Goal: Information Seeking & Learning: Learn about a topic

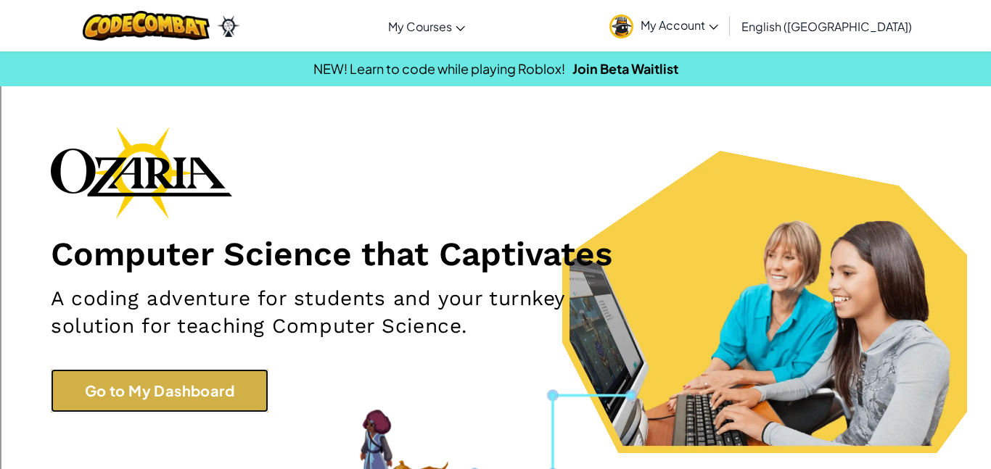
click at [74, 394] on link "Go to My Dashboard" at bounding box center [160, 391] width 218 height 44
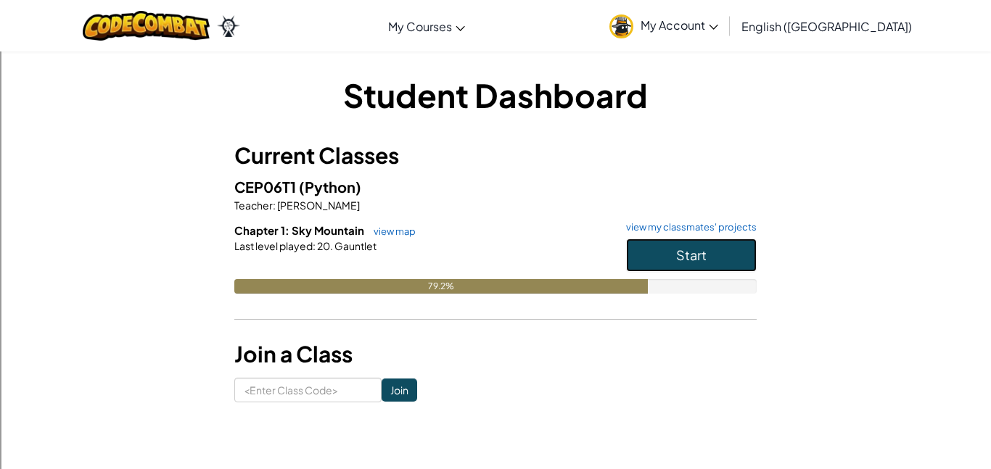
click at [647, 258] on button "Start" at bounding box center [691, 255] width 131 height 33
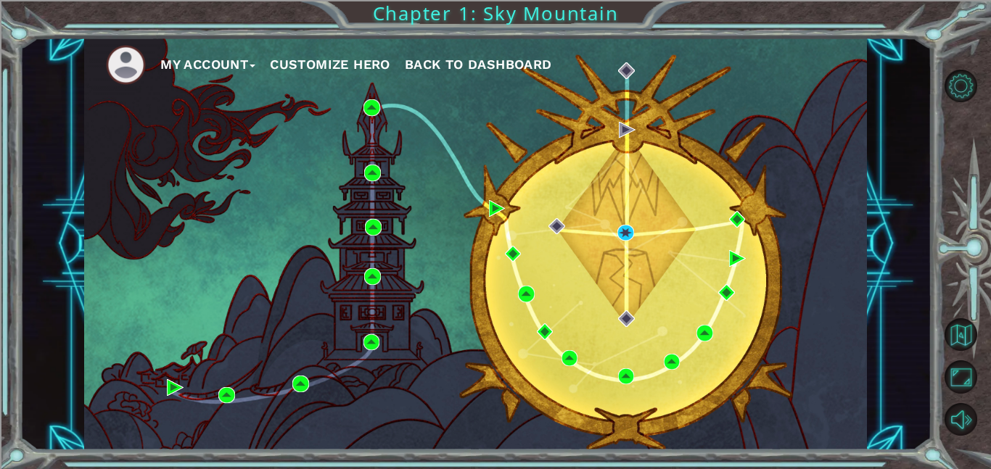
click at [634, 219] on div "My Account Customize Hero Back to Dashboard" at bounding box center [475, 244] width 783 height 413
click at [630, 226] on img at bounding box center [625, 233] width 17 height 17
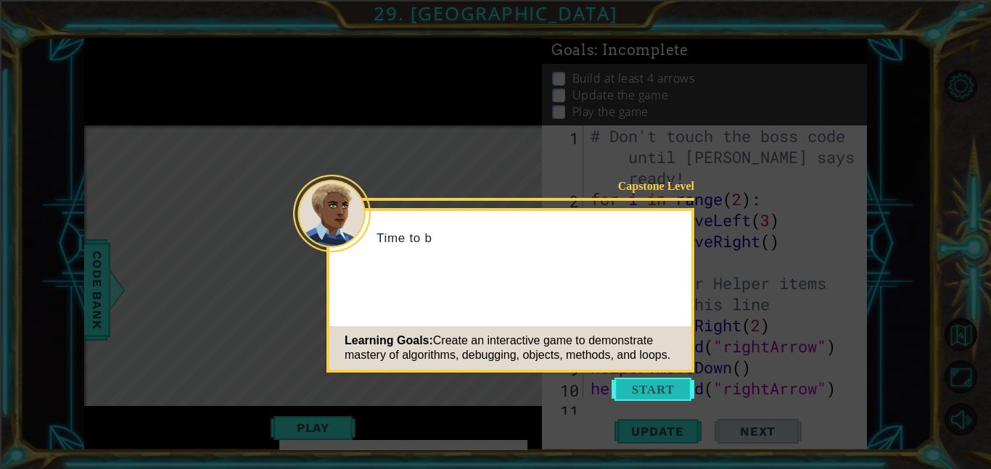
click at [663, 394] on button "Start" at bounding box center [653, 389] width 83 height 23
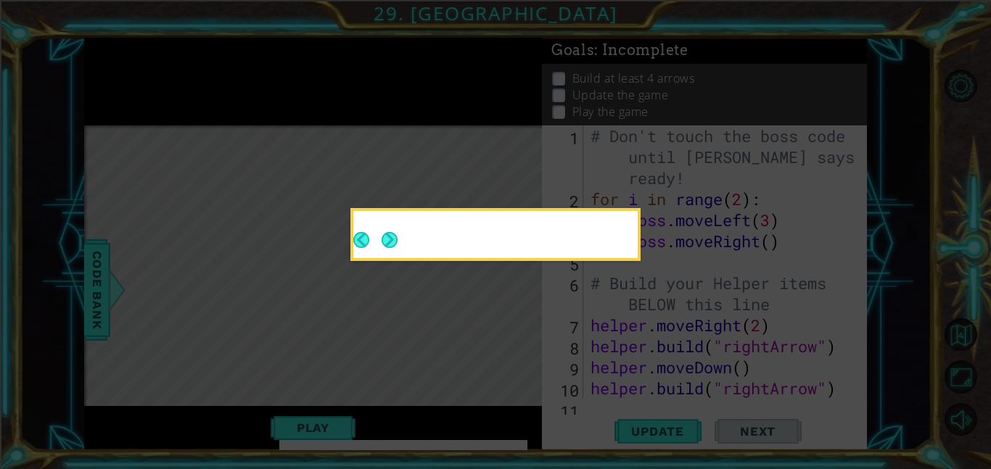
click at [770, 363] on icon at bounding box center [495, 234] width 991 height 469
click at [391, 239] on button "Next" at bounding box center [390, 240] width 17 height 17
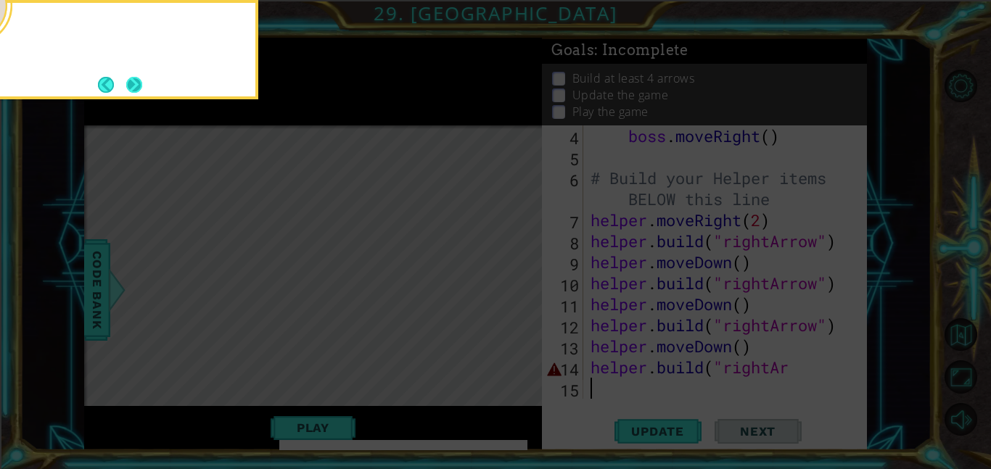
scroll to position [105, 0]
click at [131, 80] on button "Next" at bounding box center [134, 85] width 16 height 16
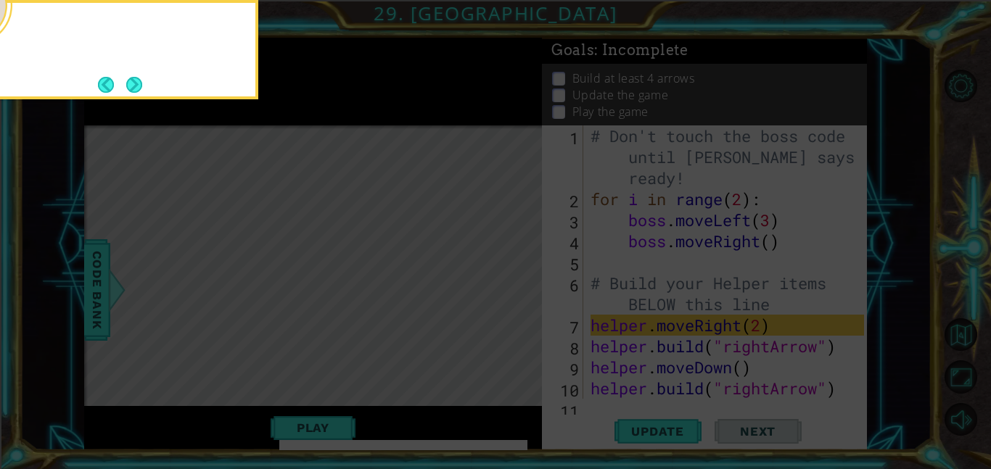
scroll to position [0, 0]
click at [131, 80] on button "Next" at bounding box center [134, 84] width 17 height 17
click at [131, 80] on icon at bounding box center [495, 234] width 991 height 469
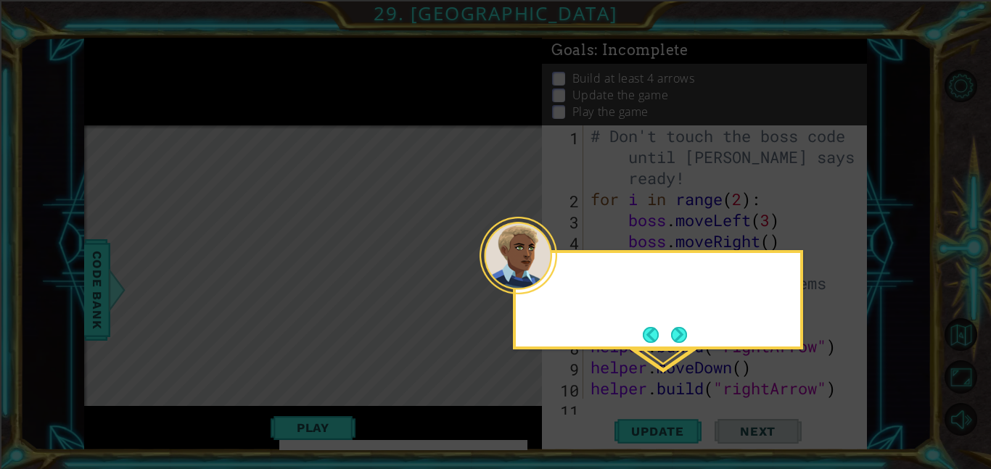
scroll to position [62, 0]
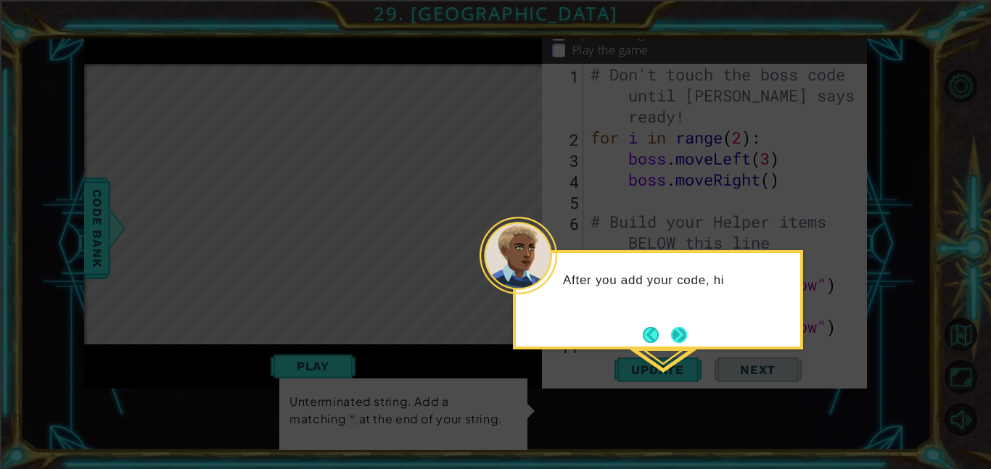
click at [681, 326] on button "Next" at bounding box center [679, 335] width 19 height 19
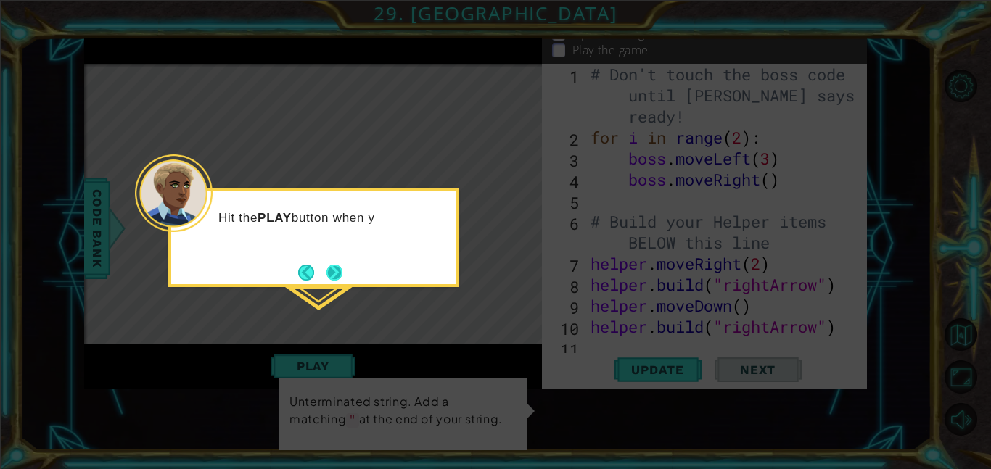
click at [326, 271] on button "Next" at bounding box center [334, 272] width 17 height 17
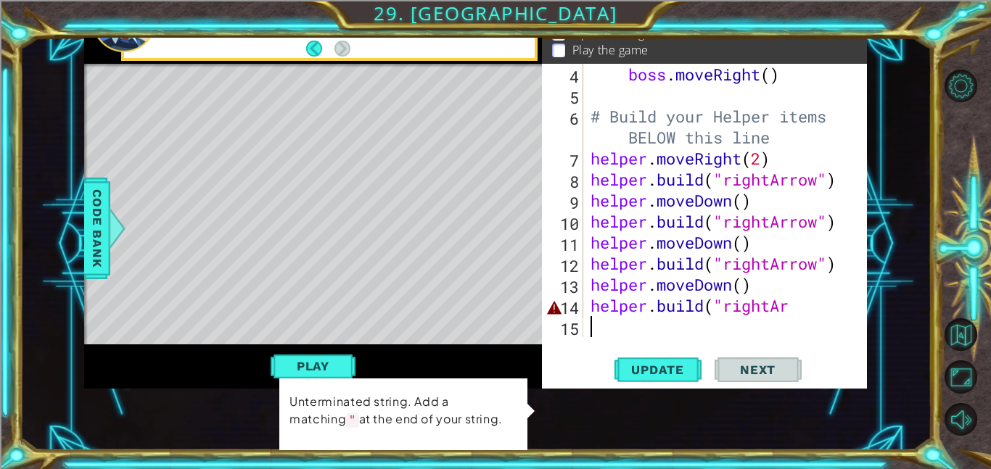
scroll to position [105, 0]
click at [794, 310] on div "boss . moveRight ( ) # Build your Helper items BELOW this line helper . moveRig…" at bounding box center [730, 222] width 284 height 316
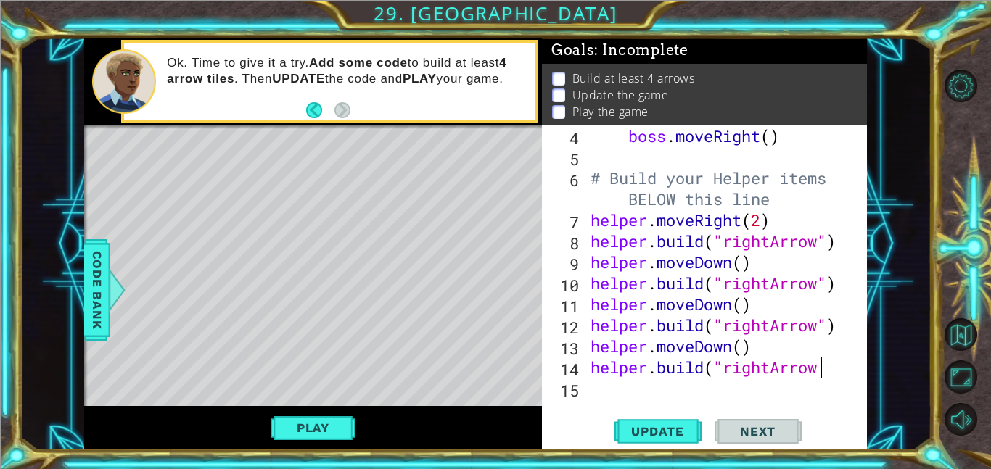
scroll to position [0, 10]
type textarea "[DOMAIN_NAME]("rightArrow")"
click at [678, 424] on span "Update" at bounding box center [658, 431] width 82 height 15
click at [308, 423] on button "Play" at bounding box center [313, 428] width 85 height 28
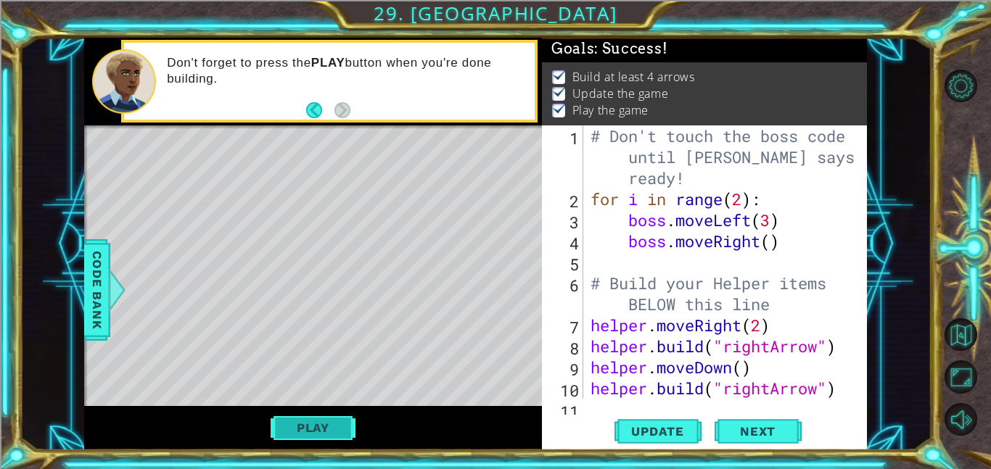
scroll to position [0, 0]
click at [791, 432] on button "Next" at bounding box center [758, 435] width 87 height 33
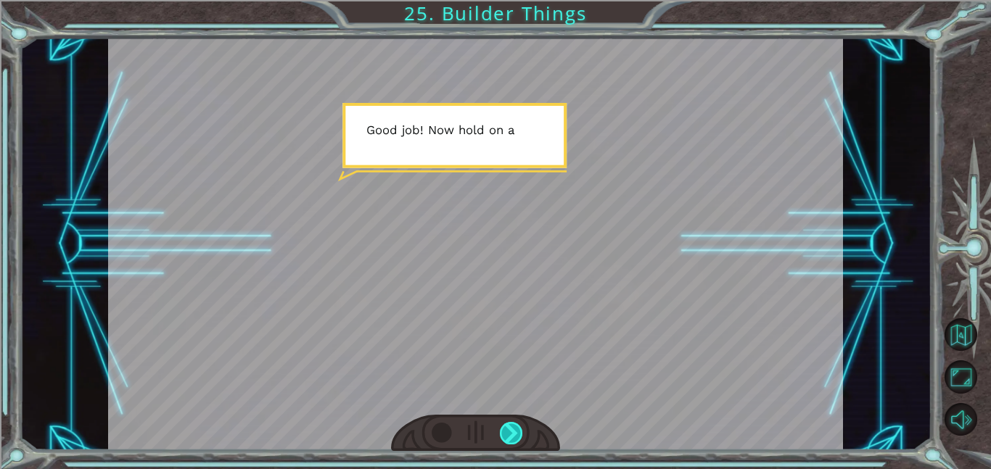
click at [512, 437] on div at bounding box center [511, 433] width 23 height 22
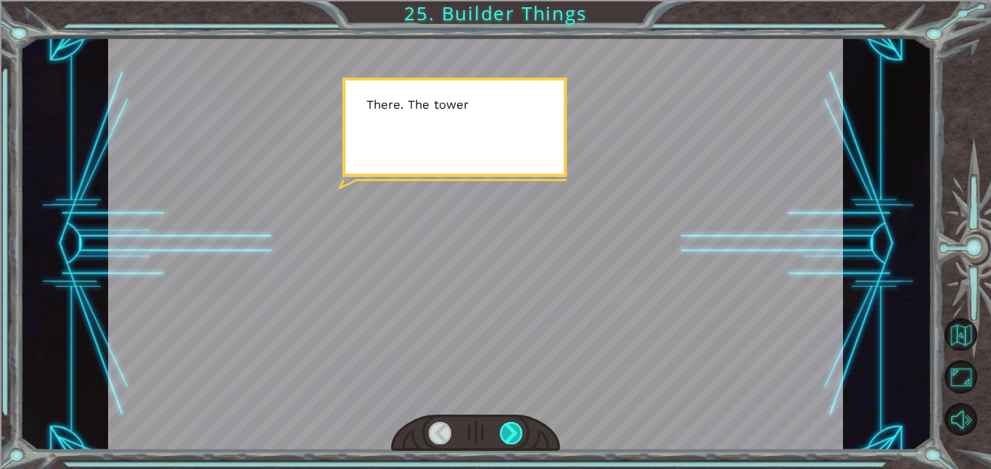
click at [512, 437] on div at bounding box center [511, 433] width 23 height 22
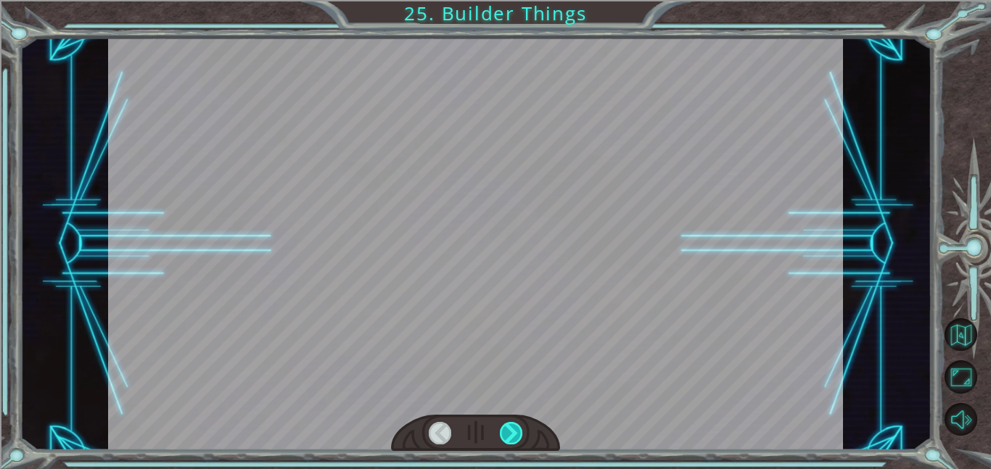
click at [512, 437] on div at bounding box center [511, 433] width 23 height 22
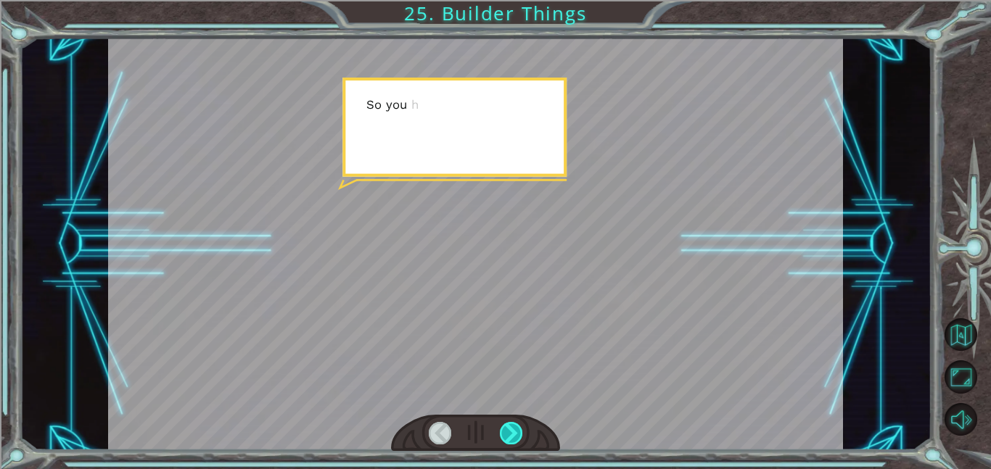
click at [512, 437] on div at bounding box center [511, 433] width 23 height 22
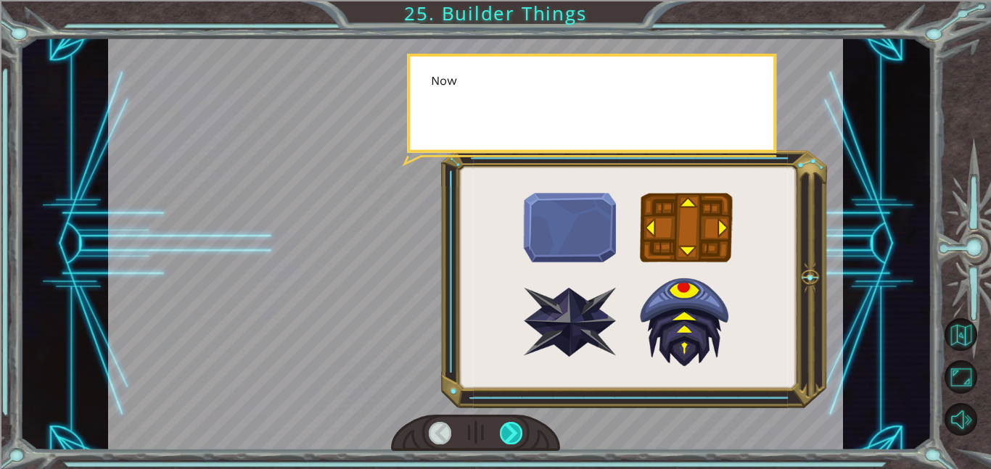
click at [512, 437] on div at bounding box center [511, 433] width 23 height 22
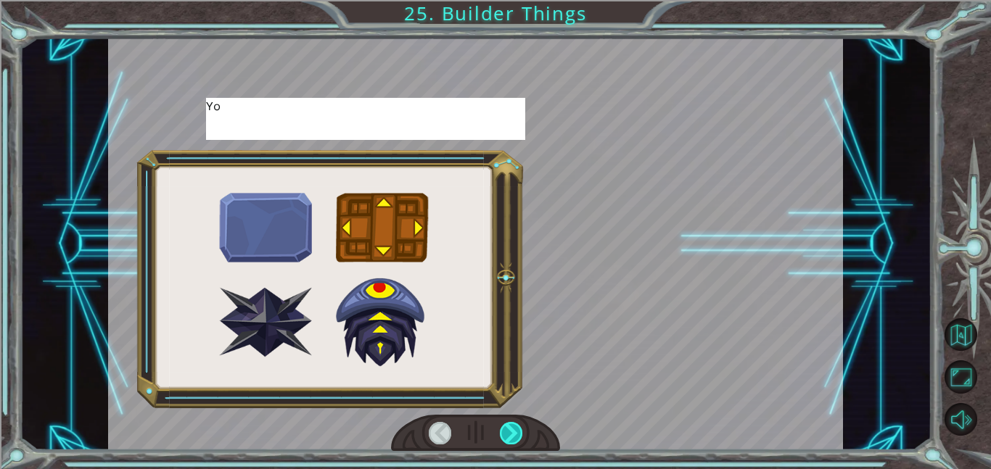
click at [512, 437] on div at bounding box center [511, 433] width 23 height 22
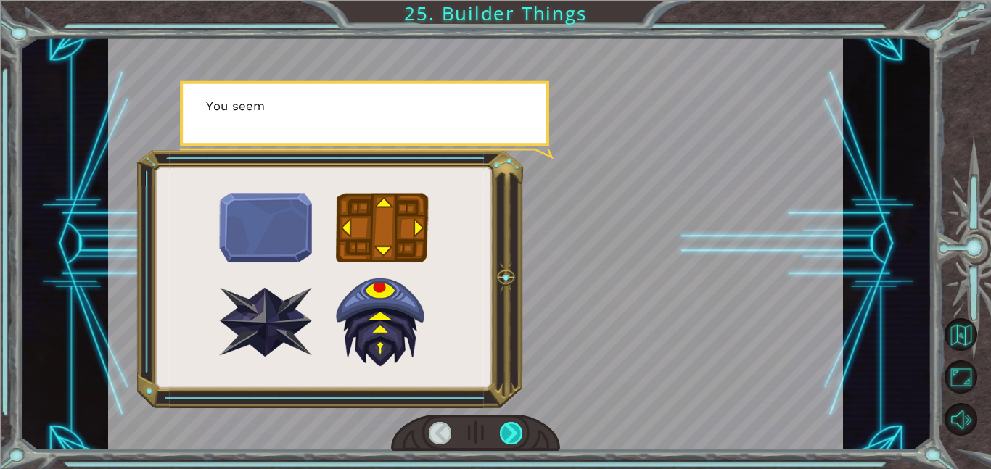
click at [512, 437] on div at bounding box center [511, 433] width 23 height 22
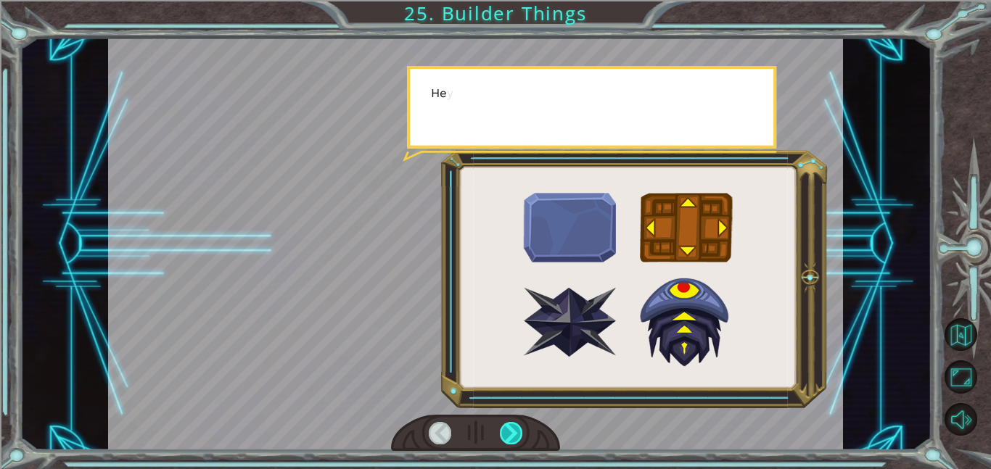
click at [512, 437] on div at bounding box center [511, 433] width 23 height 22
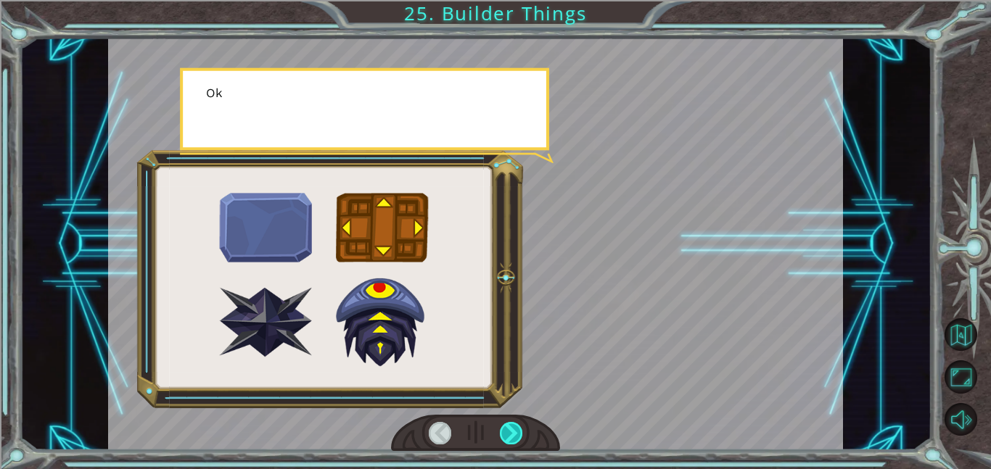
click at [512, 437] on div at bounding box center [511, 433] width 23 height 22
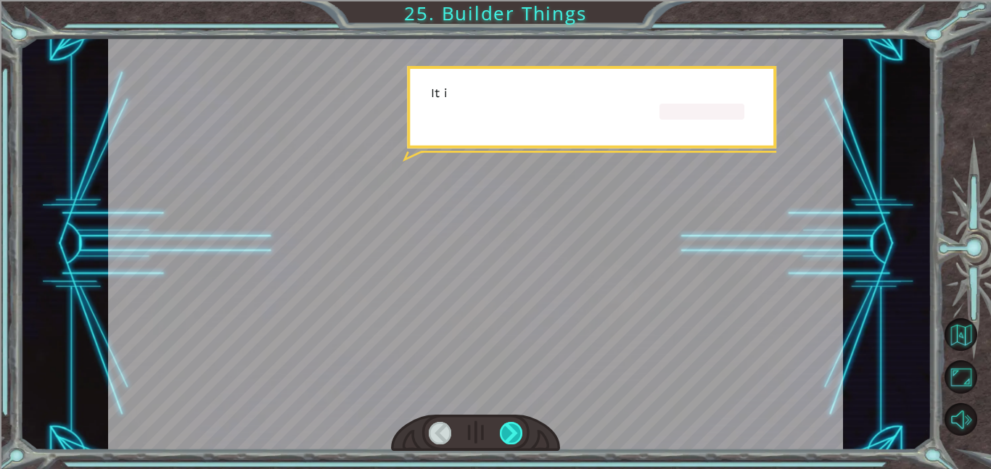
click at [512, 437] on div at bounding box center [511, 433] width 23 height 22
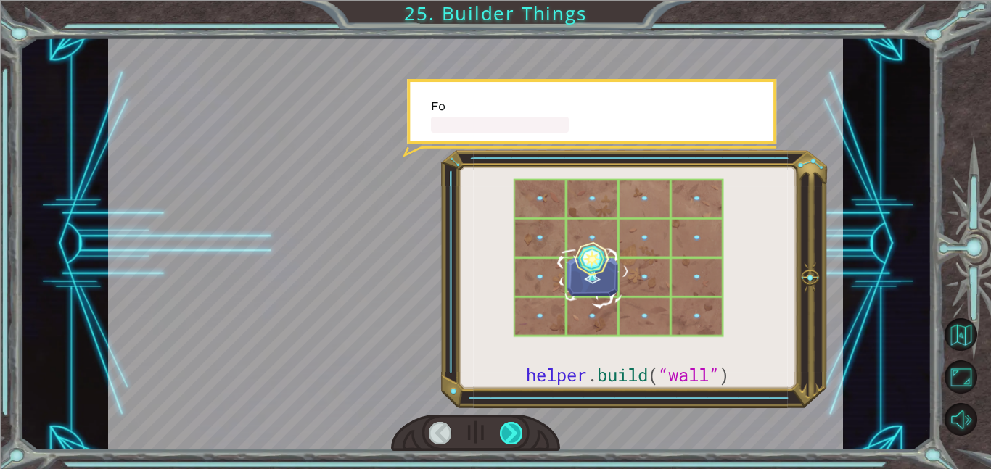
click at [512, 437] on div at bounding box center [511, 433] width 23 height 22
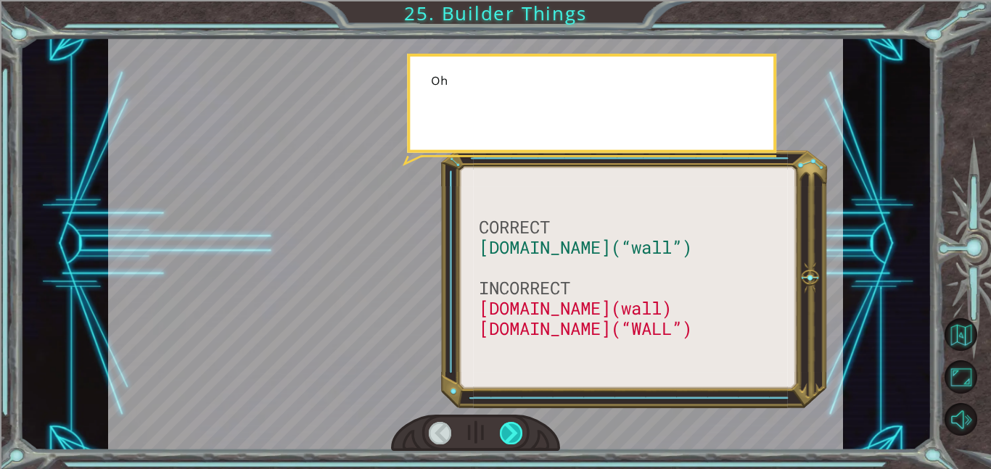
click at [512, 437] on div at bounding box center [511, 433] width 23 height 22
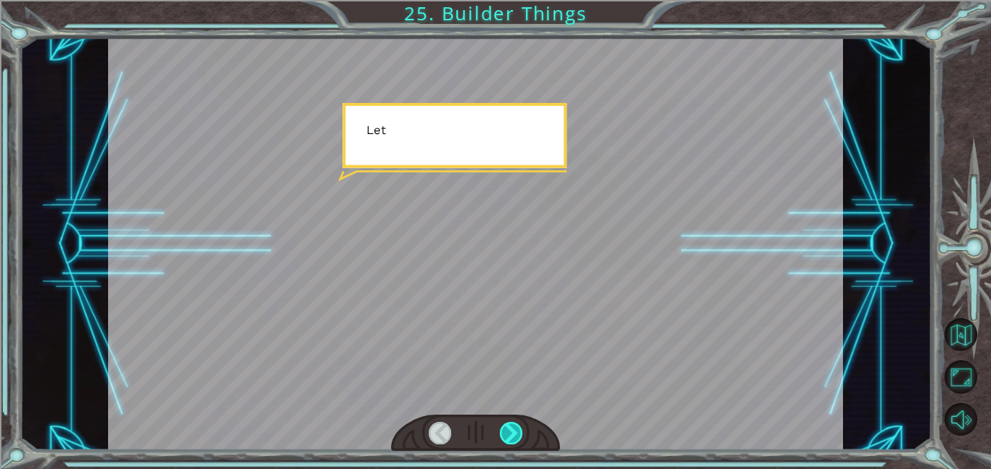
click at [512, 437] on div at bounding box center [511, 433] width 23 height 22
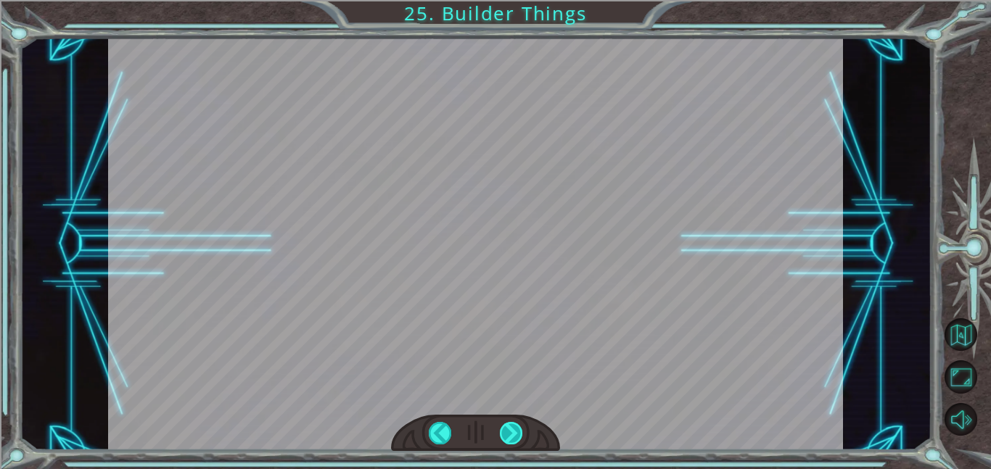
click at [512, 437] on div at bounding box center [511, 433] width 23 height 22
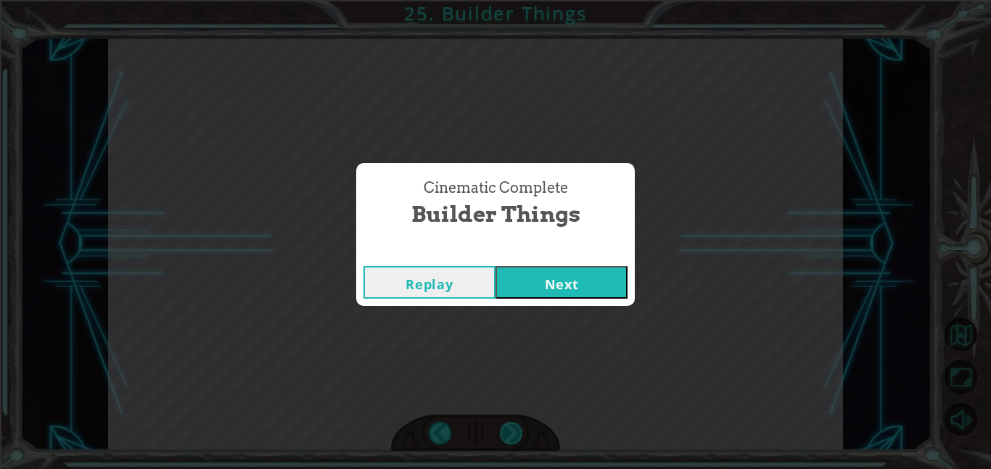
click at [512, 437] on div "Cinematic Complete Builder Things Replay Next" at bounding box center [495, 234] width 991 height 469
click at [542, 285] on button "Next" at bounding box center [561, 282] width 132 height 33
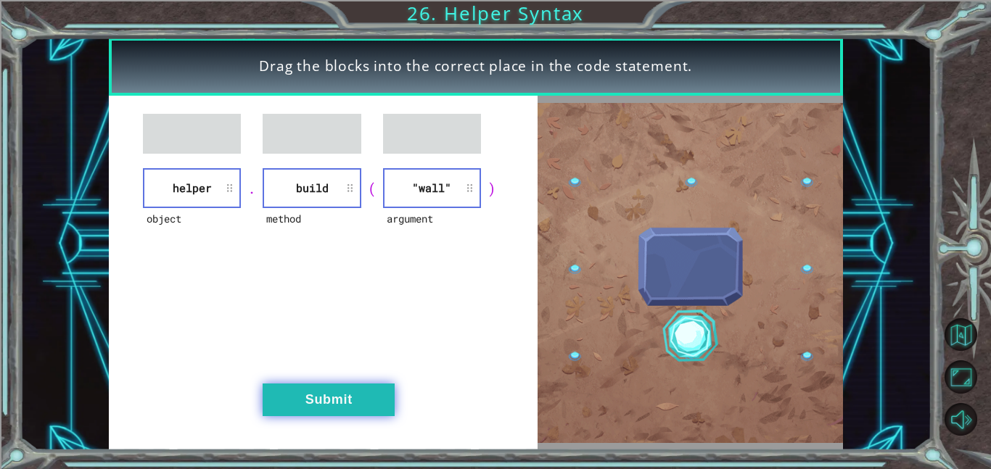
click at [337, 400] on button "Submit" at bounding box center [329, 400] width 132 height 33
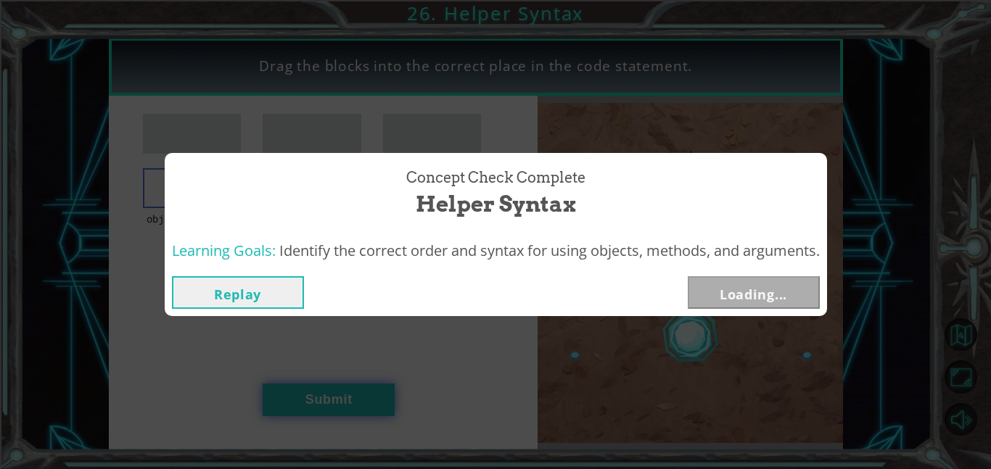
click at [337, 400] on div "Concept Check Complete Helper Syntax Learning Goals: Identify the correct order…" at bounding box center [495, 234] width 991 height 469
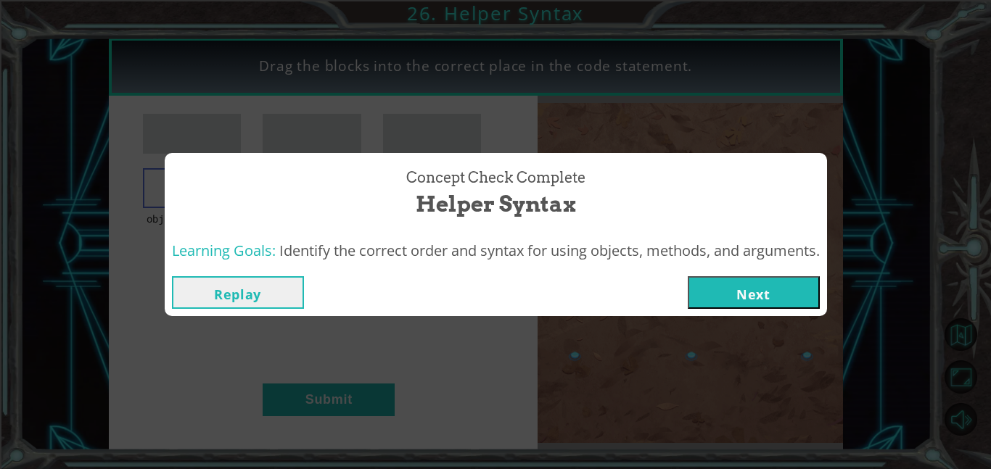
click at [563, 387] on div "Concept Check Complete Helper Syntax Learning Goals: Identify the correct order…" at bounding box center [495, 234] width 991 height 469
click at [741, 295] on button "Next" at bounding box center [754, 292] width 132 height 33
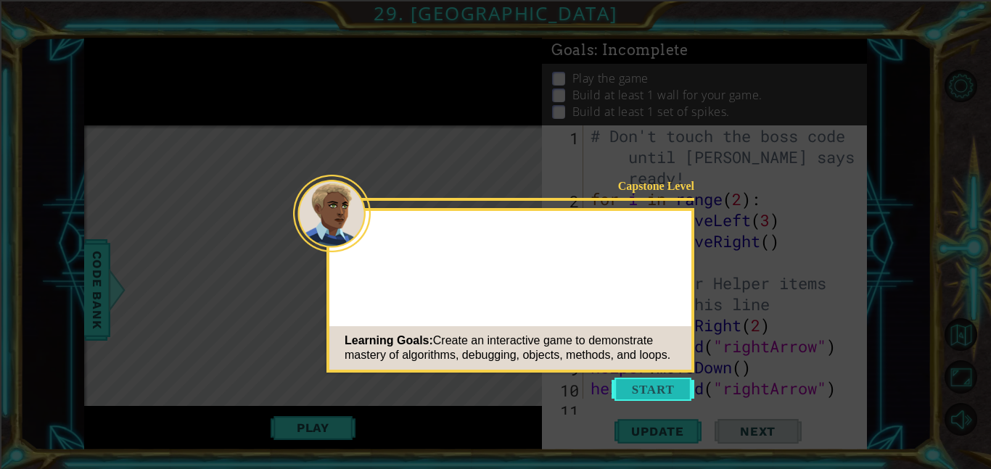
click at [663, 389] on button "Start" at bounding box center [653, 389] width 83 height 23
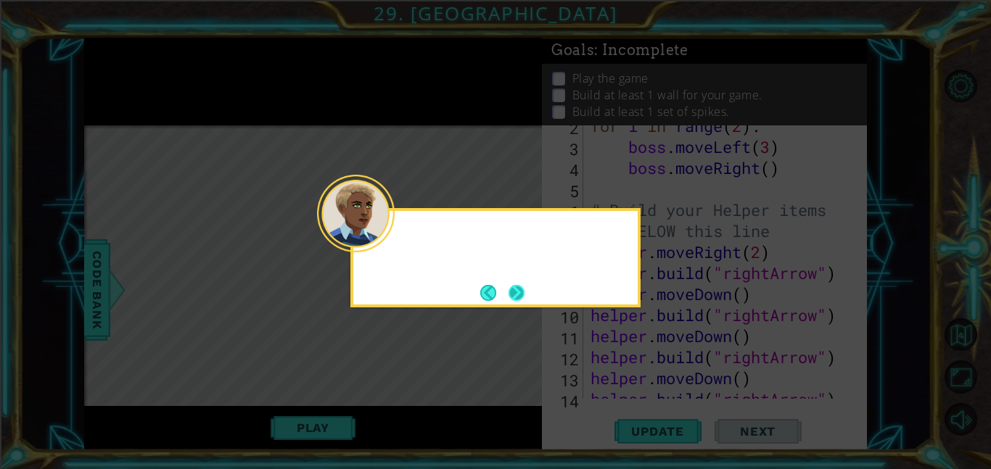
click at [514, 286] on button "Next" at bounding box center [517, 292] width 17 height 17
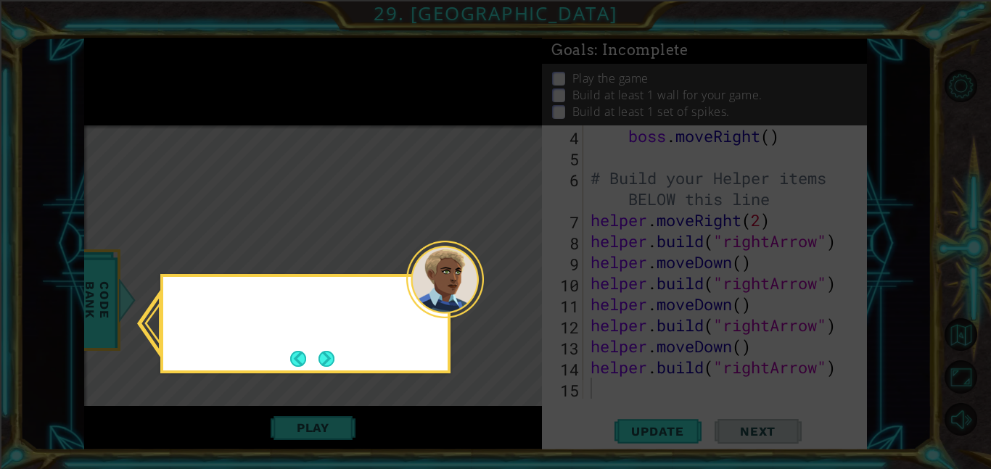
scroll to position [105, 0]
click at [168, 178] on icon at bounding box center [495, 234] width 991 height 469
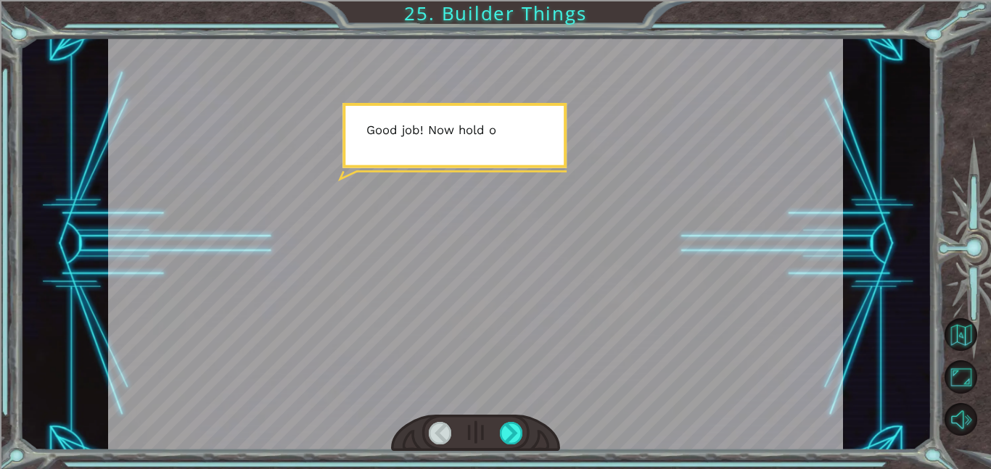
click at [492, 297] on div at bounding box center [475, 244] width 735 height 413
click at [526, 12] on div "Temporary Text G o o d j o b ! N o w h o l d o n a s e c o n d … T h e r e . T …" at bounding box center [495, 234] width 991 height 469
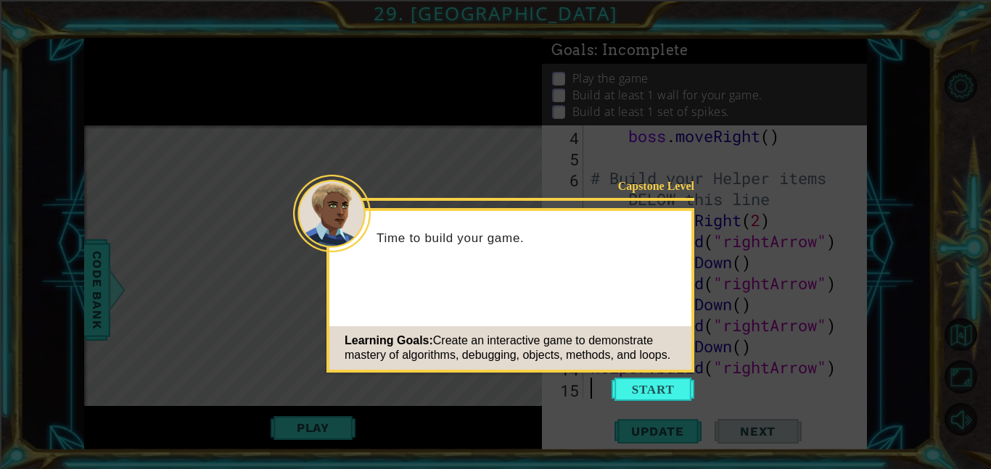
scroll to position [105, 0]
click at [652, 374] on icon at bounding box center [495, 234] width 991 height 469
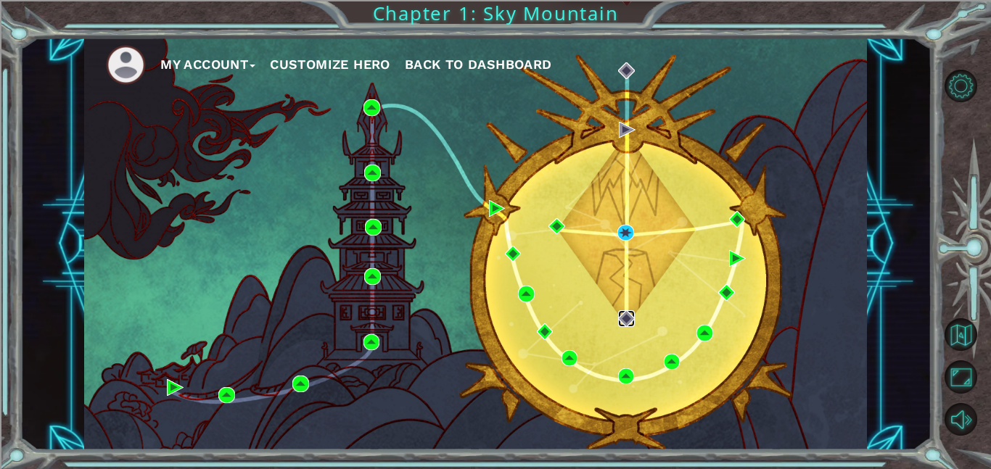
click at [627, 316] on img at bounding box center [626, 318] width 17 height 17
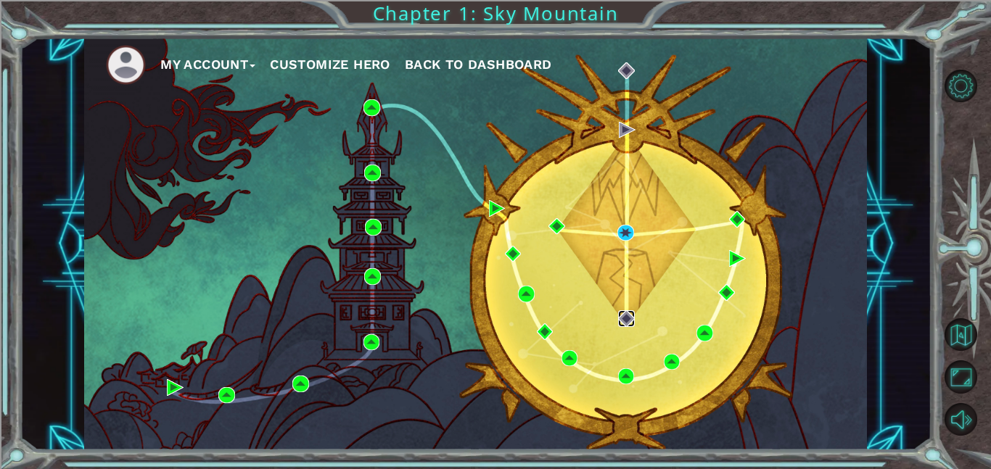
click at [627, 316] on img at bounding box center [626, 318] width 17 height 17
click at [624, 120] on div "My Account Customize Hero Back to Dashboard" at bounding box center [475, 244] width 783 height 413
click at [625, 127] on img at bounding box center [627, 130] width 17 height 17
click at [625, 131] on img at bounding box center [627, 130] width 17 height 17
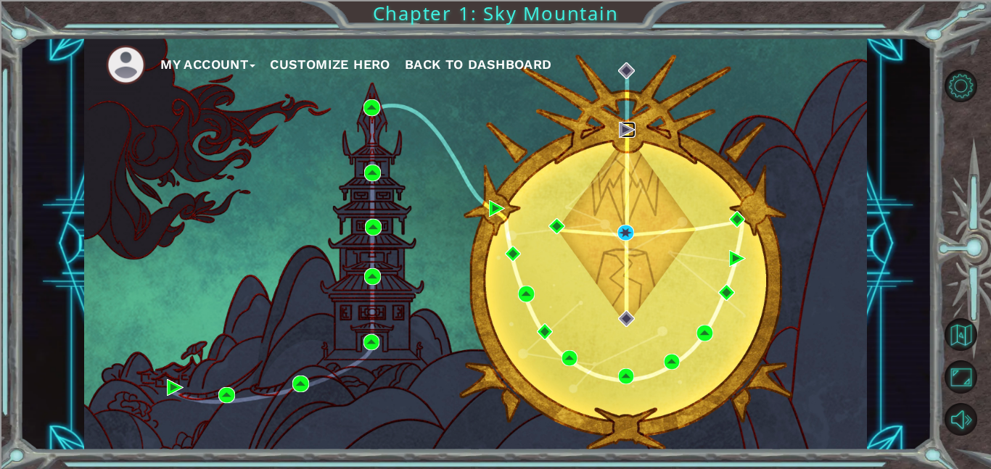
click at [625, 131] on img at bounding box center [627, 130] width 17 height 17
click at [623, 329] on div "My Account Customize Hero Back to Dashboard" at bounding box center [475, 244] width 783 height 413
click at [620, 308] on div "My Account Customize Hero Back to Dashboard" at bounding box center [475, 244] width 783 height 413
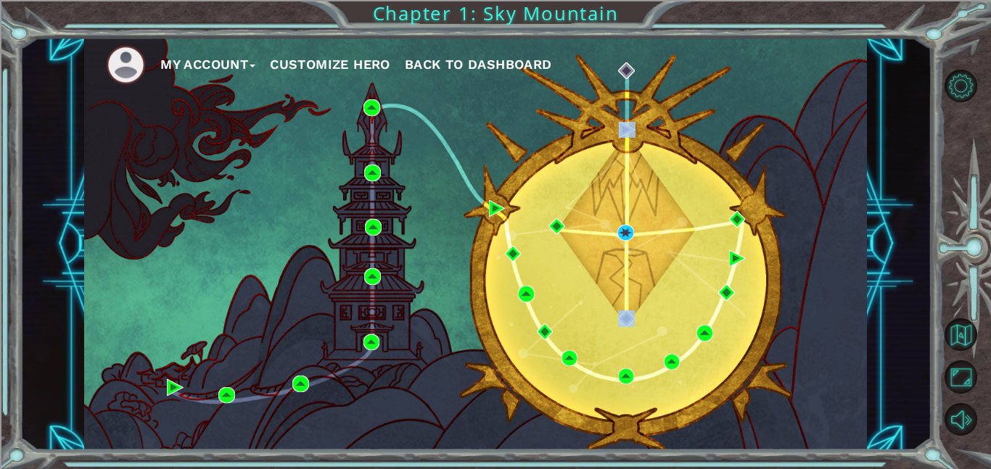
click at [620, 308] on div "My Account Customize Hero Back to Dashboard" at bounding box center [475, 244] width 783 height 413
click at [621, 310] on img at bounding box center [626, 318] width 17 height 17
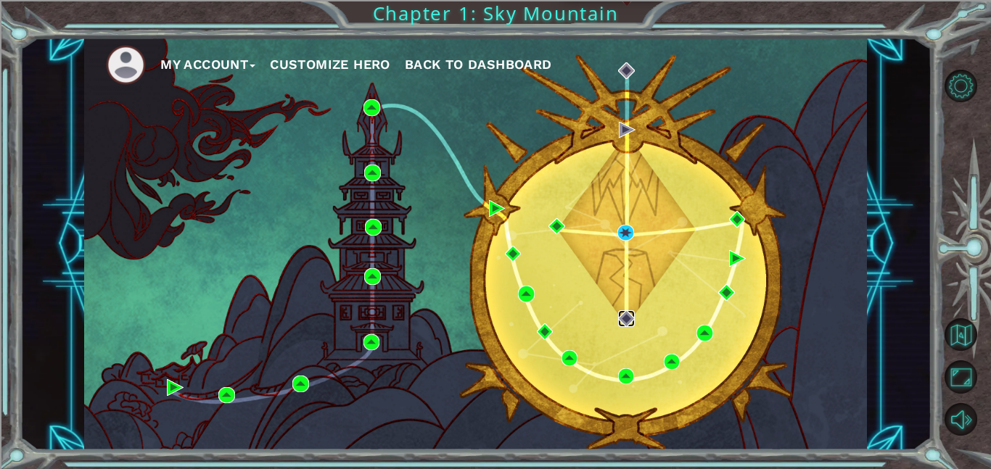
click at [622, 316] on img at bounding box center [626, 318] width 17 height 17
click at [625, 230] on img at bounding box center [625, 233] width 17 height 17
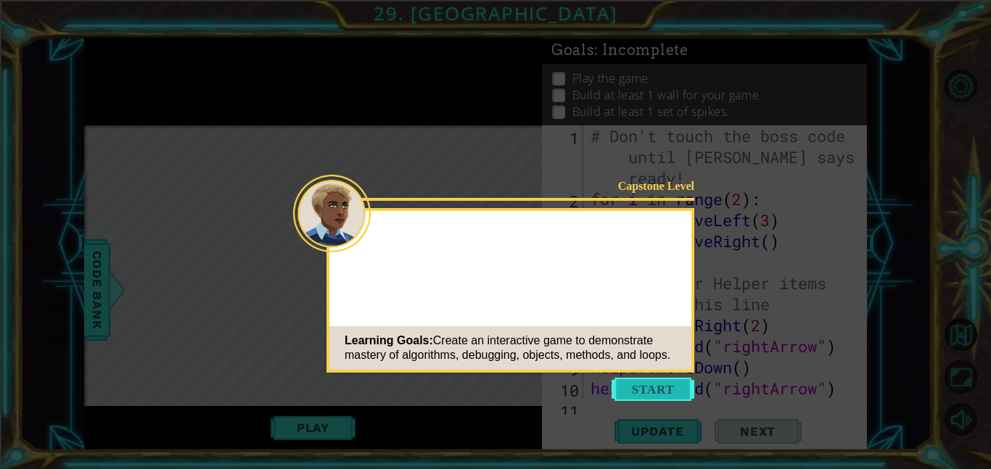
click at [643, 398] on button "Start" at bounding box center [653, 389] width 83 height 23
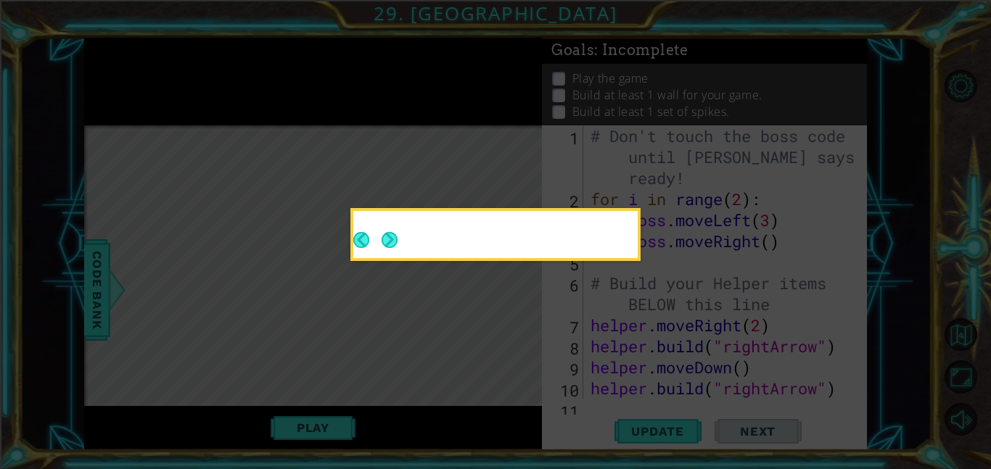
click at [662, 384] on icon at bounding box center [495, 234] width 991 height 469
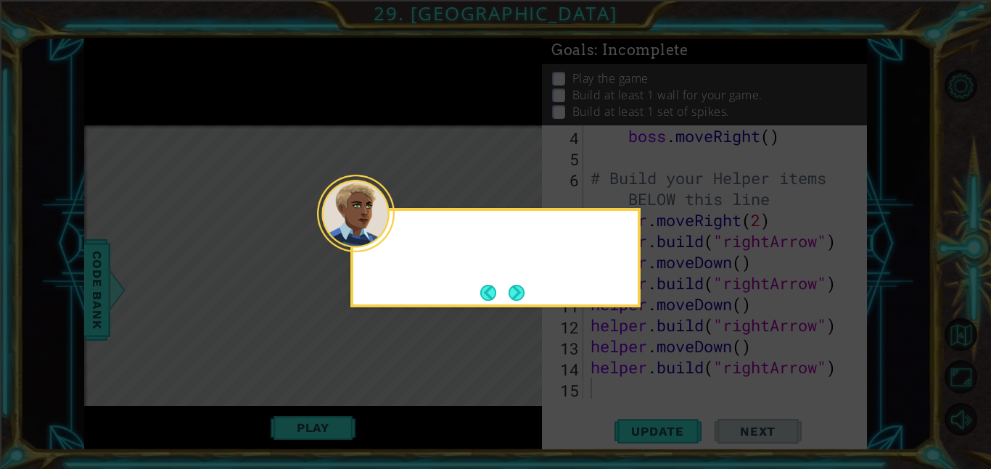
scroll to position [105, 0]
click at [509, 285] on button "Next" at bounding box center [516, 292] width 17 height 17
click at [509, 285] on icon at bounding box center [495, 234] width 991 height 469
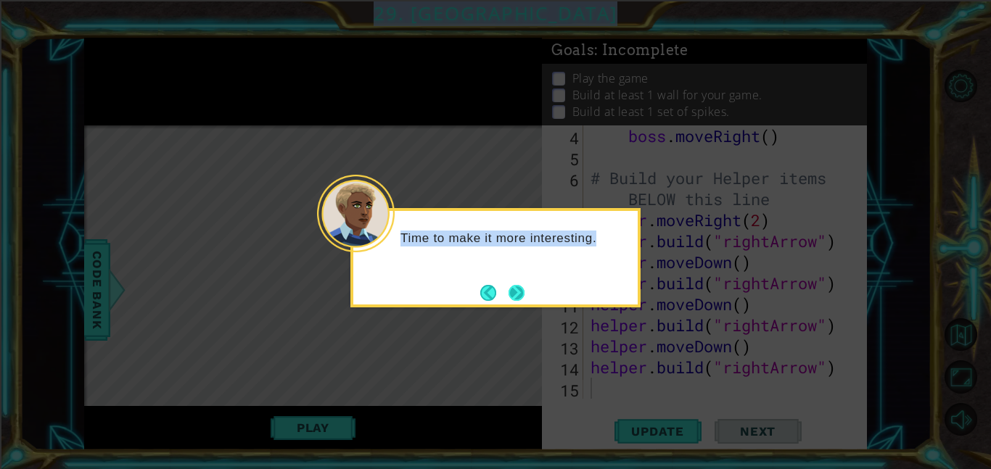
scroll to position [0, 0]
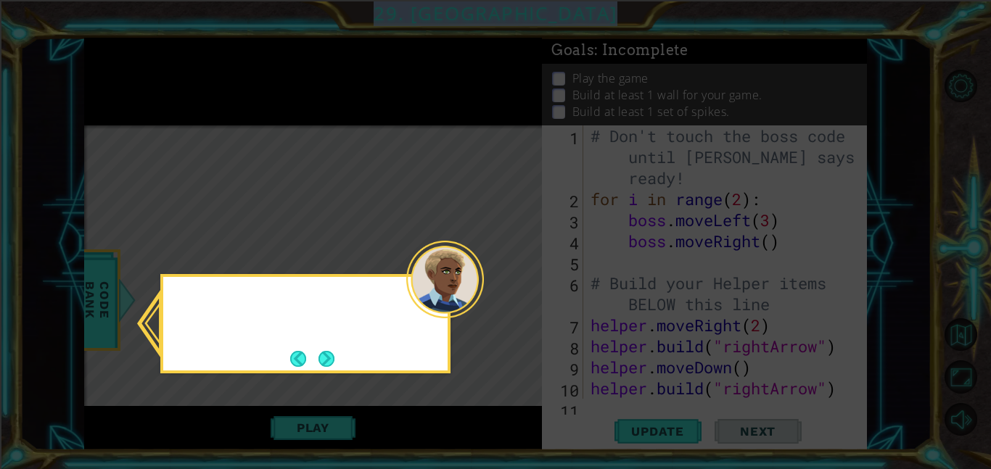
click at [509, 285] on icon at bounding box center [495, 234] width 991 height 469
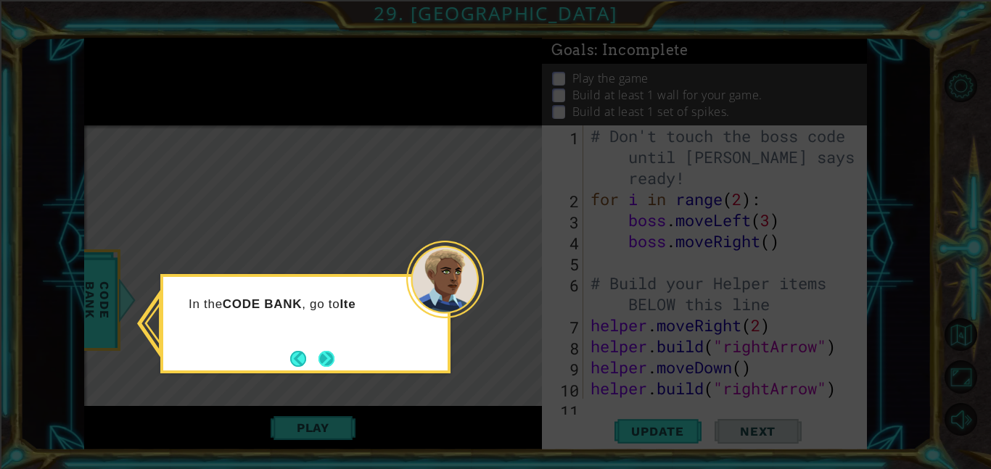
click at [327, 358] on button "Next" at bounding box center [326, 359] width 19 height 19
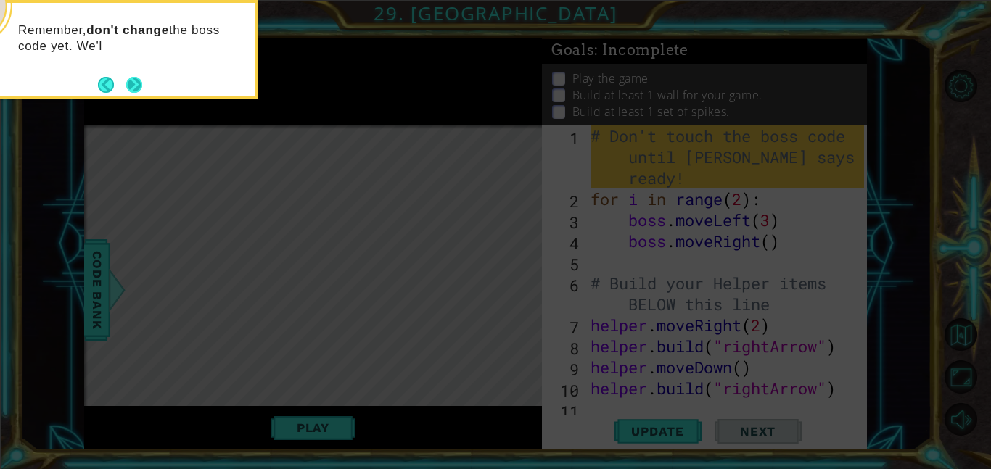
click at [132, 86] on button "Next" at bounding box center [134, 84] width 17 height 17
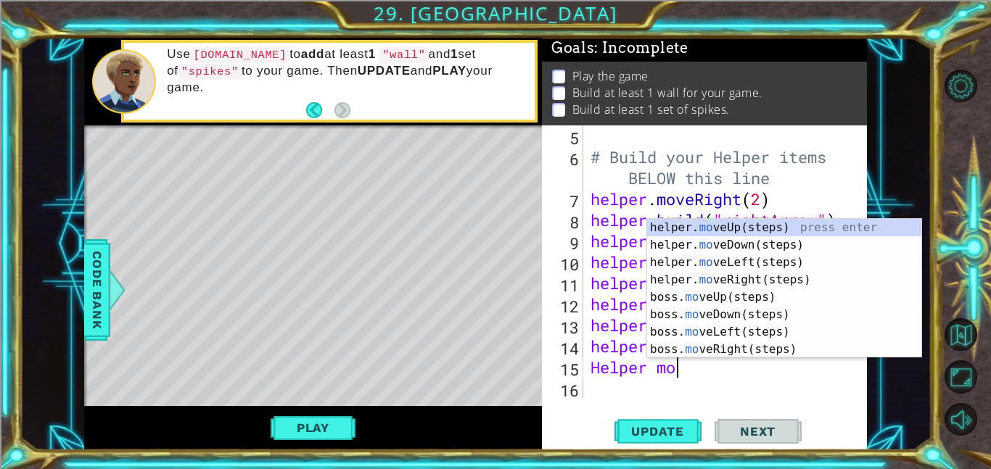
scroll to position [0, 4]
type textarea "Helper move"
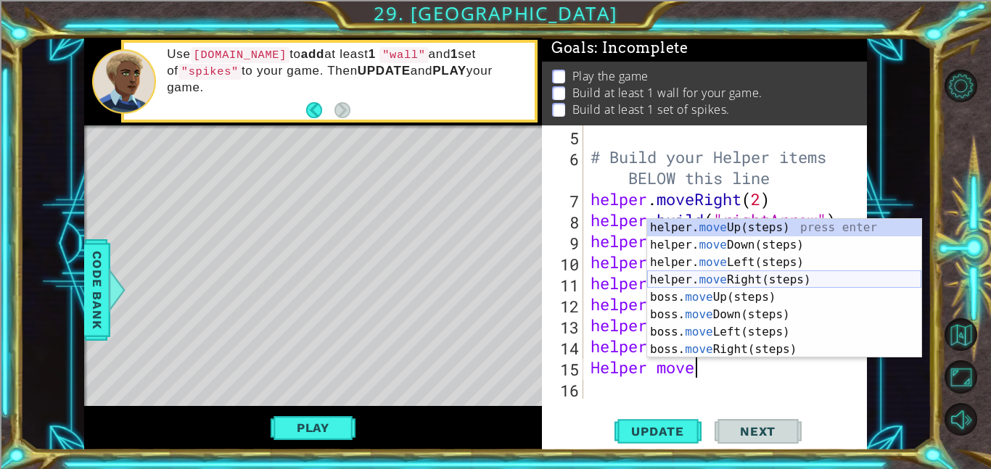
click at [752, 277] on div "helper. move Up(steps) press enter helper. move Down(steps) press enter helper.…" at bounding box center [784, 306] width 274 height 174
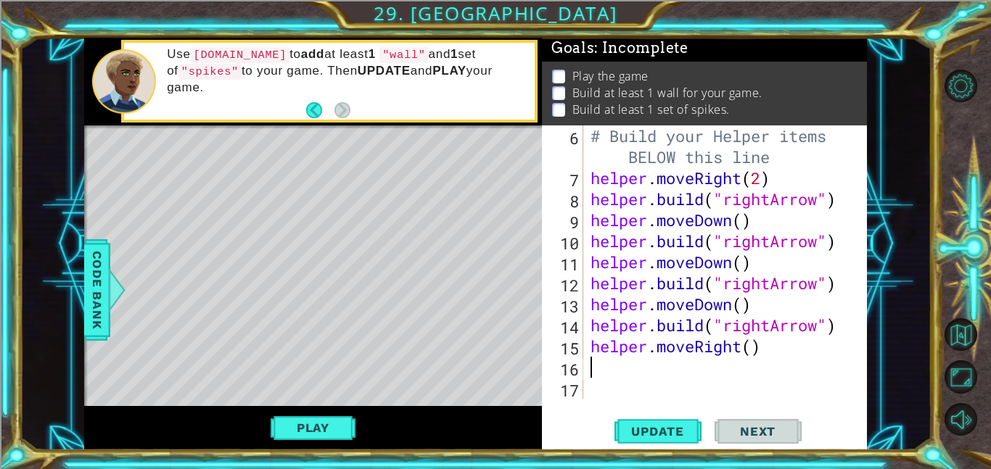
scroll to position [147, 0]
click at [752, 352] on div "# Build your Helper items BELOW this line helper . moveRight ( 2 ) helper . bui…" at bounding box center [730, 293] width 284 height 337
type textarea "helper.moveRight(6)"
click at [597, 367] on div "# Build your Helper items BELOW this line helper . moveRight ( 2 ) helper . bui…" at bounding box center [730, 293] width 284 height 337
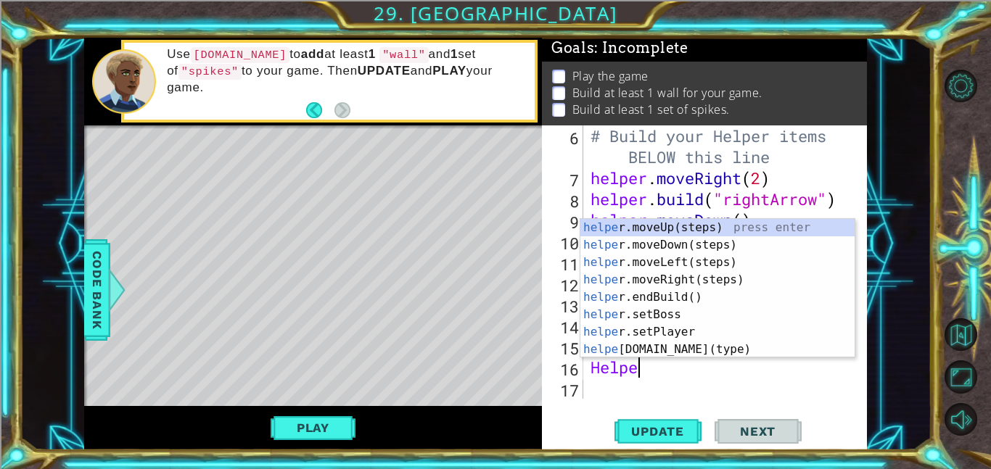
scroll to position [0, 1]
type textarea "Helper"
click at [656, 302] on div "helper .moveUp(steps) press enter helper .moveDown(steps) press enter helper .m…" at bounding box center [717, 306] width 274 height 174
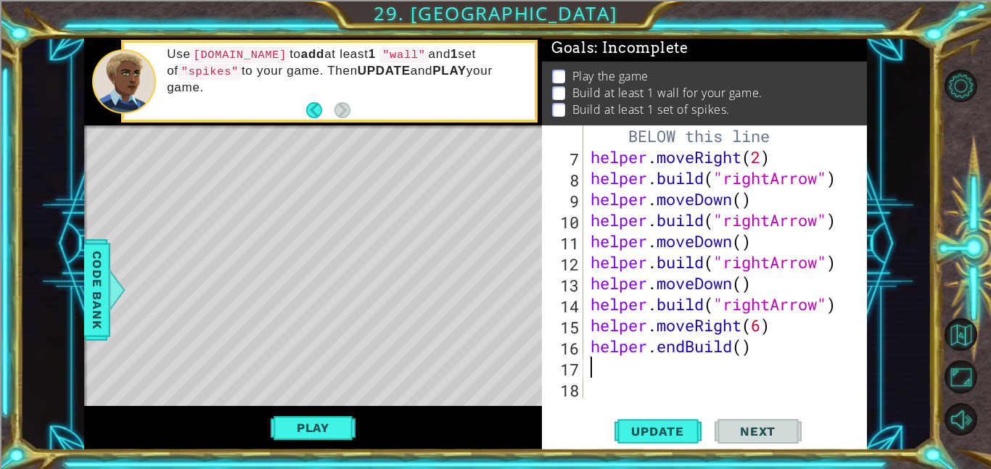
scroll to position [168, 0]
click at [744, 357] on div "# Build your Helper items BELOW this line helper . moveRight ( 2 ) helper . bui…" at bounding box center [730, 272] width 284 height 337
click at [748, 348] on div "# Build your Helper items BELOW this line helper . moveRight ( 2 ) helper . bui…" at bounding box center [730, 272] width 284 height 337
type textarea "helper.endBuild("wall")"
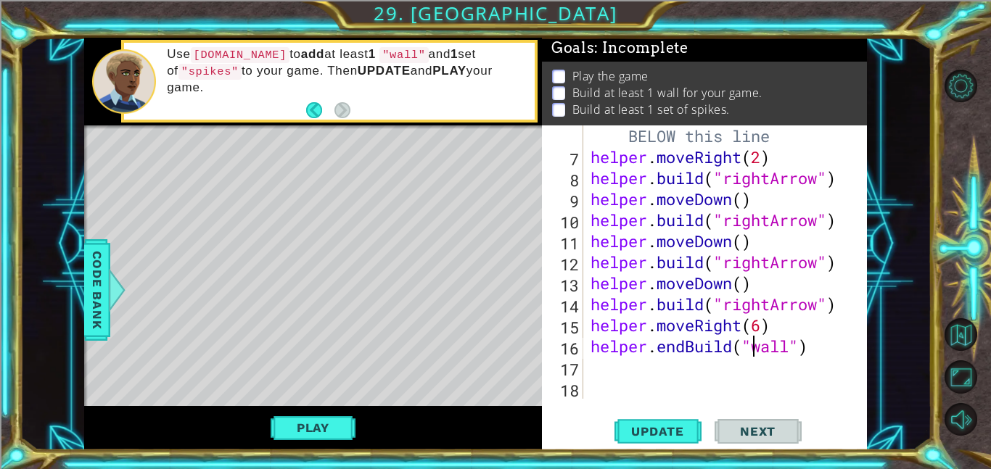
scroll to position [0, 7]
click at [664, 379] on div "# Build your Helper items BELOW this line helper . moveRight ( 2 ) helper . bui…" at bounding box center [730, 272] width 284 height 337
click at [648, 369] on div "# Build your Helper items BELOW this line helper . moveRight ( 2 ) helper . bui…" at bounding box center [730, 272] width 284 height 337
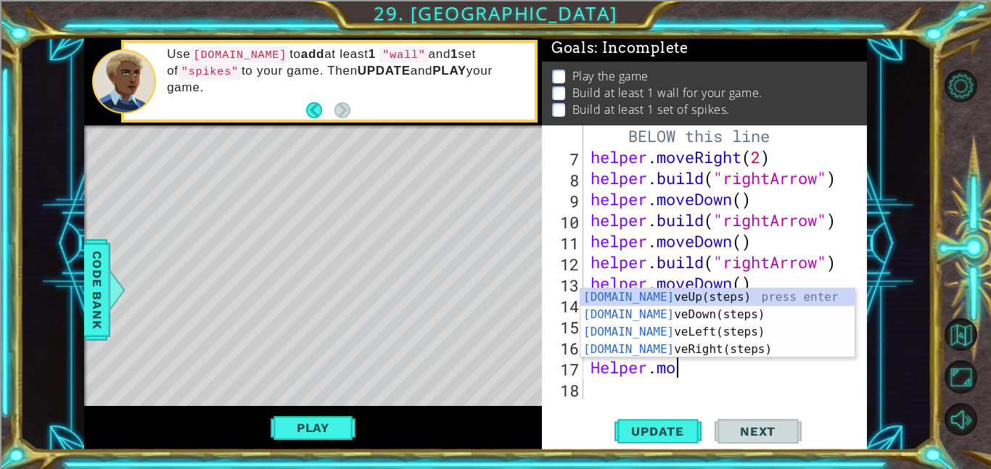
scroll to position [0, 4]
type textarea "Helper.move"
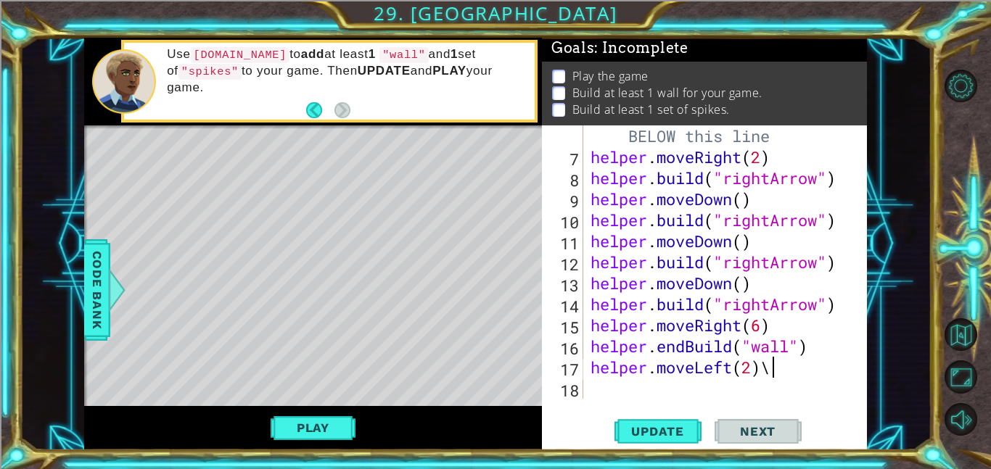
scroll to position [0, 7]
type textarea "helper.moveLeft(2)"
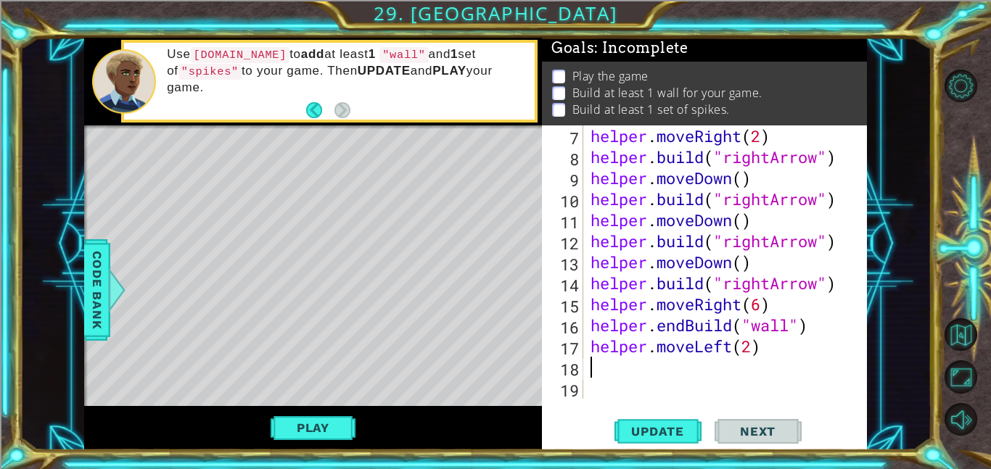
scroll to position [189, 0]
type textarea "H"
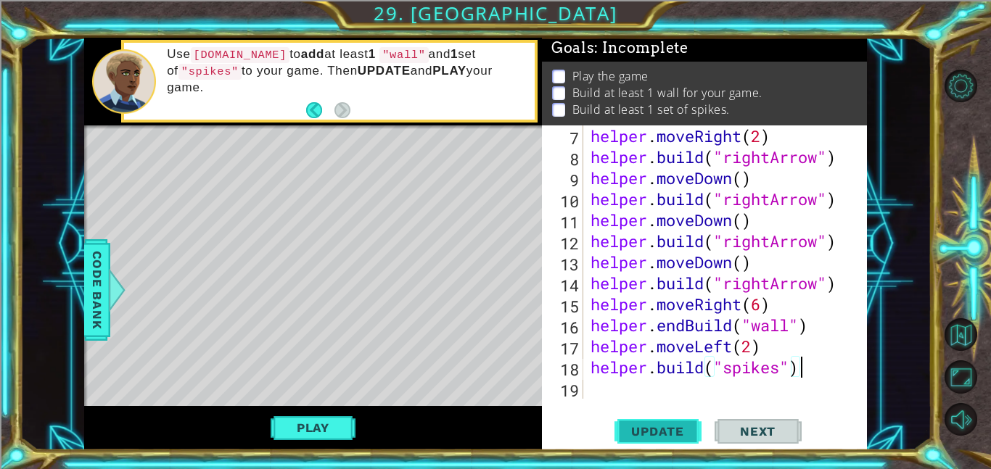
click at [631, 443] on button "Update" at bounding box center [657, 431] width 87 height 33
click at [664, 428] on span "Update" at bounding box center [658, 431] width 82 height 15
click at [661, 422] on button "Update" at bounding box center [657, 431] width 87 height 33
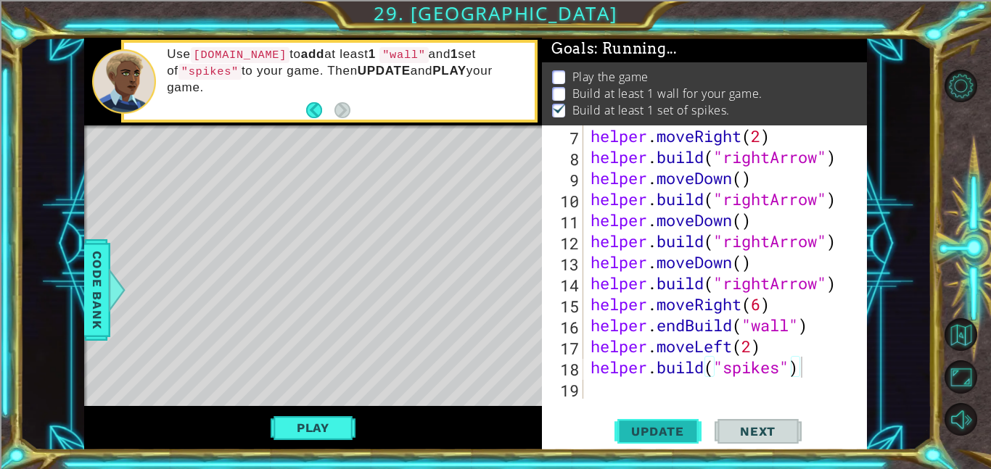
click at [661, 422] on button "Update" at bounding box center [657, 431] width 87 height 33
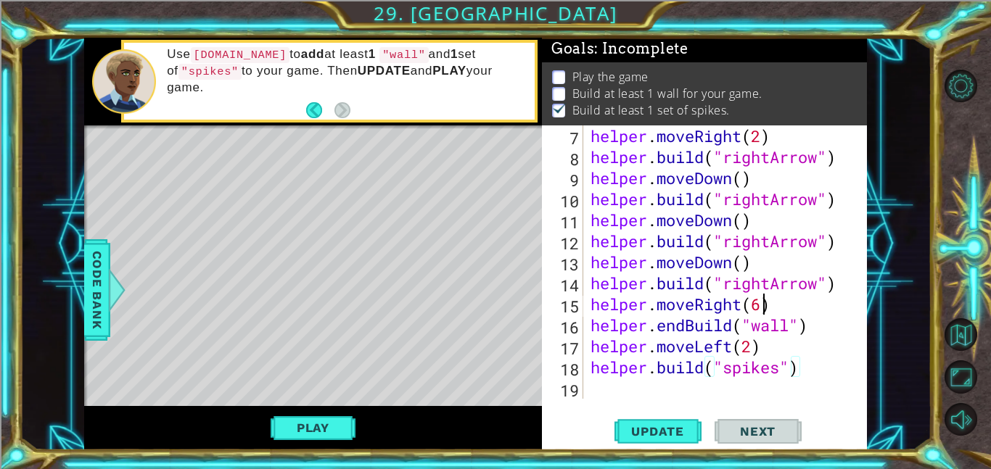
click at [759, 302] on div "helper . moveRight ( 2 ) helper . build ( "rightArrow" ) helper . moveDown ( ) …" at bounding box center [730, 283] width 284 height 316
click at [660, 430] on span "Update" at bounding box center [658, 431] width 82 height 15
click at [659, 432] on span "Update" at bounding box center [658, 431] width 82 height 15
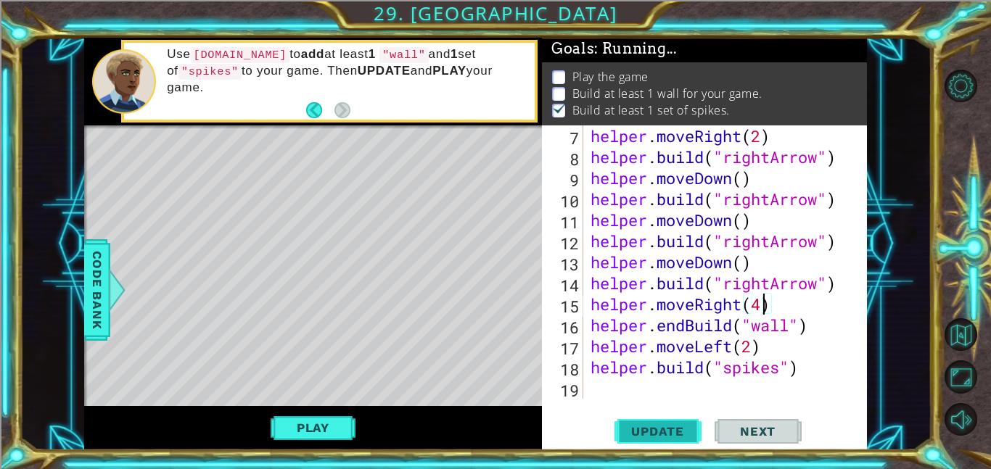
click at [659, 432] on span "Update" at bounding box center [658, 431] width 82 height 15
click at [790, 331] on div "helper . moveRight ( 2 ) helper . build ( "rightArrow" ) helper . moveDown ( ) …" at bounding box center [730, 283] width 284 height 316
click at [686, 325] on div "helper . moveRight ( 2 ) helper . build ( "rightArrow" ) helper . moveDown ( ) …" at bounding box center [730, 283] width 284 height 316
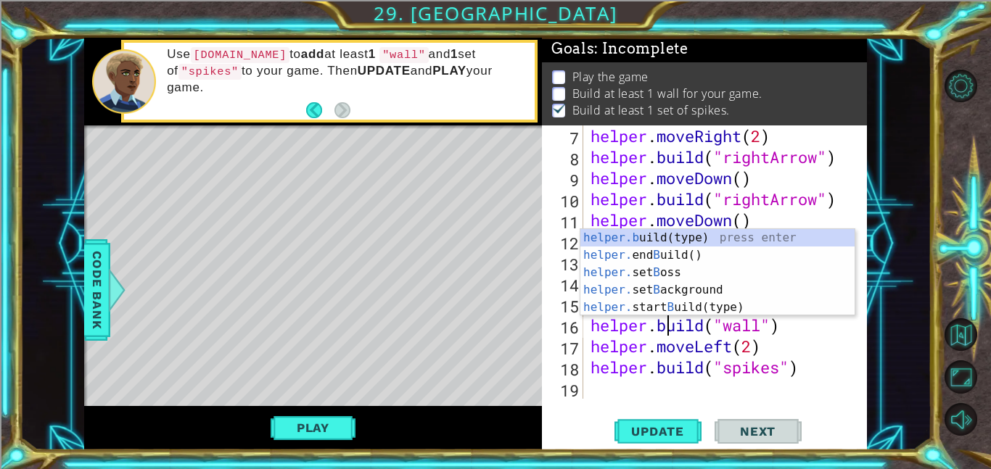
scroll to position [0, 3]
click at [558, 347] on div "17" at bounding box center [564, 348] width 38 height 21
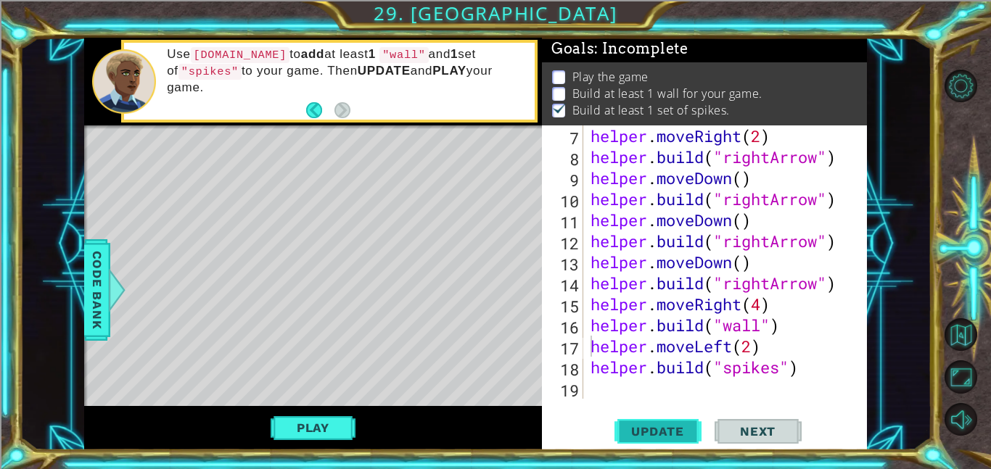
click at [659, 428] on span "Update" at bounding box center [658, 431] width 82 height 15
click at [300, 423] on button "Play" at bounding box center [313, 428] width 85 height 28
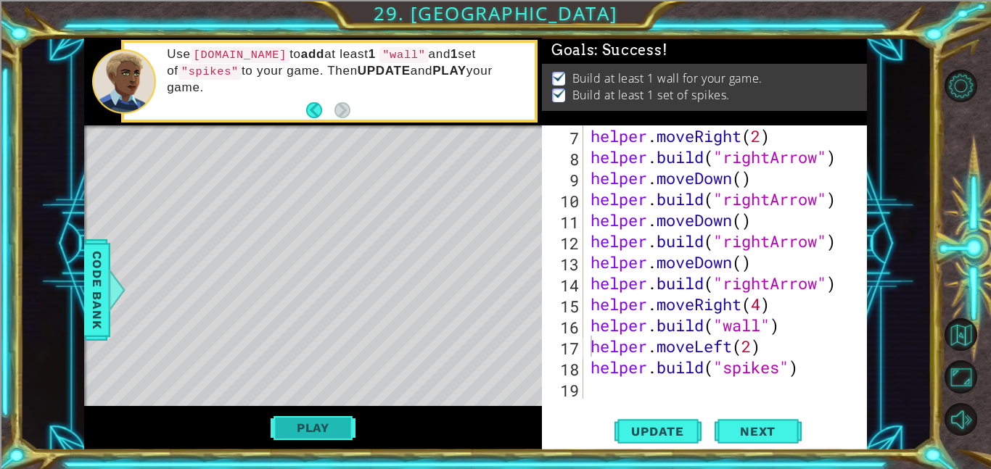
scroll to position [0, 0]
click at [754, 433] on span "Next" at bounding box center [757, 435] width 65 height 15
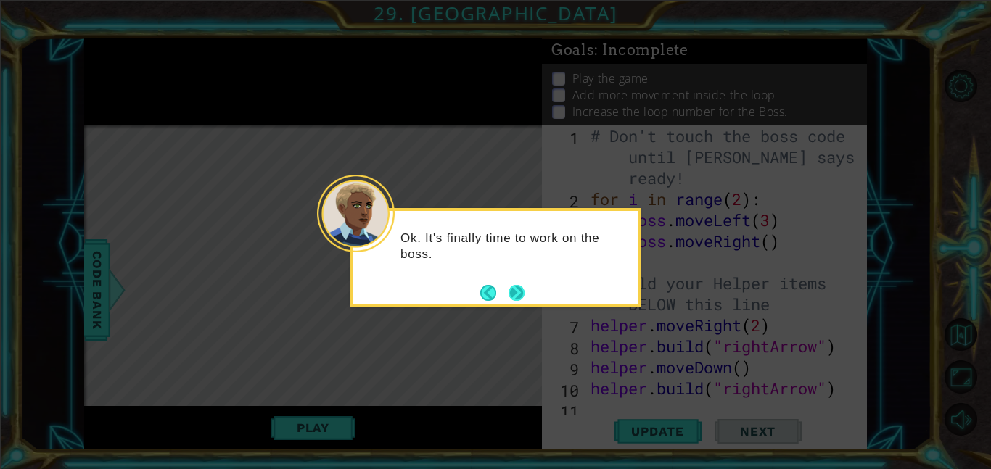
click at [518, 297] on button "Next" at bounding box center [516, 293] width 20 height 20
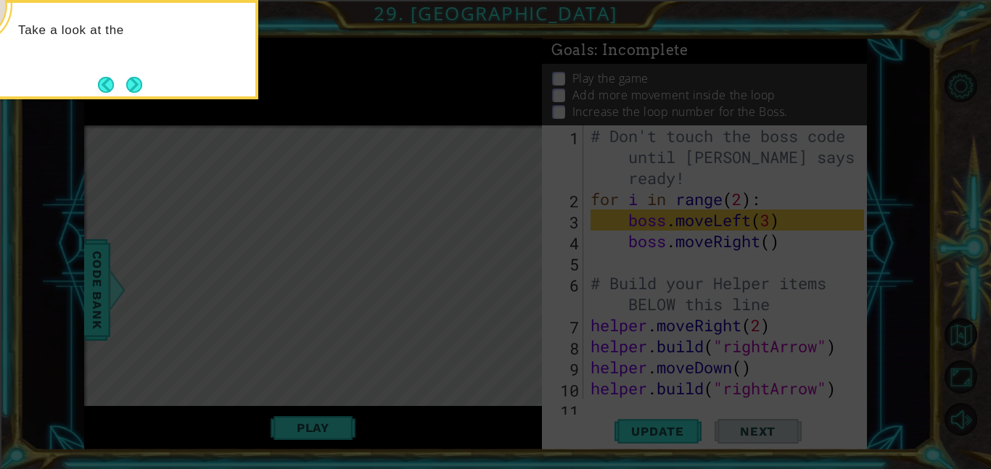
click at [693, 223] on icon at bounding box center [495, 234] width 991 height 469
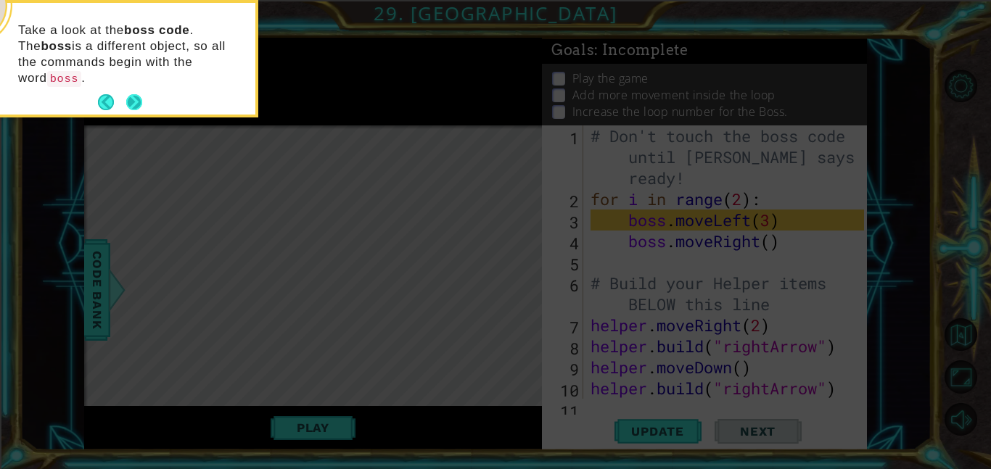
click at [136, 89] on button "Next" at bounding box center [134, 102] width 26 height 26
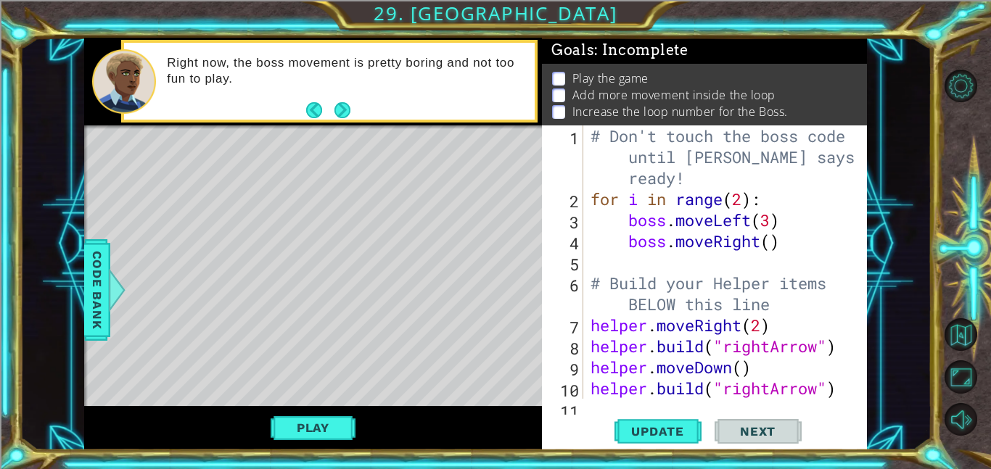
click at [344, 101] on footer at bounding box center [328, 110] width 44 height 22
click at [339, 108] on button "Next" at bounding box center [341, 110] width 17 height 17
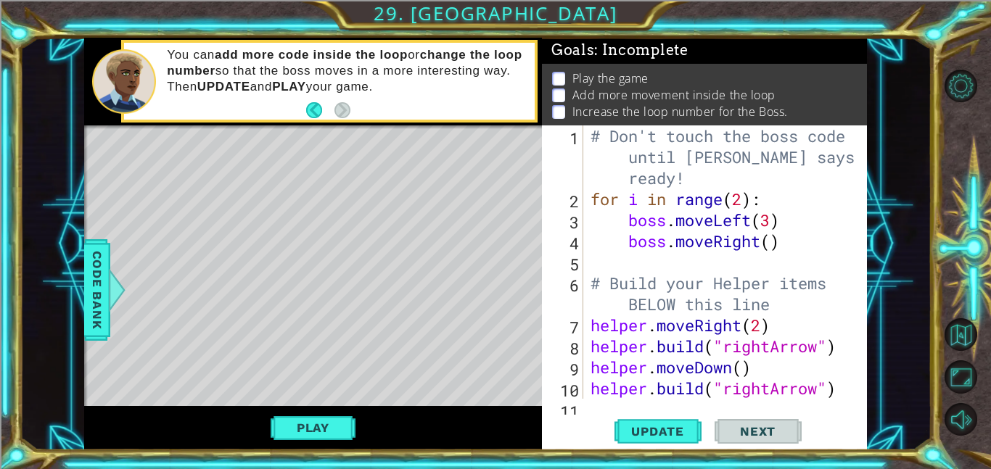
click at [745, 199] on div "# Don't touch the boss code until [PERSON_NAME] says you're ready! for i in ran…" at bounding box center [730, 304] width 284 height 358
click at [771, 219] on div "# Don't touch the boss code until [PERSON_NAME] says you're ready! for i in ran…" at bounding box center [730, 304] width 284 height 358
click at [766, 245] on div "# Don't touch the boss code until [PERSON_NAME] says you're ready! for i in ran…" at bounding box center [730, 304] width 284 height 358
click at [774, 247] on div "# Don't touch the boss code until [PERSON_NAME] says you're ready! for i in ran…" at bounding box center [730, 304] width 284 height 358
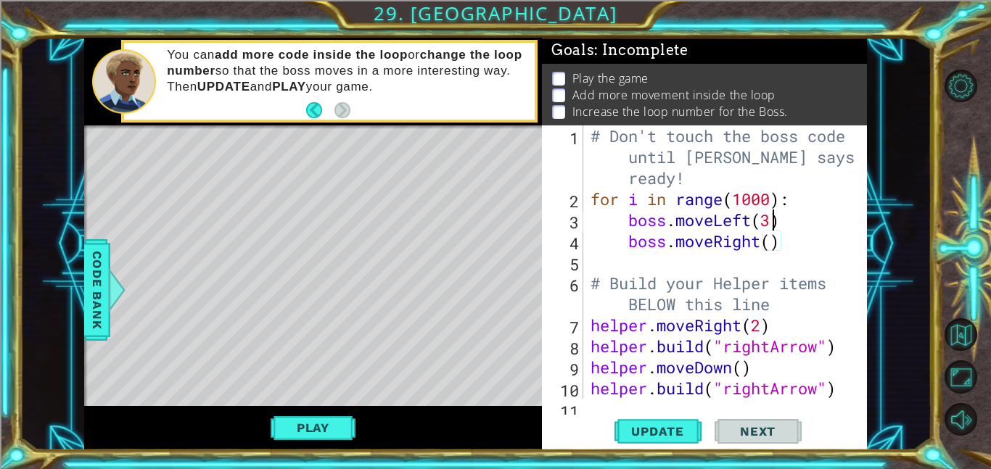
click at [772, 218] on div "# Don't touch the boss code until [PERSON_NAME] says you're ready! for i in ran…" at bounding box center [730, 304] width 284 height 358
click at [773, 238] on div "# Don't touch the boss code until [PERSON_NAME] says you're ready! for i in ran…" at bounding box center [730, 304] width 284 height 358
type textarea "boss.moveRight(7)"
click at [802, 246] on div "# Don't touch the boss code until [PERSON_NAME] says you're ready! for i in ran…" at bounding box center [730, 304] width 284 height 358
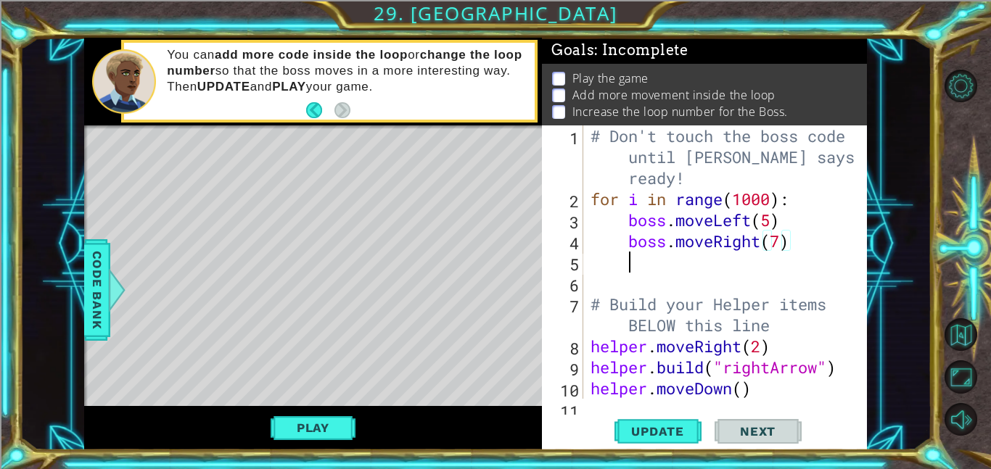
scroll to position [0, 1]
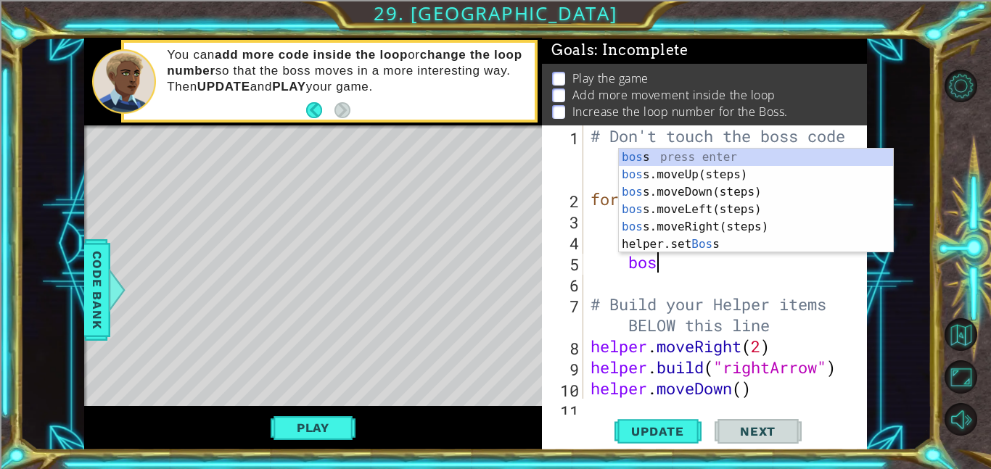
type textarea "boss"
click at [792, 176] on div "boss press enter boss .moveUp(steps) press enter boss .moveDown(steps) press en…" at bounding box center [756, 218] width 274 height 139
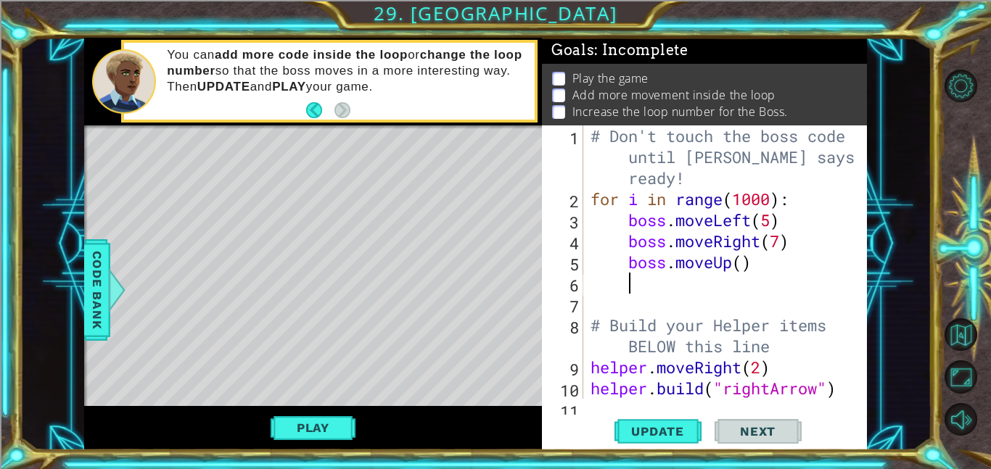
click at [743, 266] on div "# Don't touch the boss code until [PERSON_NAME] says you're ready! for i in ran…" at bounding box center [730, 304] width 284 height 358
type textarea "boss.moveUp(3)"
click at [781, 266] on div "# Don't touch the boss code until [PERSON_NAME] says you're ready! for i in ran…" at bounding box center [730, 304] width 284 height 358
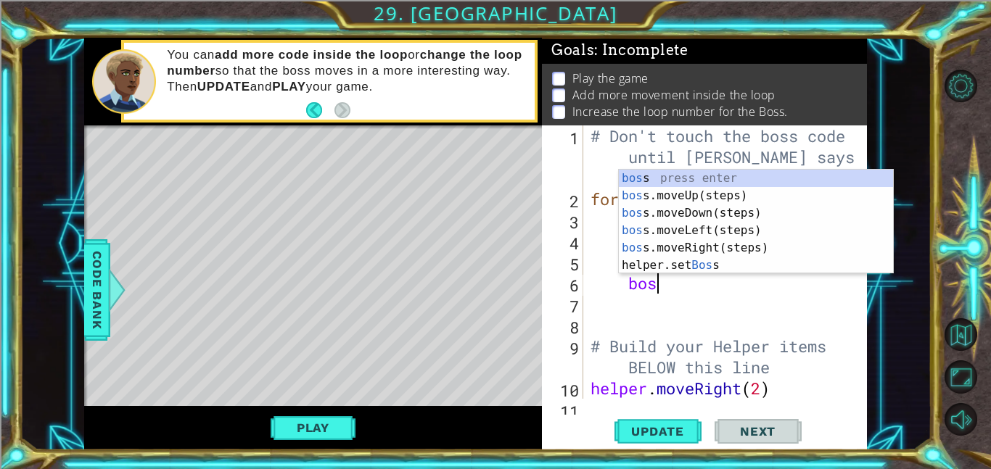
type textarea "boss"
click at [738, 210] on div "boss press enter boss .moveUp(steps) press enter boss .moveDown(steps) press en…" at bounding box center [756, 239] width 274 height 139
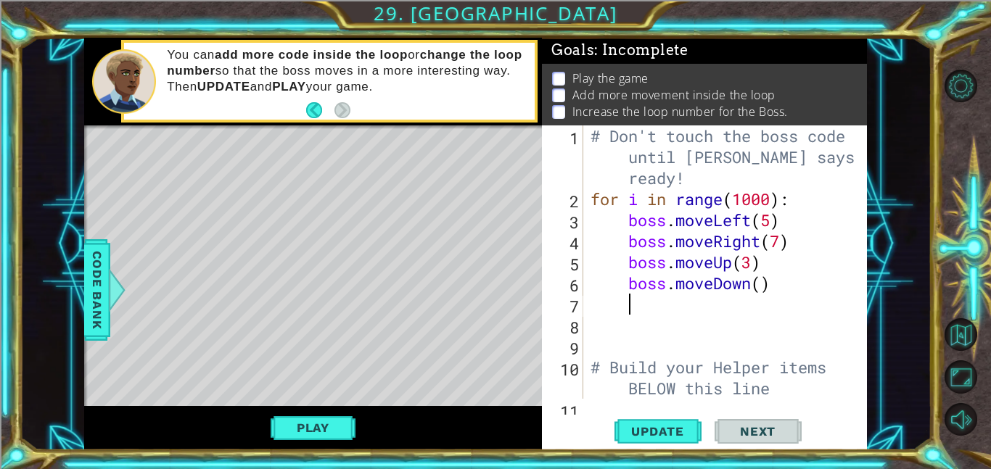
scroll to position [0, 1]
click at [760, 286] on div "# Don't touch the boss code until [PERSON_NAME] says you're ready! for i in ran…" at bounding box center [730, 304] width 284 height 358
type textarea "boss.moveDown(1)"
click at [677, 428] on span "Update" at bounding box center [658, 431] width 82 height 15
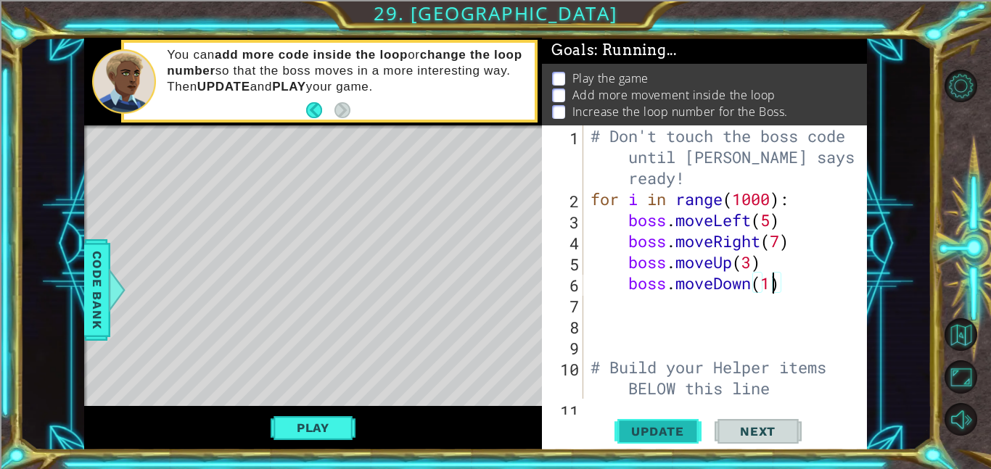
click at [667, 444] on button "Update" at bounding box center [657, 431] width 87 height 33
click at [661, 430] on span "Update" at bounding box center [658, 431] width 82 height 15
click at [660, 427] on span "Update" at bounding box center [658, 431] width 82 height 15
click at [661, 418] on button "Update" at bounding box center [657, 431] width 87 height 33
click at [742, 327] on div "# Don't touch the boss code until [PERSON_NAME] says you're ready! for i in ran…" at bounding box center [730, 304] width 284 height 358
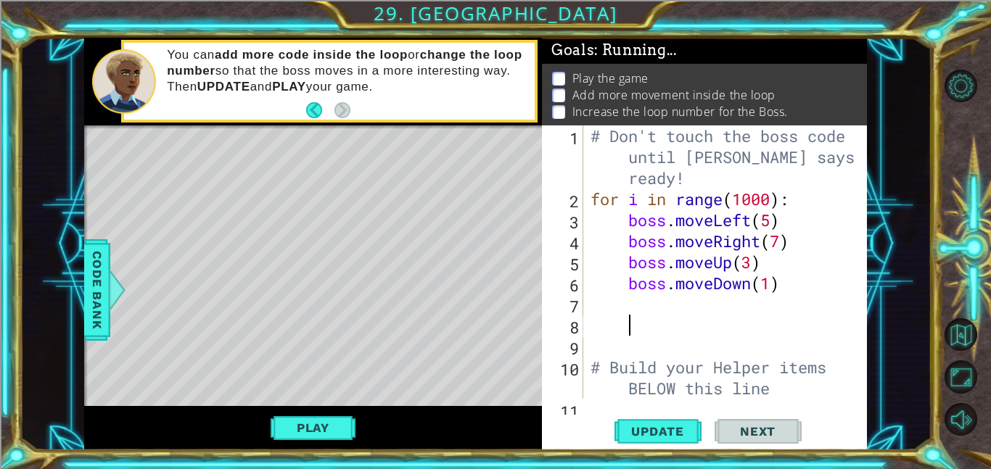
scroll to position [0, 1]
click at [659, 420] on button "Update" at bounding box center [657, 431] width 87 height 33
click at [669, 433] on span "Update" at bounding box center [658, 431] width 82 height 15
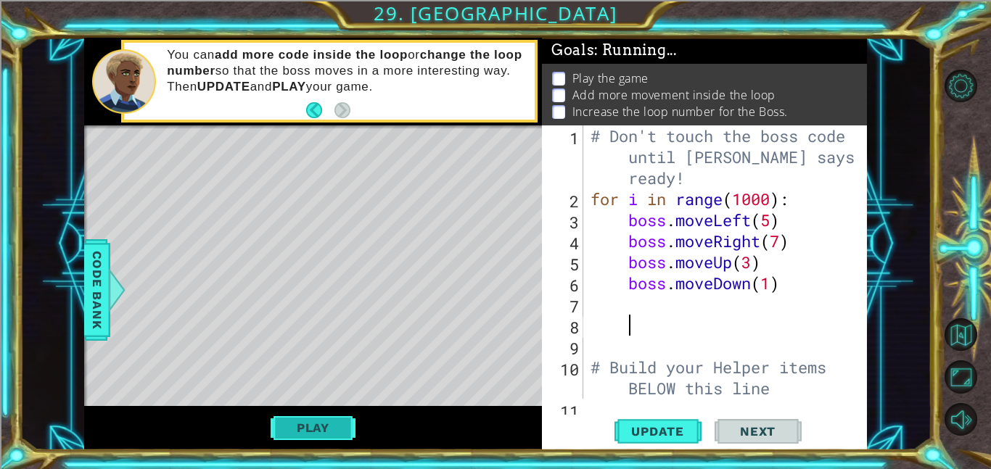
click at [336, 419] on button "Play" at bounding box center [313, 428] width 85 height 28
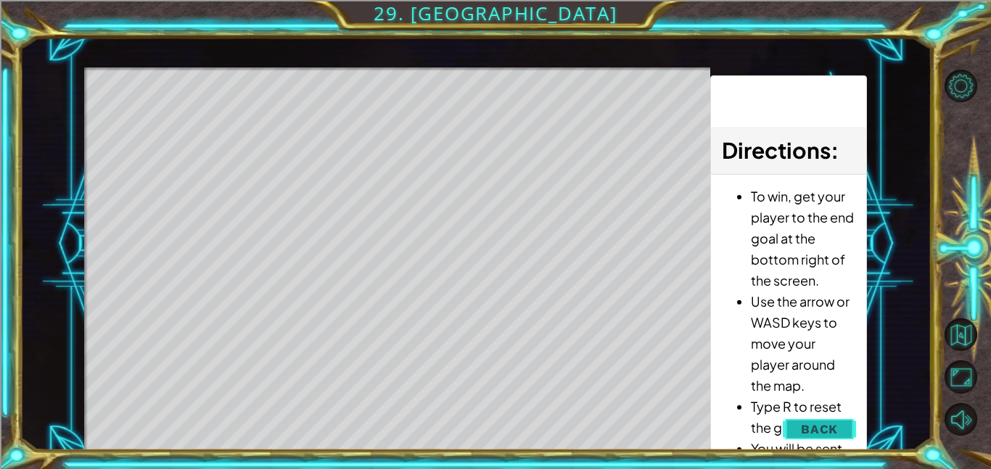
click at [802, 420] on button "Back" at bounding box center [819, 429] width 73 height 29
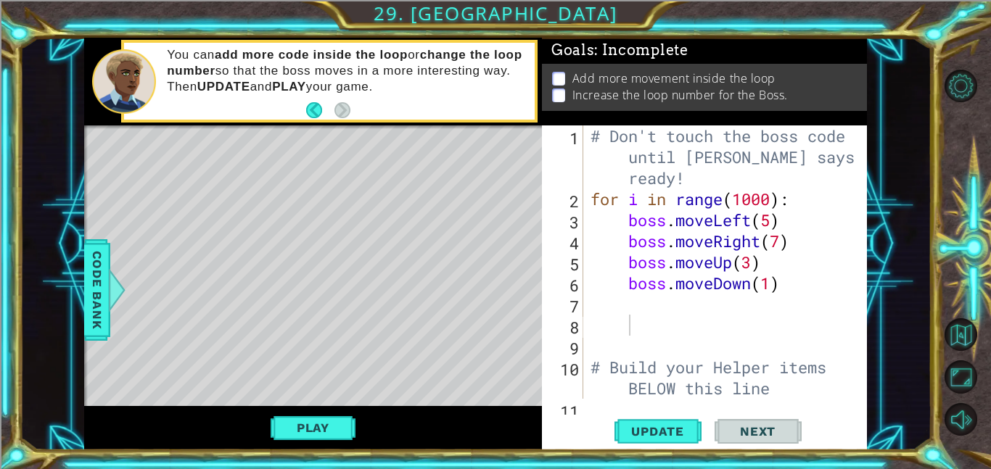
scroll to position [0, 0]
click at [772, 222] on div "# Don't touch the boss code until [PERSON_NAME] says you're ready! for i in ran…" at bounding box center [730, 304] width 284 height 358
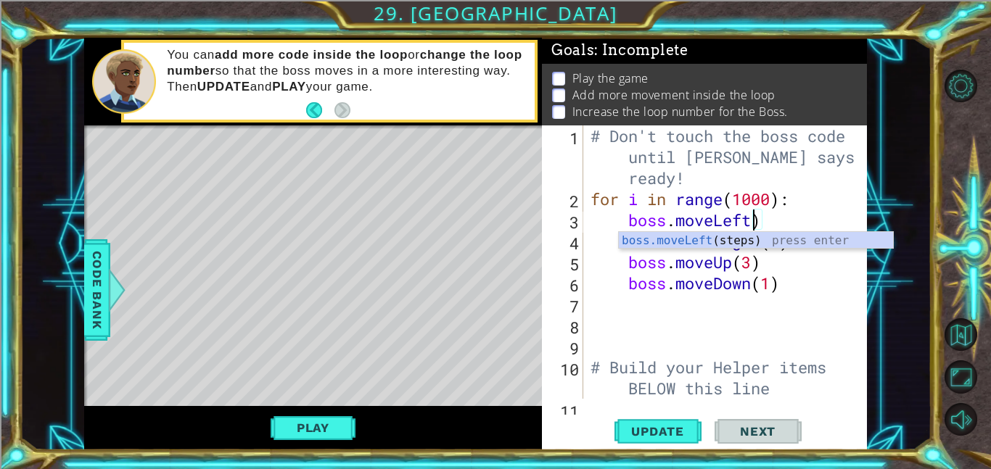
scroll to position [0, 7]
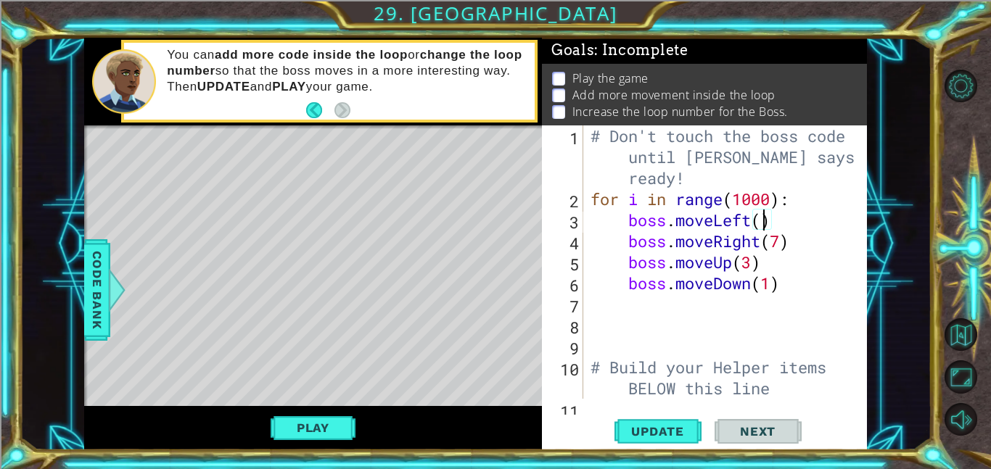
click at [782, 241] on div "# Don't touch the boss code until [PERSON_NAME] says you're ready! for i in ran…" at bounding box center [730, 304] width 284 height 358
click at [753, 265] on div "# Don't touch the boss code until [PERSON_NAME] says you're ready! for i in ran…" at bounding box center [730, 304] width 284 height 358
click at [775, 284] on div "# Don't touch the boss code until [PERSON_NAME] says you're ready! for i in ran…" at bounding box center [730, 304] width 284 height 358
type textarea "boss.moveDown()"
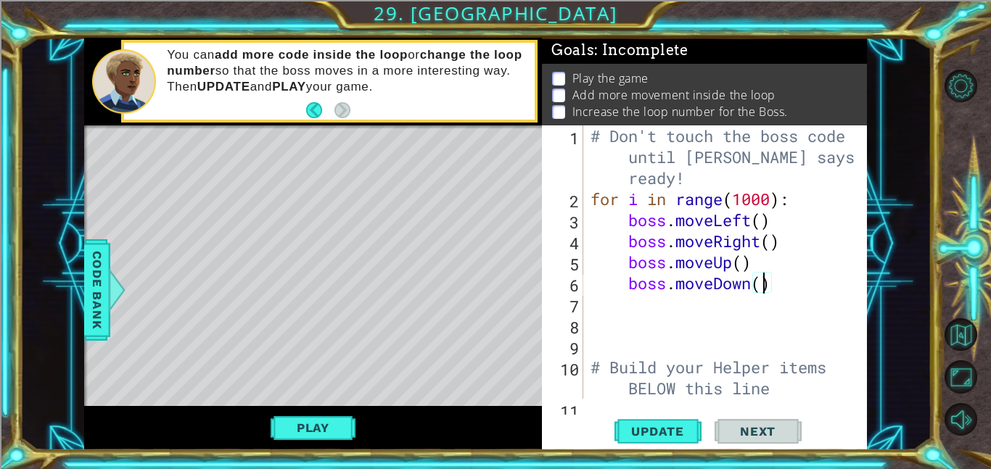
click at [728, 352] on div "# Don't touch the boss code until [PERSON_NAME] says you're ready! for i in ran…" at bounding box center [730, 304] width 284 height 358
click at [768, 201] on div "# Don't touch the boss code until [PERSON_NAME] says you're ready! for i in ran…" at bounding box center [730, 304] width 284 height 358
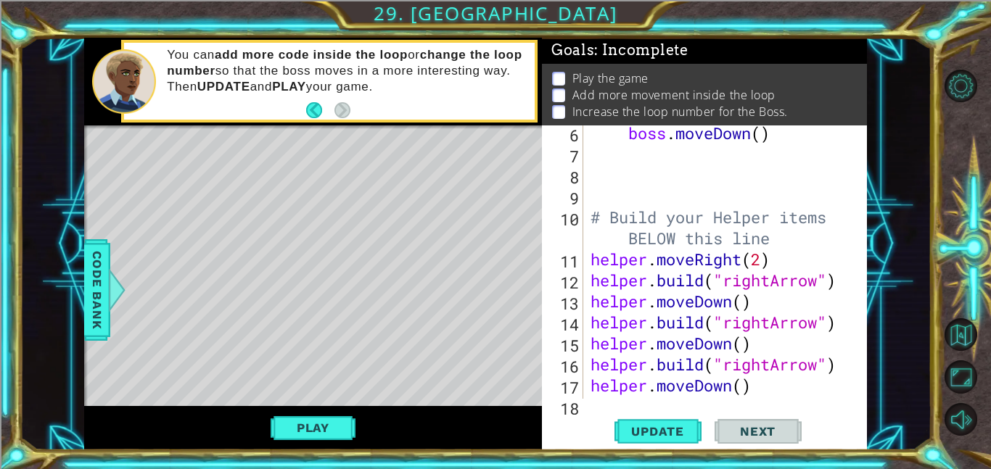
scroll to position [151, 0]
click at [691, 427] on span "Update" at bounding box center [658, 431] width 82 height 15
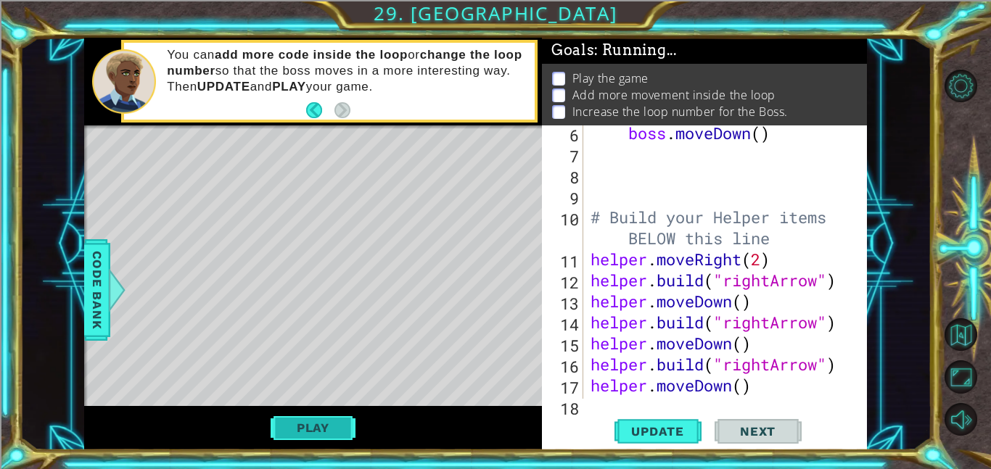
click at [295, 438] on button "Play" at bounding box center [313, 428] width 85 height 28
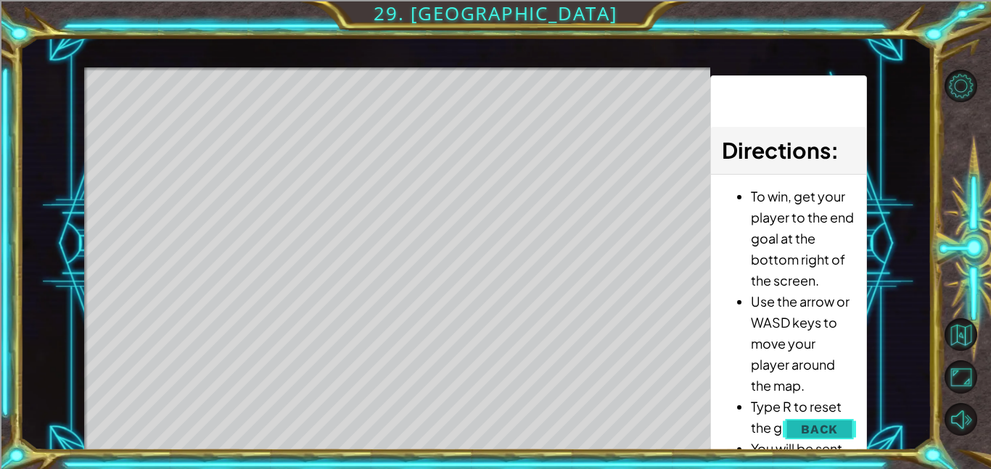
click at [818, 424] on span "Back" at bounding box center [819, 429] width 37 height 15
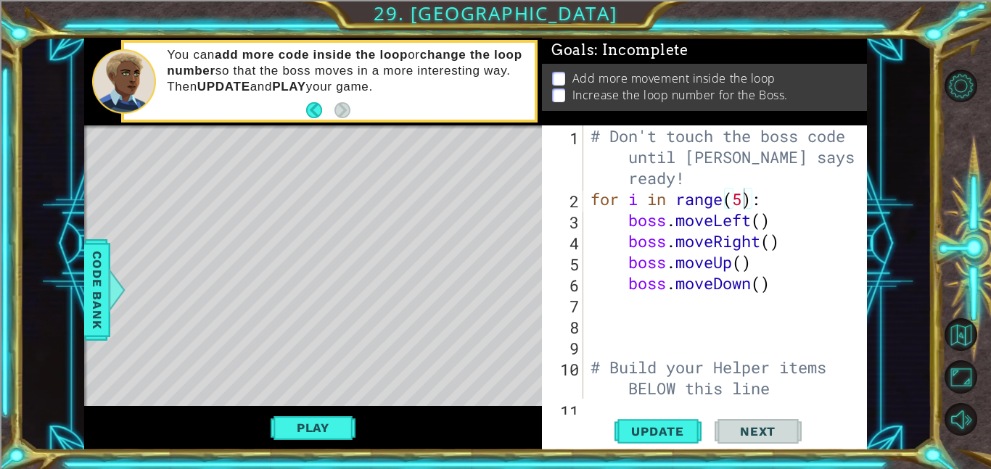
scroll to position [0, 0]
click at [766, 222] on div "# Don't touch the boss code until [PERSON_NAME] says you're ready! for i in ran…" at bounding box center [730, 304] width 284 height 358
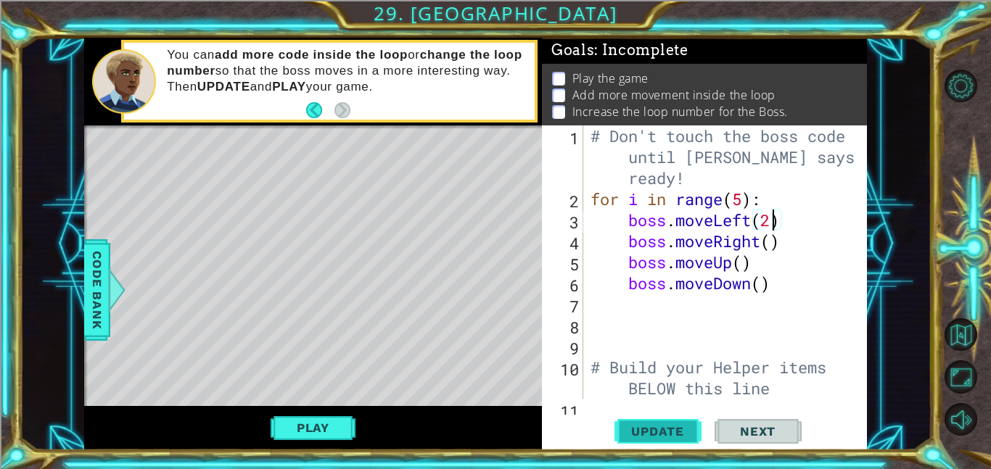
type textarea "boss.moveLeft(2)"
click at [651, 436] on span "Update" at bounding box center [658, 431] width 82 height 15
click at [328, 429] on button "Play" at bounding box center [313, 428] width 85 height 28
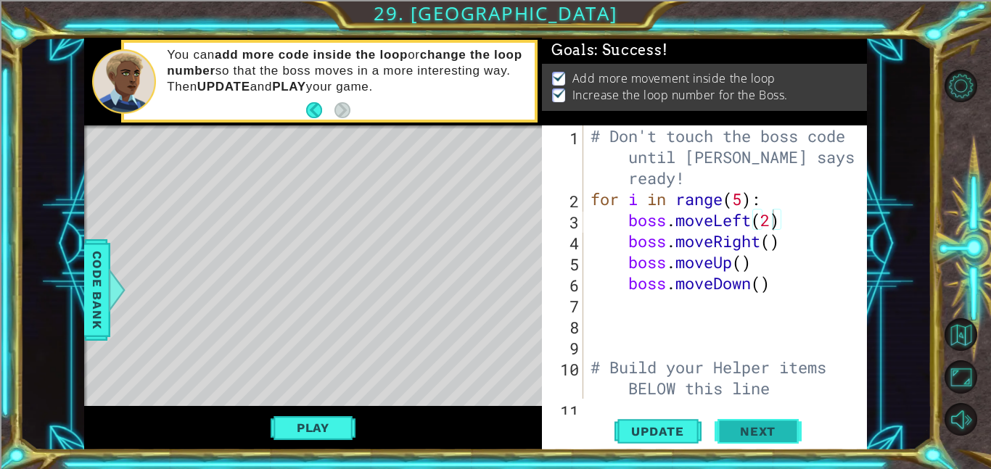
click at [744, 439] on button "Next" at bounding box center [758, 434] width 87 height 33
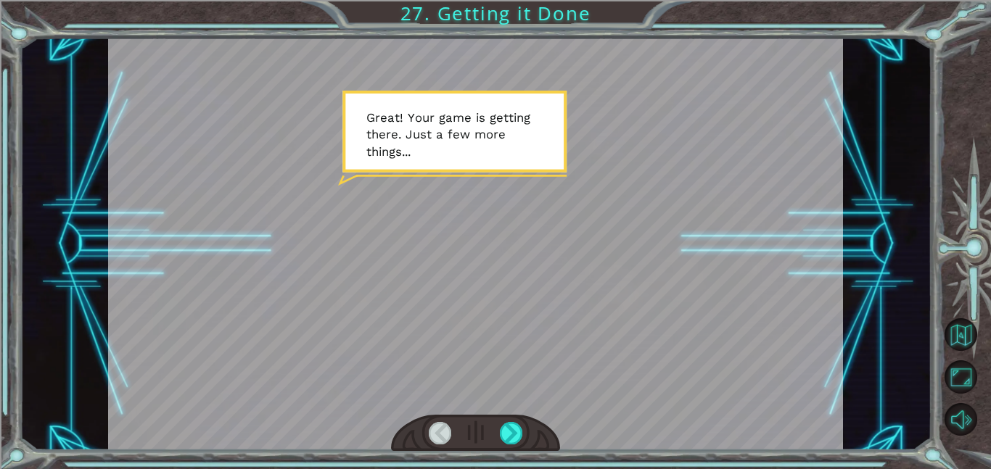
click at [541, 300] on div at bounding box center [475, 244] width 735 height 413
click at [514, 443] on div at bounding box center [511, 433] width 23 height 22
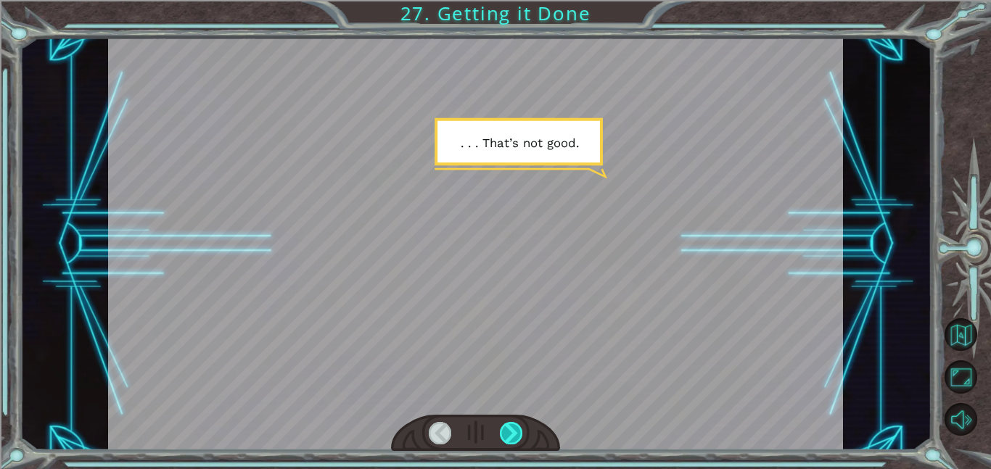
click at [514, 443] on div at bounding box center [511, 433] width 23 height 22
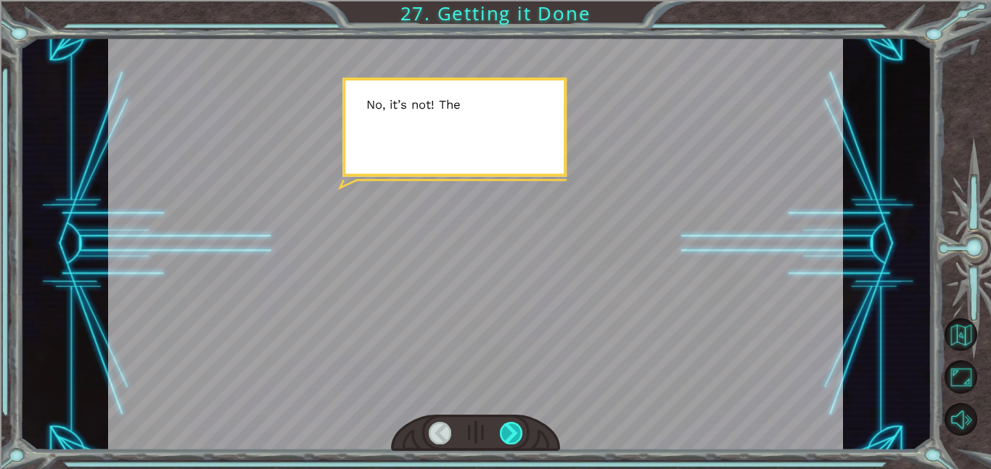
click at [514, 443] on div at bounding box center [511, 433] width 23 height 22
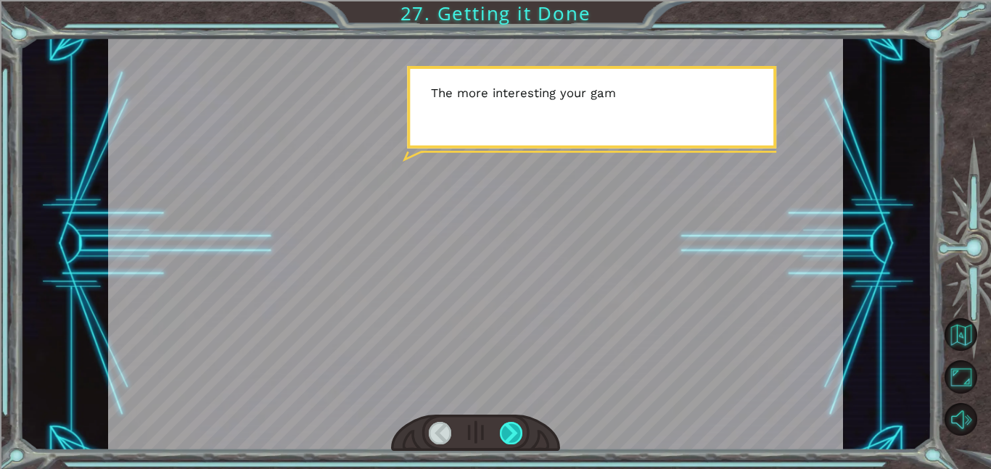
click at [514, 443] on div at bounding box center [511, 433] width 23 height 22
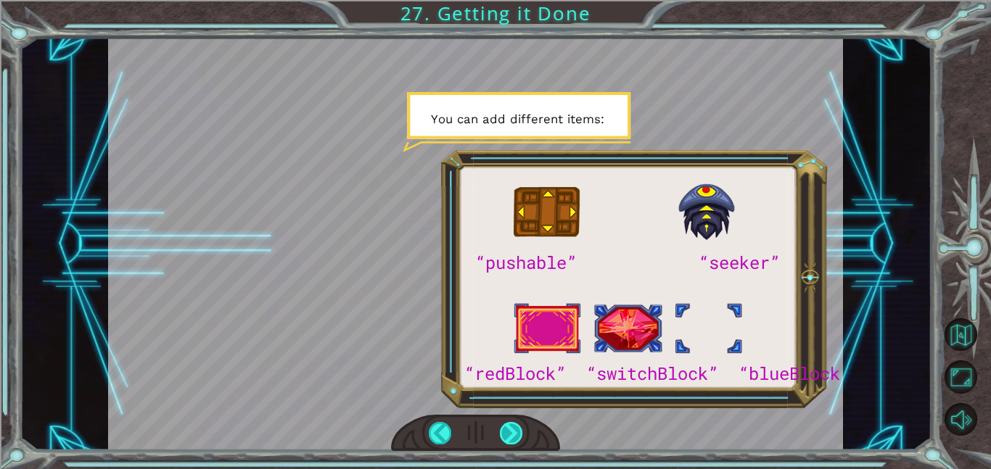
click at [514, 443] on div at bounding box center [511, 433] width 23 height 22
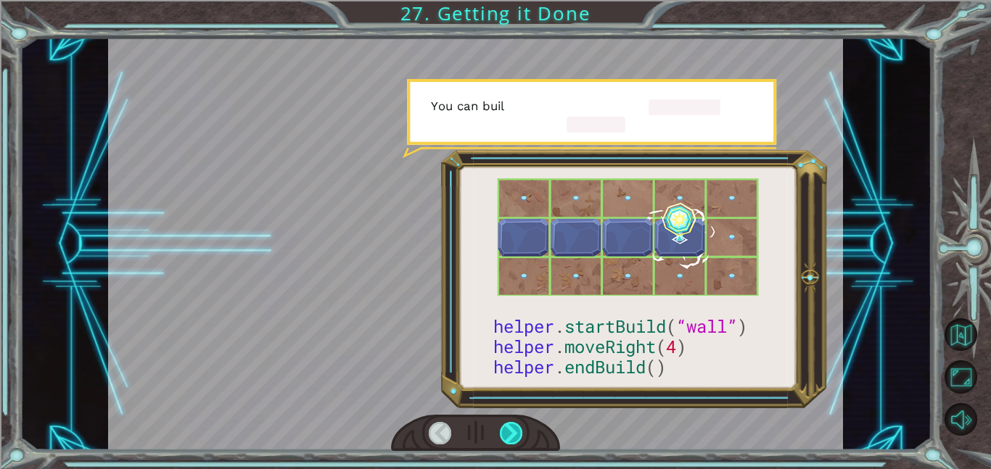
click at [514, 443] on div at bounding box center [511, 433] width 23 height 22
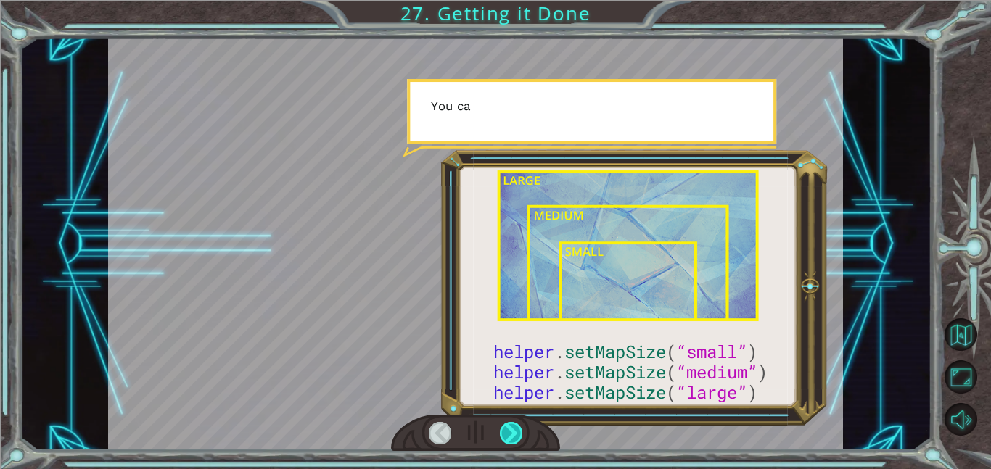
click at [514, 443] on div at bounding box center [511, 433] width 23 height 22
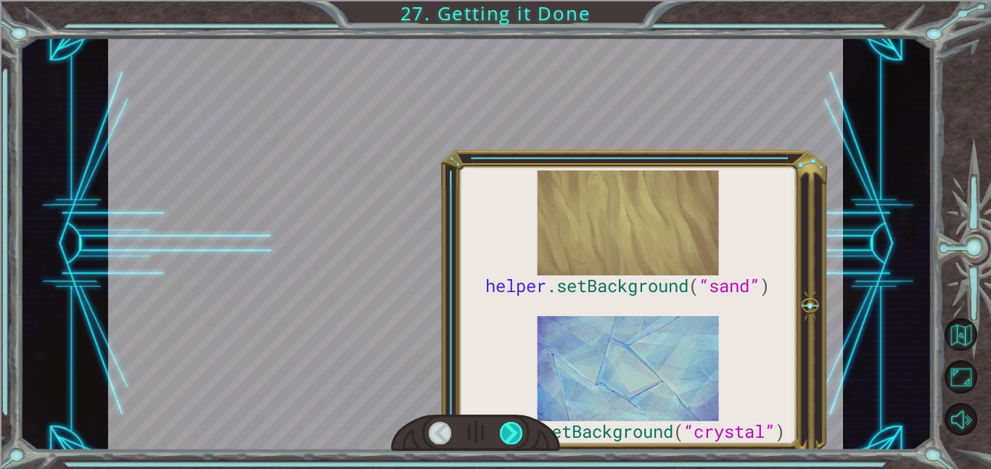
click at [514, 443] on div at bounding box center [511, 433] width 23 height 22
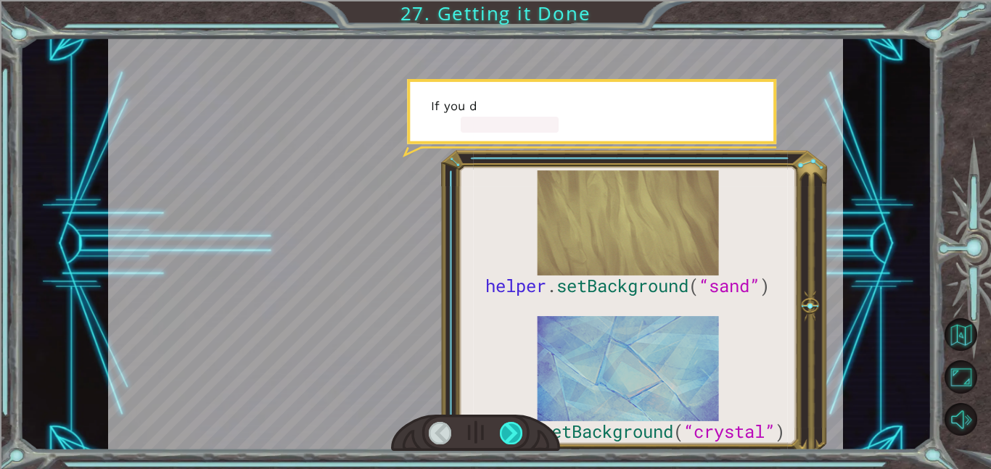
click at [514, 443] on div at bounding box center [511, 433] width 23 height 22
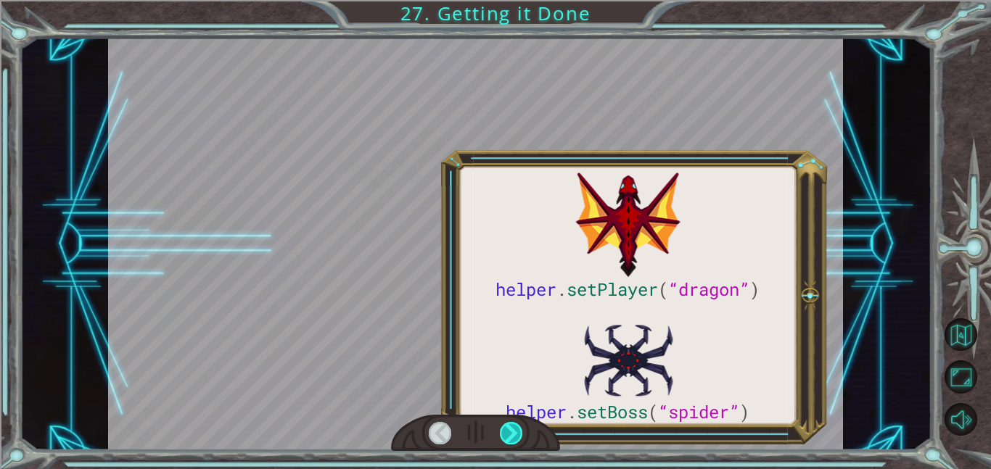
click at [514, 443] on div at bounding box center [511, 433] width 23 height 22
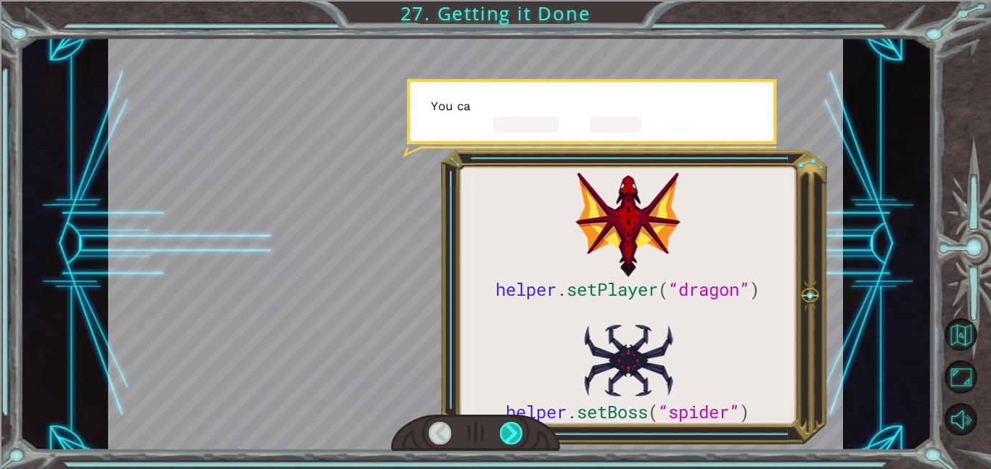
click at [514, 443] on div at bounding box center [511, 433] width 23 height 22
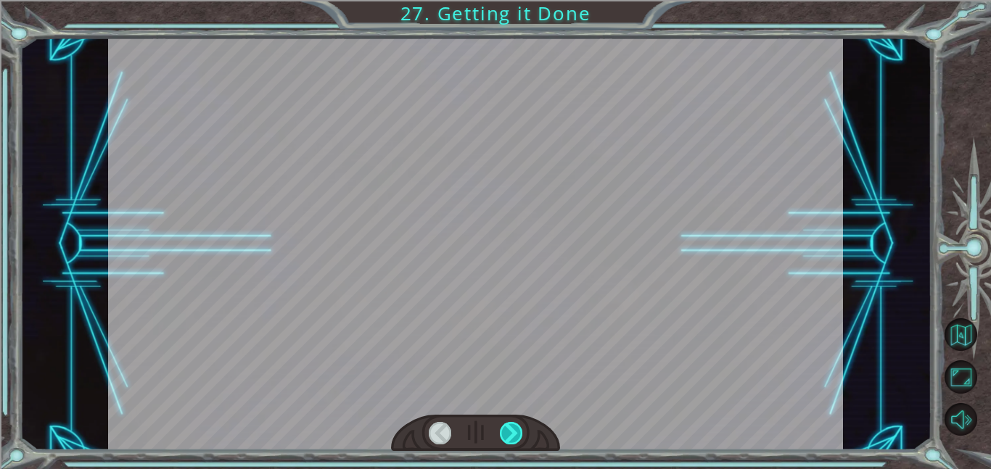
click at [514, 443] on div at bounding box center [511, 433] width 23 height 22
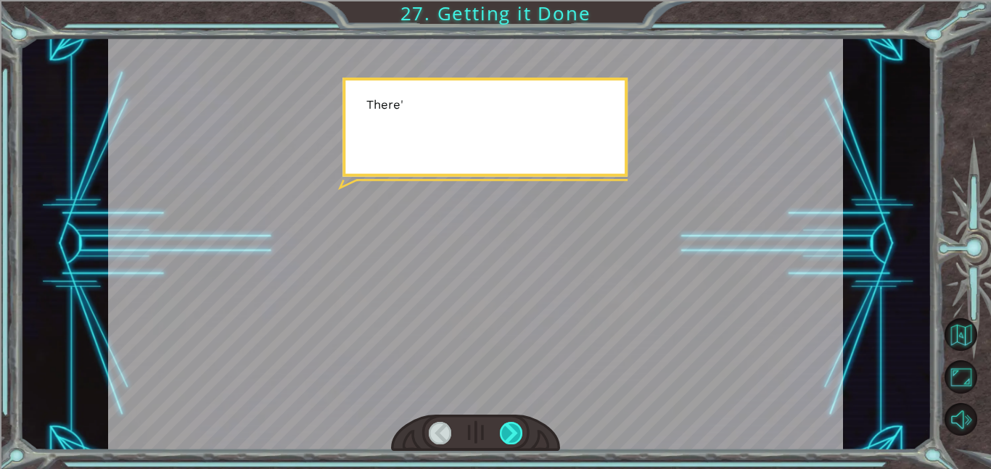
click at [514, 443] on div at bounding box center [511, 433] width 23 height 22
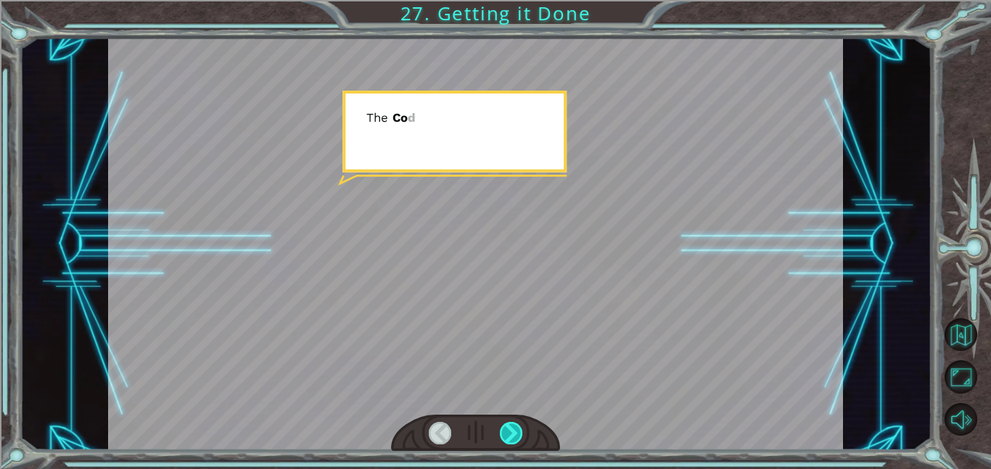
click at [514, 443] on div at bounding box center [511, 433] width 23 height 22
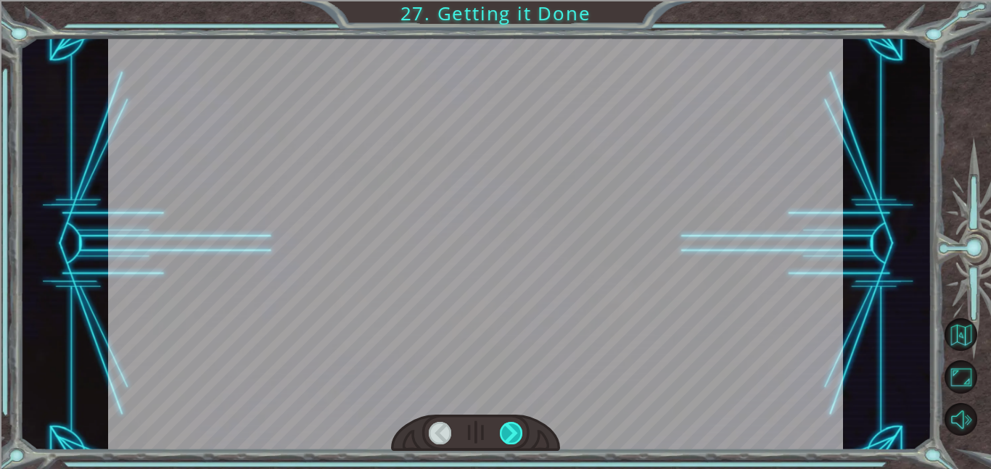
click at [514, 443] on div at bounding box center [511, 433] width 23 height 22
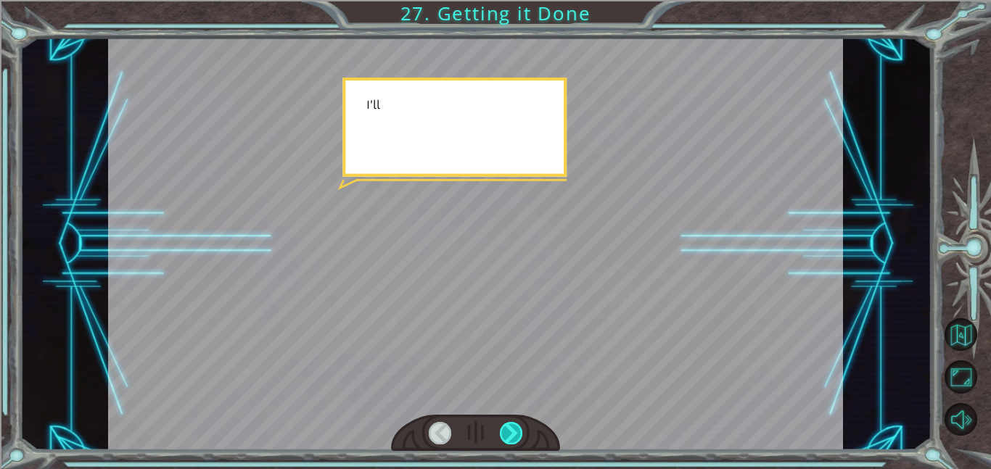
click at [514, 443] on div at bounding box center [511, 433] width 23 height 22
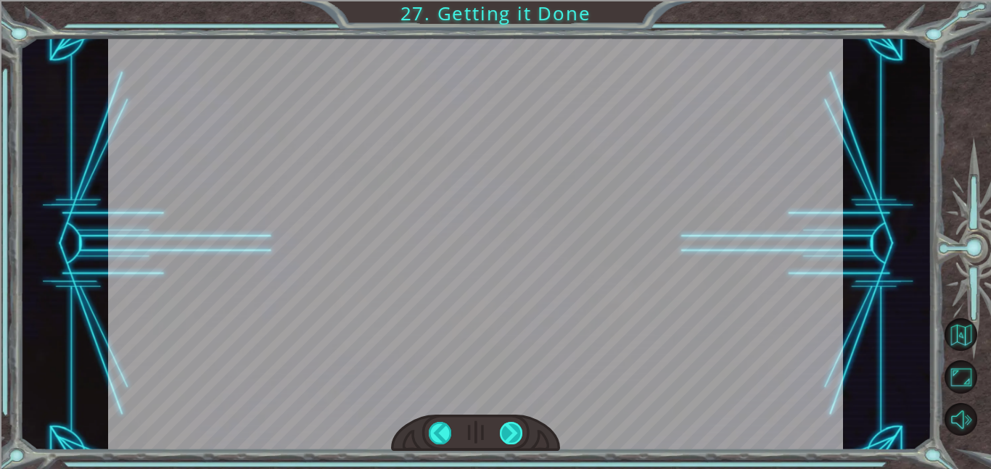
click at [514, 443] on div at bounding box center [511, 433] width 23 height 22
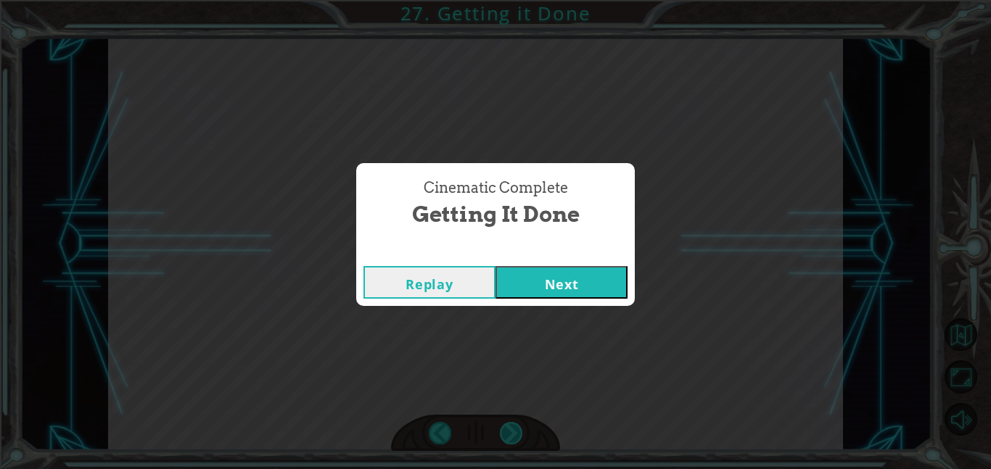
click at [514, 443] on div "Cinematic Complete Getting it Done Replay Next" at bounding box center [495, 234] width 991 height 469
click at [583, 260] on div "Replay Next" at bounding box center [495, 282] width 279 height 47
click at [583, 284] on button "Next" at bounding box center [561, 282] width 132 height 33
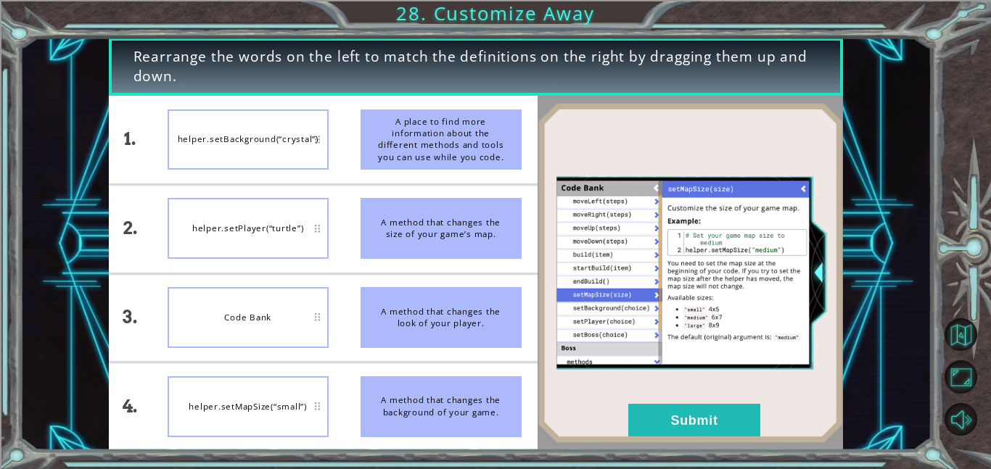
drag, startPoint x: 485, startPoint y: 418, endPoint x: 281, endPoint y: 125, distance: 357.4
click at [281, 125] on div "1. 2. 3. 4. helper.setBackground(“crystal”) helper.setPlayer(“turtle”) Code Ban…" at bounding box center [323, 273] width 429 height 355
click at [726, 413] on button "Submit" at bounding box center [694, 420] width 132 height 33
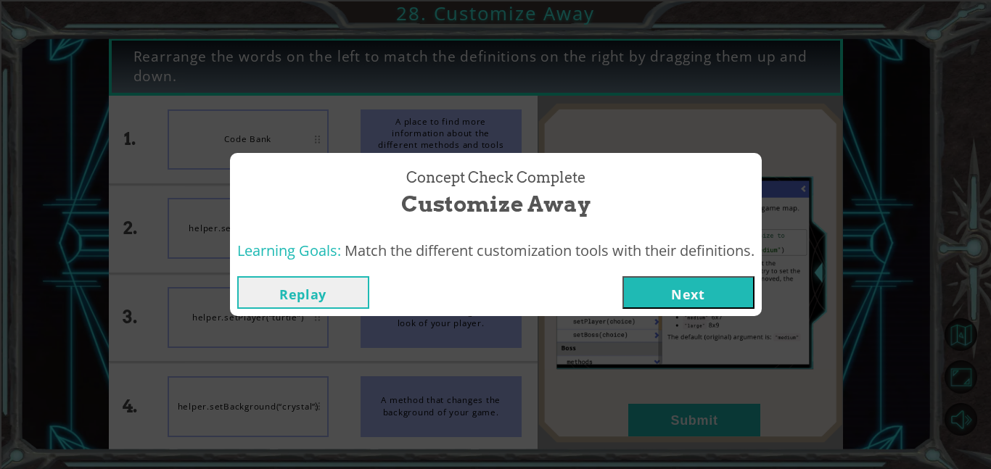
click at [714, 294] on button "Next" at bounding box center [688, 292] width 132 height 33
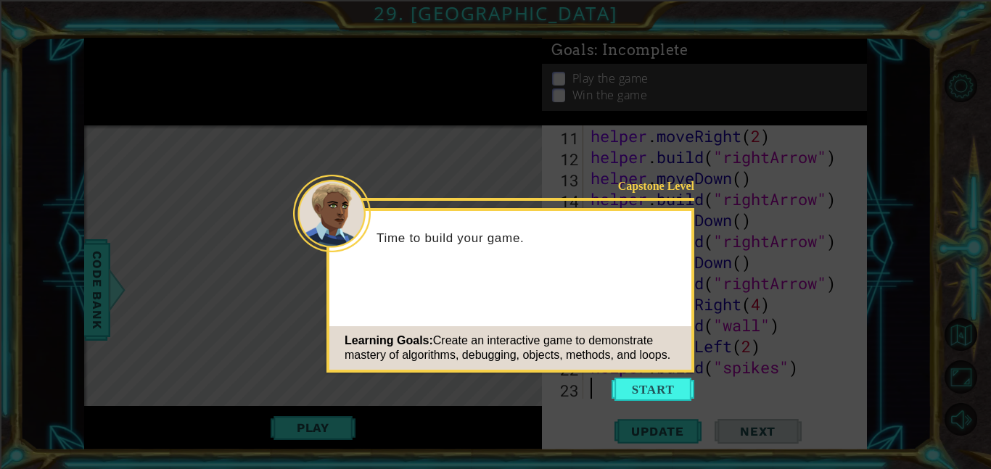
scroll to position [273, 0]
click at [650, 386] on button "Start" at bounding box center [653, 389] width 83 height 23
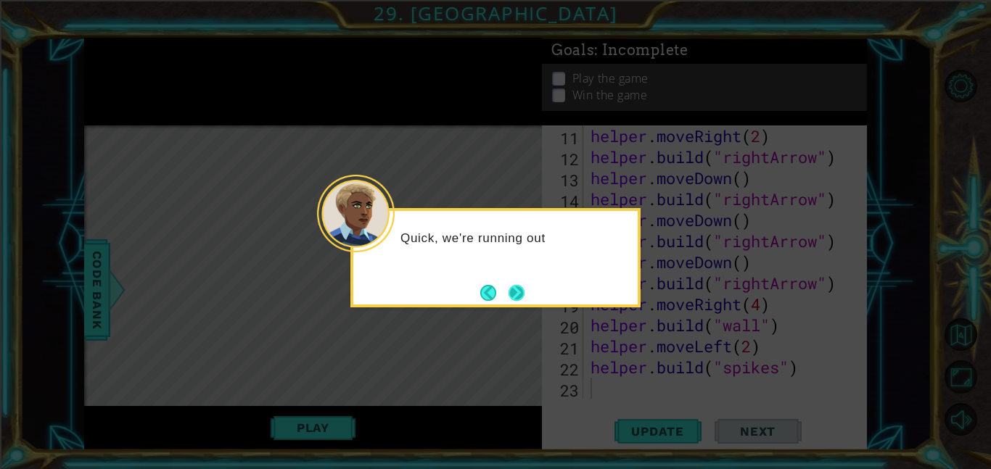
click at [524, 302] on button "Next" at bounding box center [517, 293] width 18 height 18
click at [522, 302] on button "Next" at bounding box center [516, 293] width 26 height 26
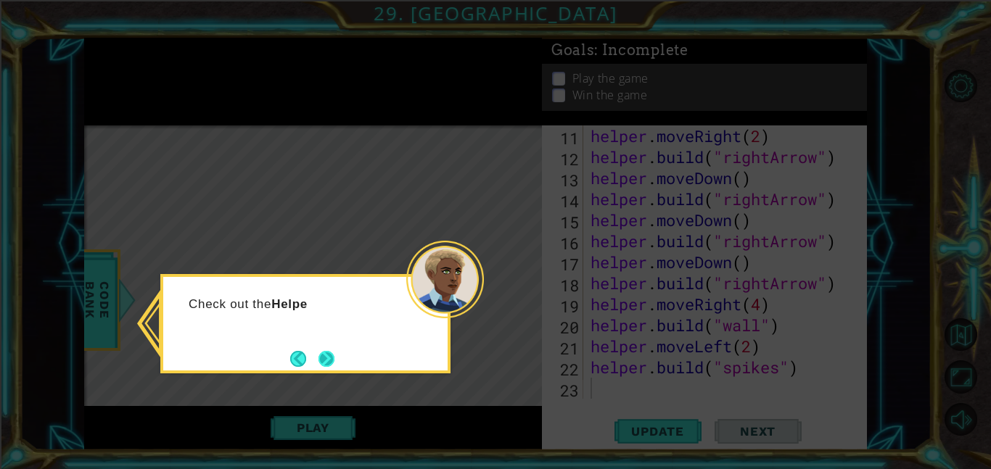
click at [334, 361] on button "Next" at bounding box center [326, 358] width 17 height 17
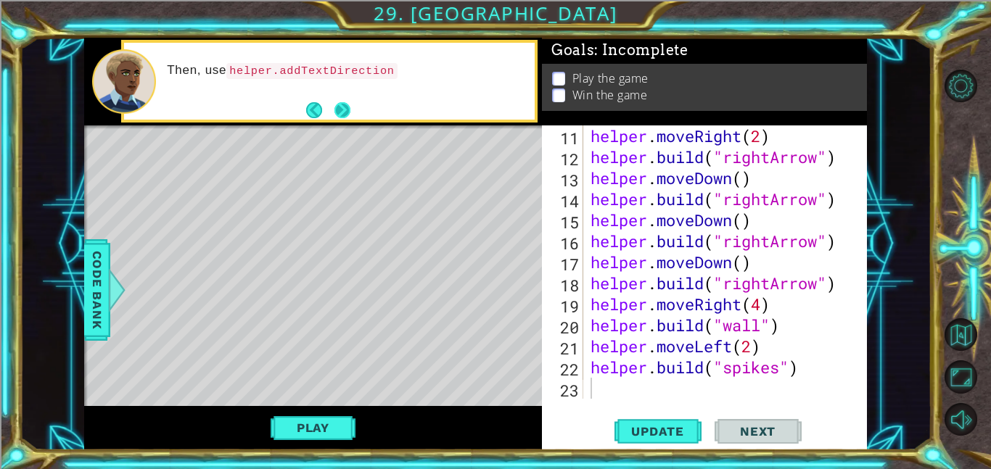
click at [347, 107] on button "Next" at bounding box center [342, 110] width 17 height 17
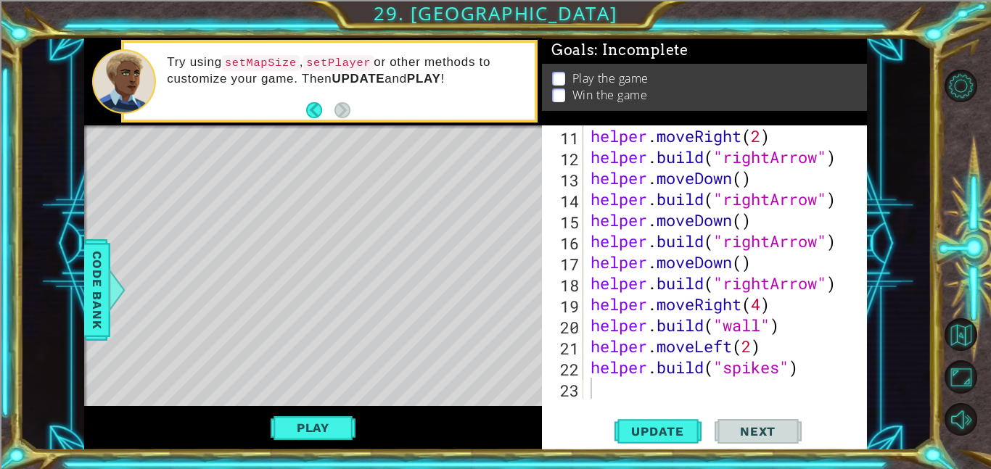
scroll to position [0, 0]
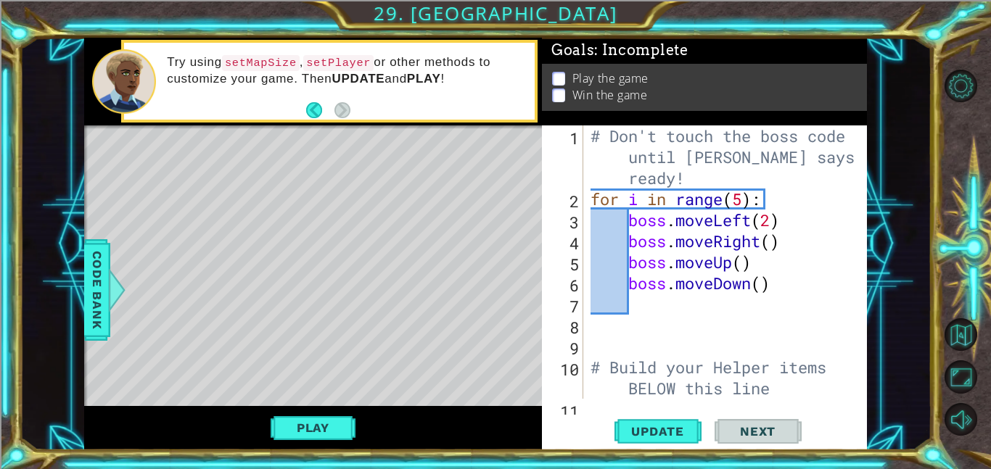
click at [595, 176] on div "# Don't touch the boss code until [PERSON_NAME] says you're ready! for i in ran…" at bounding box center [730, 304] width 284 height 358
click at [581, 135] on div "1" at bounding box center [564, 159] width 38 height 63
type textarea "# Don't touch the boss code until [PERSON_NAME] says you're ready!"
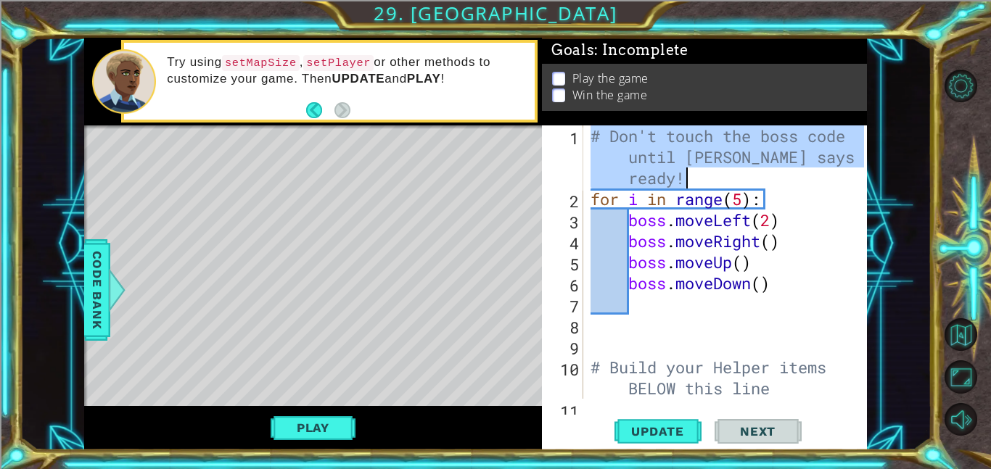
drag, startPoint x: 593, startPoint y: 131, endPoint x: 809, endPoint y: 174, distance: 220.4
click at [809, 174] on div "# Don't touch the boss code until [PERSON_NAME] says you're ready! for i in ran…" at bounding box center [730, 304] width 284 height 358
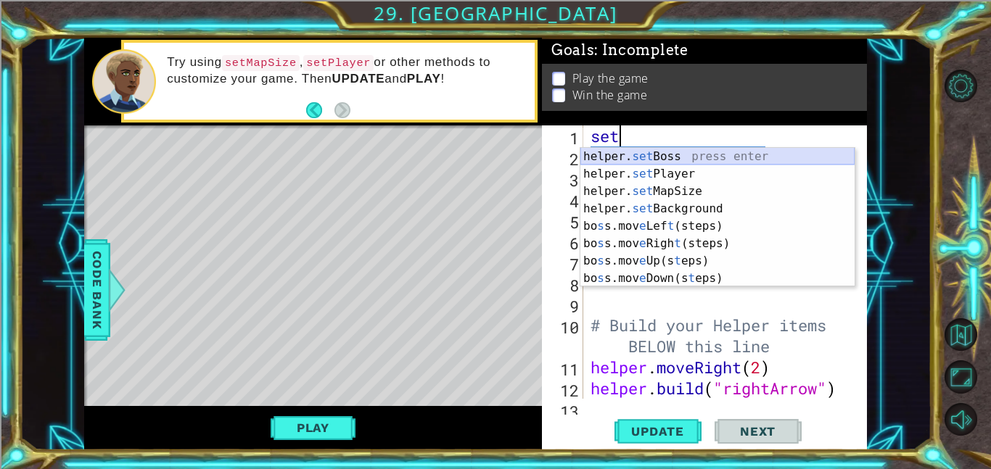
click at [811, 164] on div "helper. set Boss press enter helper. set Player press enter helper. set MapSize…" at bounding box center [717, 235] width 274 height 174
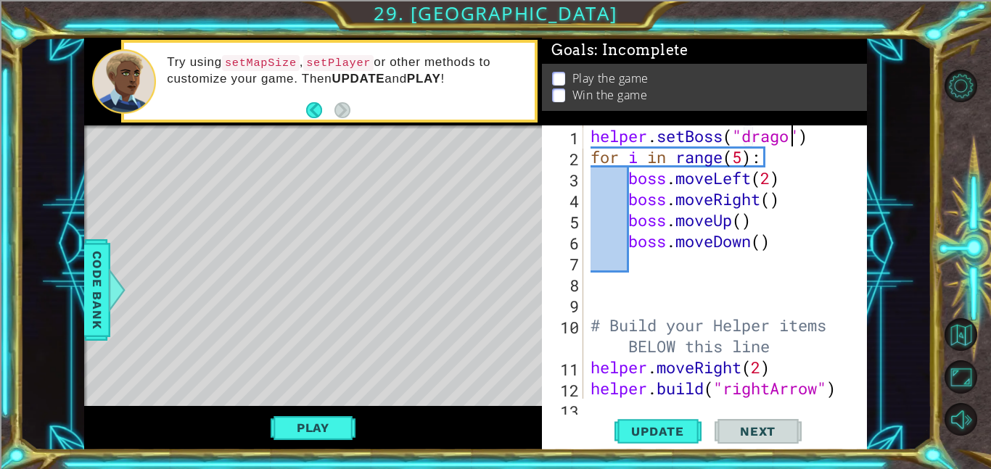
scroll to position [0, 9]
click at [821, 150] on div "helper . setBoss ( "dragon" ) for i in range ( 5 ) : boss . moveLeft ( 2 ) boss…" at bounding box center [730, 283] width 284 height 316
click at [819, 135] on div "helper . setBoss ( "dragon" ) for i in range ( 5 ) : boss . moveLeft ( 2 ) boss…" at bounding box center [730, 283] width 284 height 316
type textarea "helper.setBoss("dragon")"
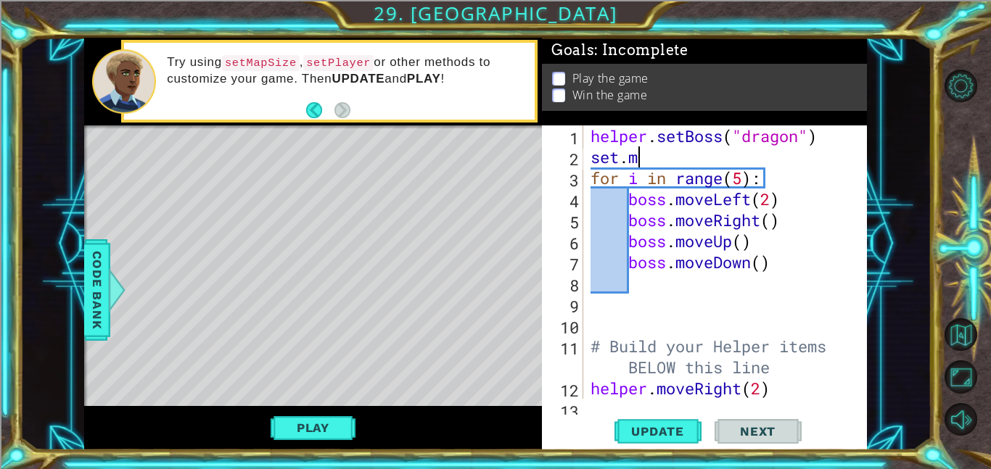
scroll to position [0, 1]
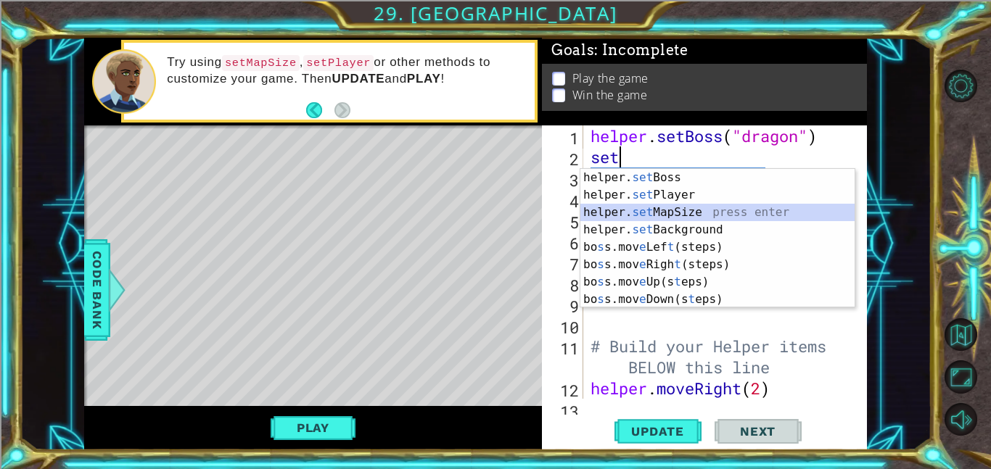
click at [715, 210] on div "helper. set Boss press enter helper. set Player press enter helper. set MapSize…" at bounding box center [717, 256] width 274 height 174
type textarea "helper.setMapSize("middle")"
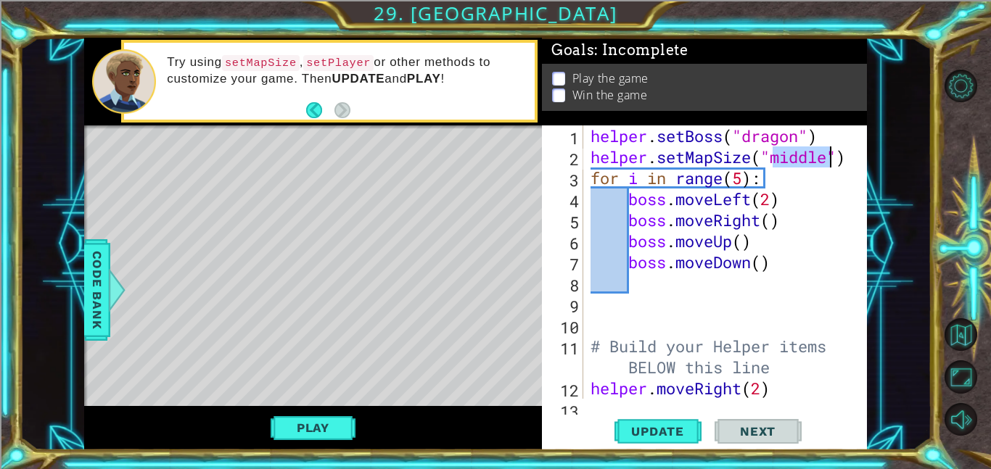
click at [860, 165] on div at bounding box center [856, 388] width 15 height 526
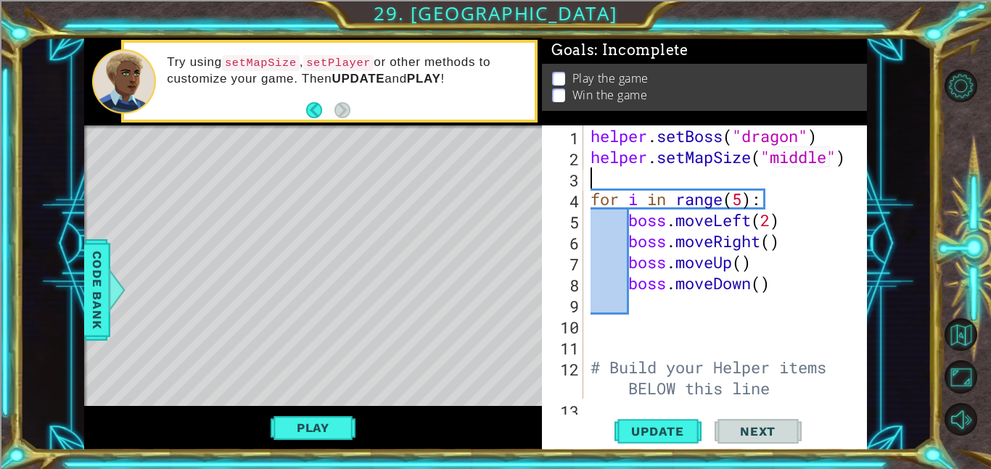
type textarea "H"
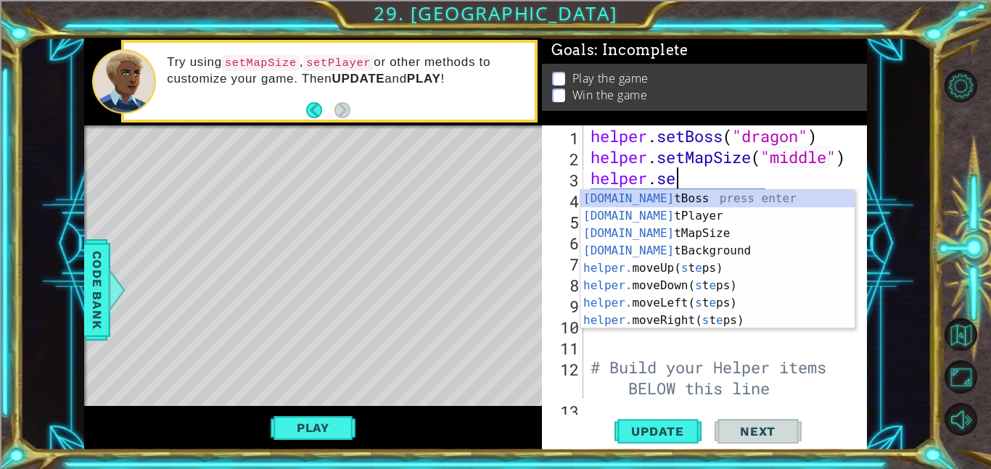
scroll to position [0, 4]
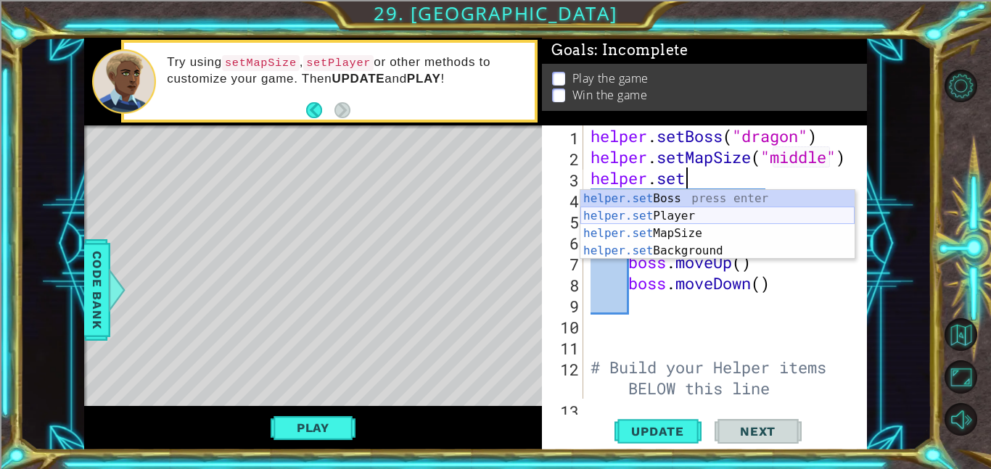
click at [718, 218] on div "helper.set Boss press enter helper.set Player press enter helper.set MapSize pr…" at bounding box center [717, 242] width 274 height 104
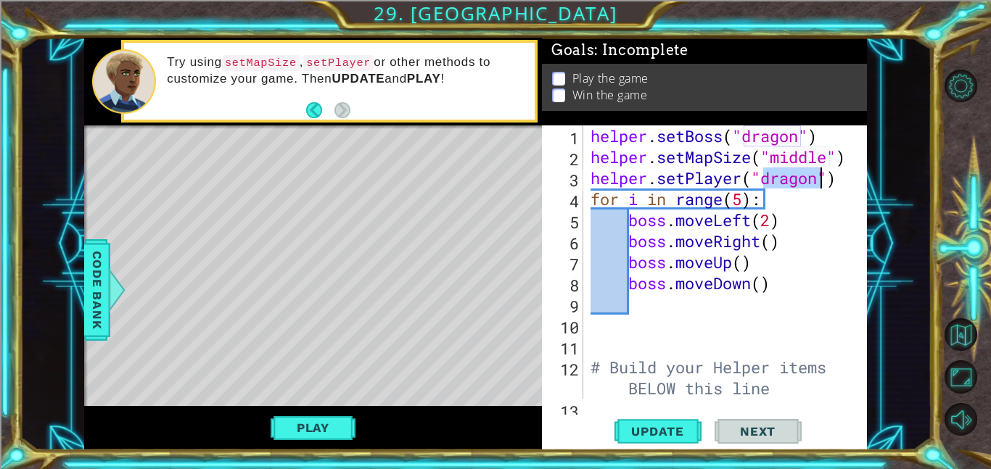
click at [786, 138] on div "helper . setBoss ( "dragon" ) helper . setMapSize ( "middle" ) helper . setPlay…" at bounding box center [730, 283] width 284 height 316
click at [852, 217] on div at bounding box center [856, 398] width 15 height 547
click at [822, 181] on div "helper . setBoss ( "bats" ) helper . setMapSize ( "middle" ) helper . setPlayer…" at bounding box center [730, 283] width 284 height 316
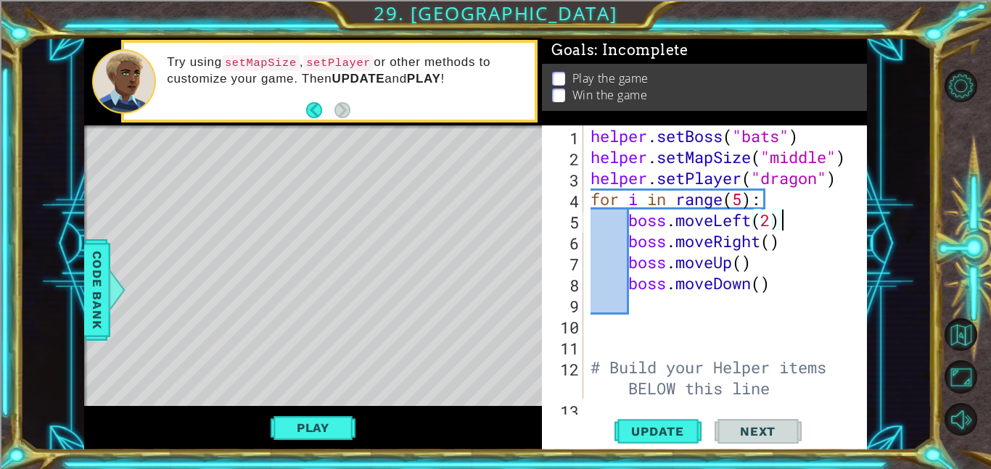
type textarea "helper.setPlayer("dragon")"
click at [847, 186] on div "helper . setBoss ( "bats" ) helper . setMapSize ( "middle" ) helper . setPlayer…" at bounding box center [730, 283] width 284 height 316
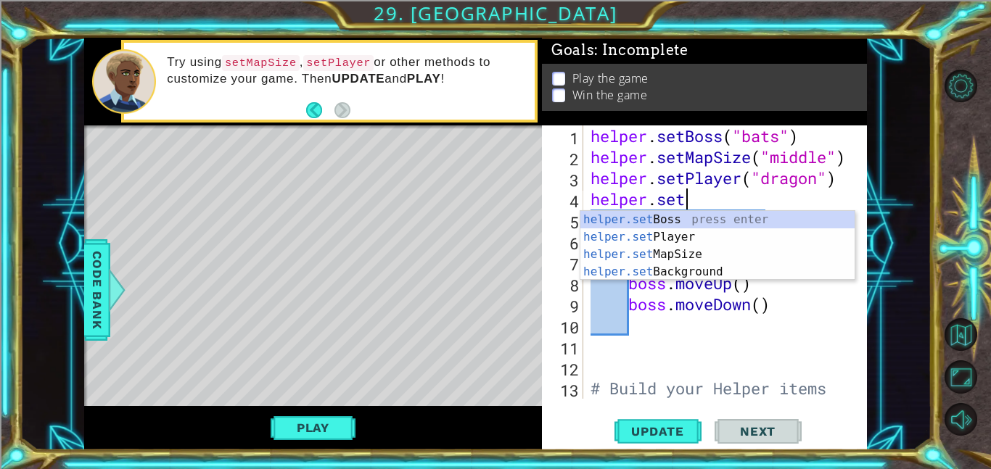
scroll to position [0, 4]
click at [684, 271] on div "helper.set Boss press enter helper.set Player press enter helper.set MapSize pr…" at bounding box center [717, 263] width 274 height 104
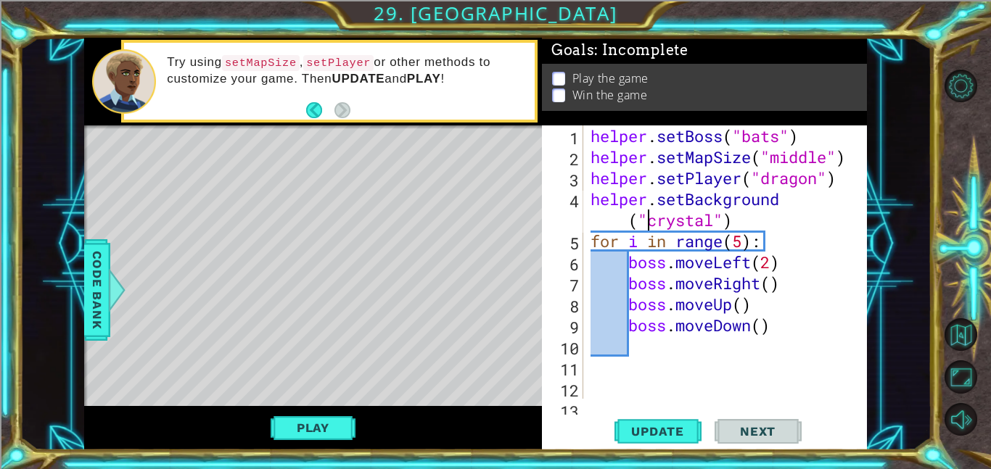
click at [686, 220] on div "helper . setBoss ( "bats" ) helper . setMapSize ( "middle" ) helper . setPlayer…" at bounding box center [730, 293] width 284 height 337
click at [773, 235] on div "helper . setBoss ( "bats" ) helper . setMapSize ( "middle" ) helper . setPlayer…" at bounding box center [730, 293] width 284 height 337
click at [759, 221] on div "helper . setBoss ( "bats" ) helper . setMapSize ( "middle" ) helper . setPlayer…" at bounding box center [730, 293] width 284 height 337
type textarea "helper.setBackground("crystal")"
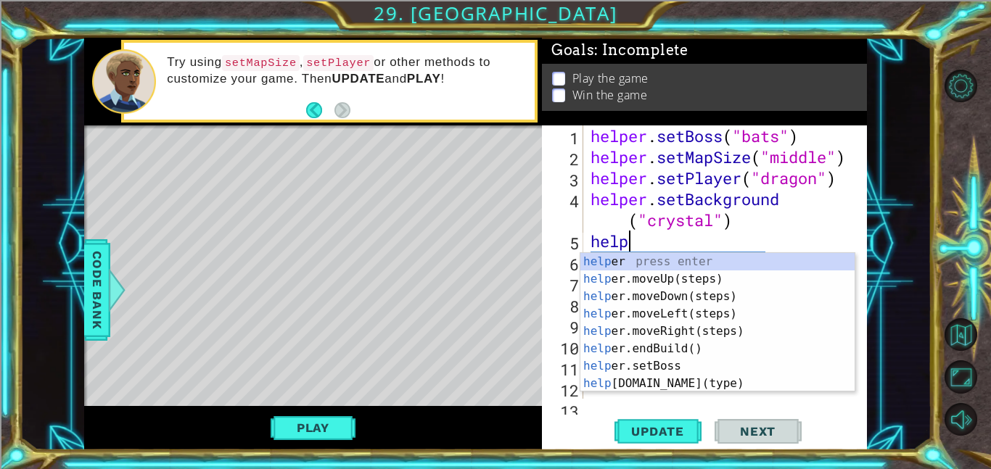
scroll to position [0, 1]
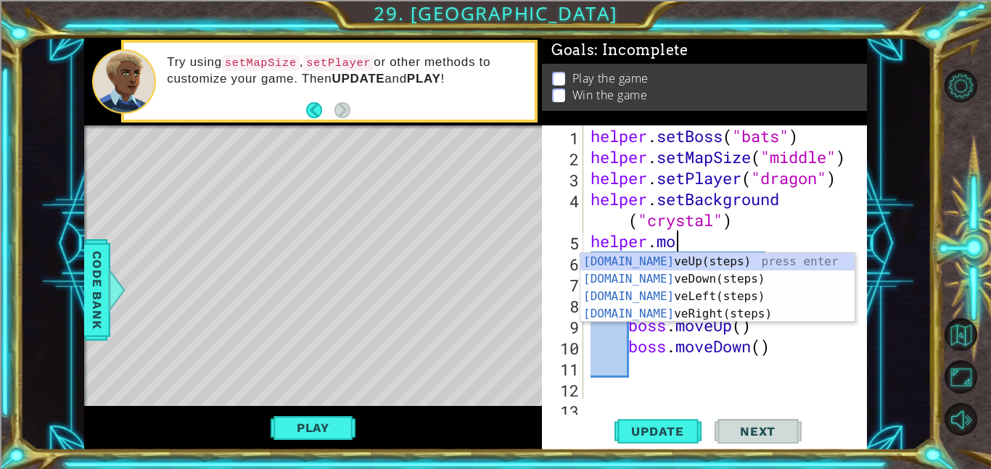
type textarea "helper.move"
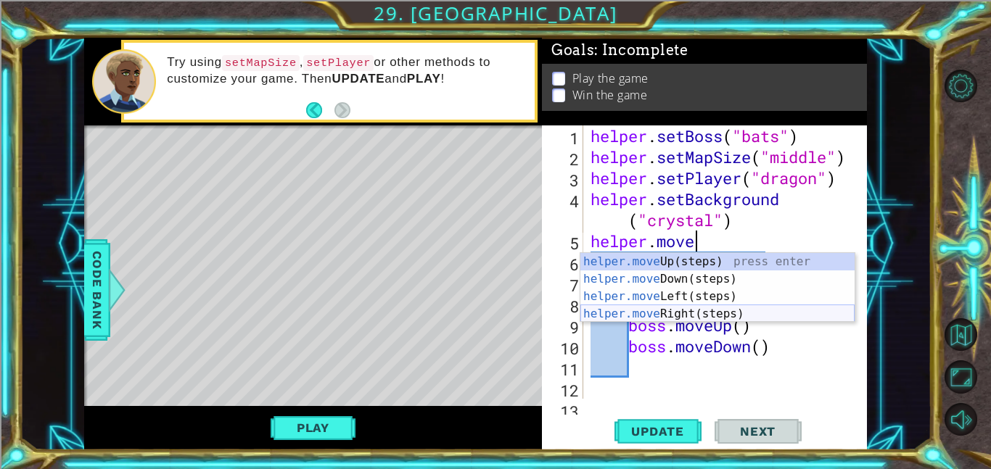
click at [707, 313] on div "helper.move Up(steps) press enter helper.move Down(steps) press enter helper.mo…" at bounding box center [717, 305] width 274 height 104
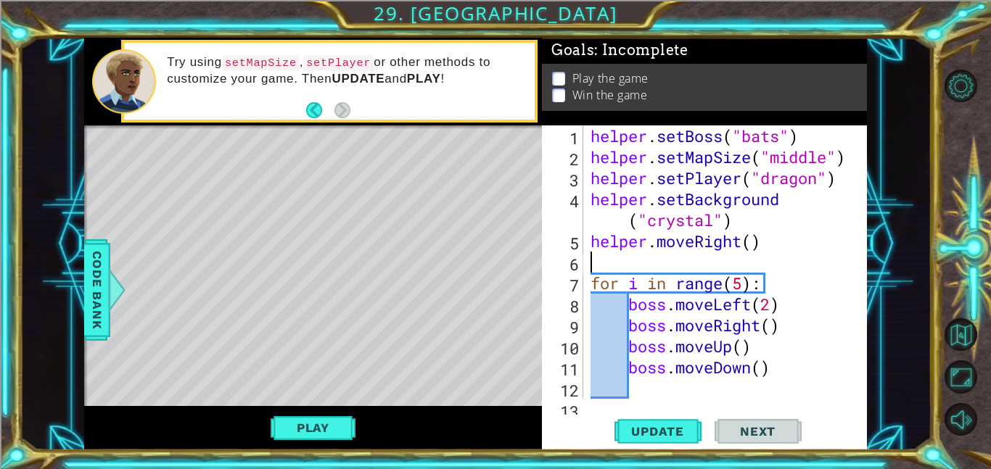
scroll to position [0, 0]
click at [750, 239] on div "helper . setBoss ( "bats" ) helper . setMapSize ( "middle" ) helper . setPlayer…" at bounding box center [730, 283] width 284 height 316
type textarea "helper.moveRight(3)"
click at [783, 239] on div "helper . setBoss ( "bats" ) helper . setMapSize ( "middle" ) helper . setPlayer…" at bounding box center [730, 283] width 284 height 316
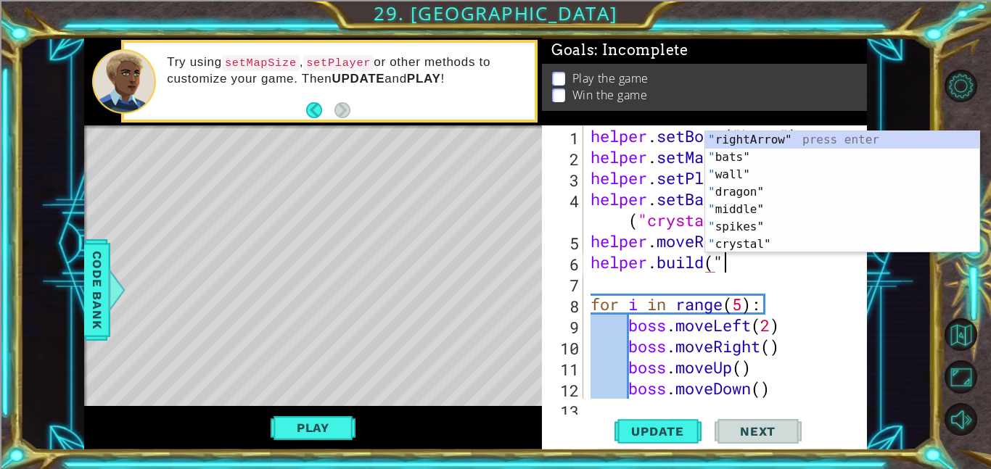
scroll to position [0, 5]
click at [775, 229] on div "" rightArrow" press enter " bats" press enter " wall" press enter " dragon" pre…" at bounding box center [842, 209] width 274 height 157
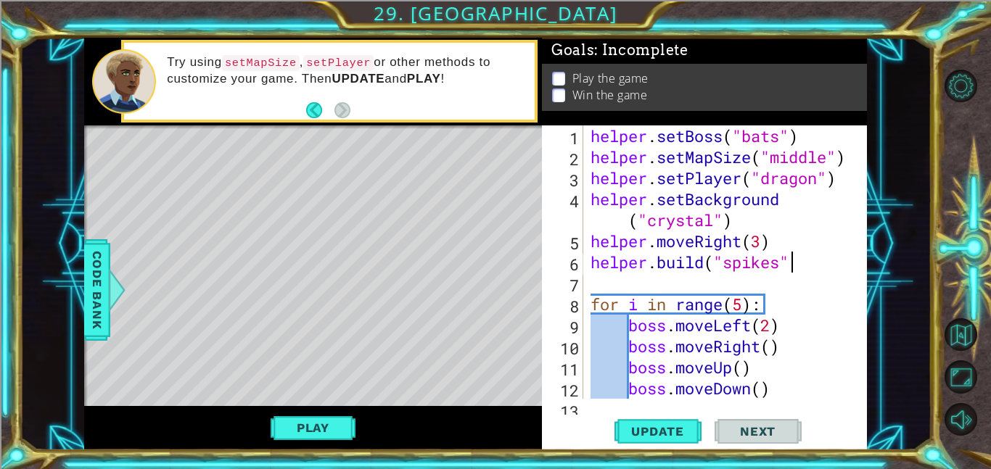
scroll to position [0, 9]
click at [672, 427] on span "Update" at bounding box center [658, 431] width 82 height 15
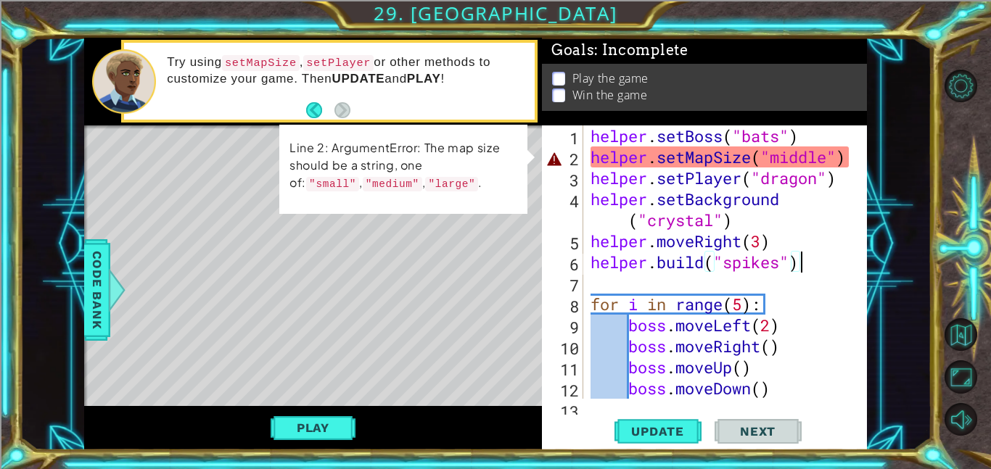
click at [850, 157] on div at bounding box center [856, 451] width 15 height 652
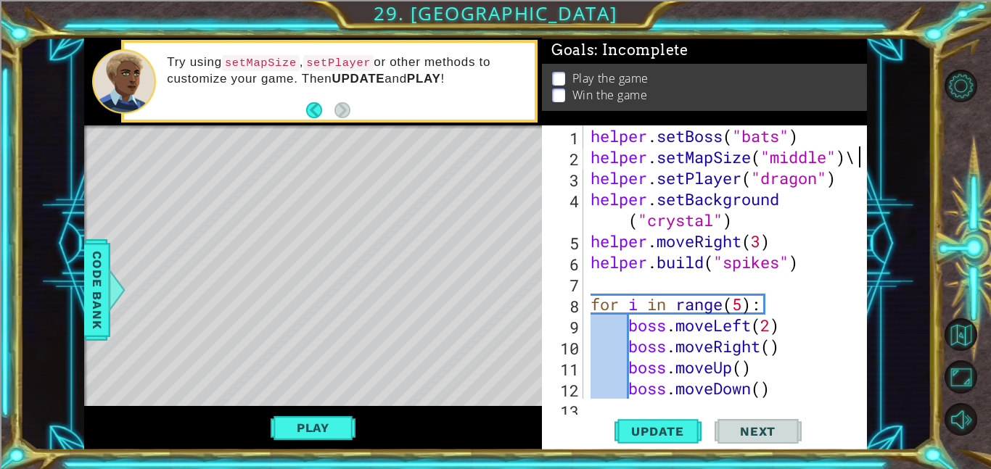
scroll to position [0, 11]
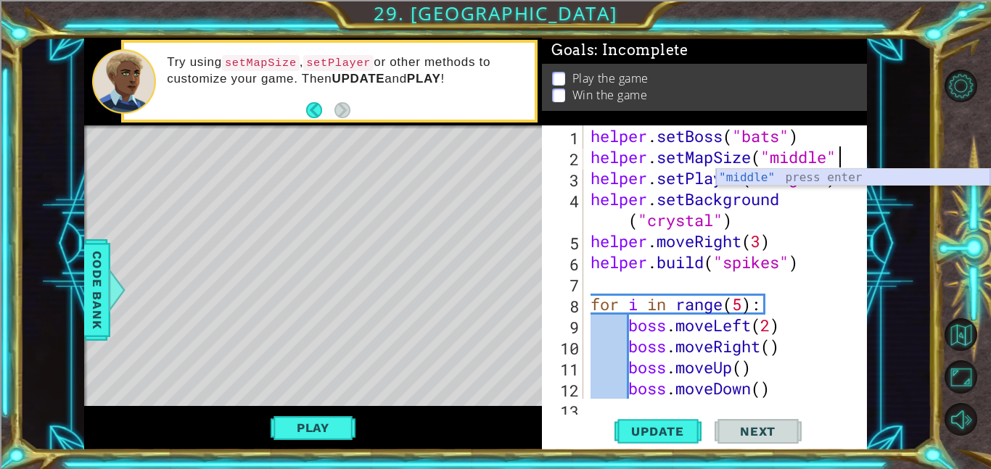
click at [834, 177] on div ""middle" press enter" at bounding box center [853, 195] width 274 height 52
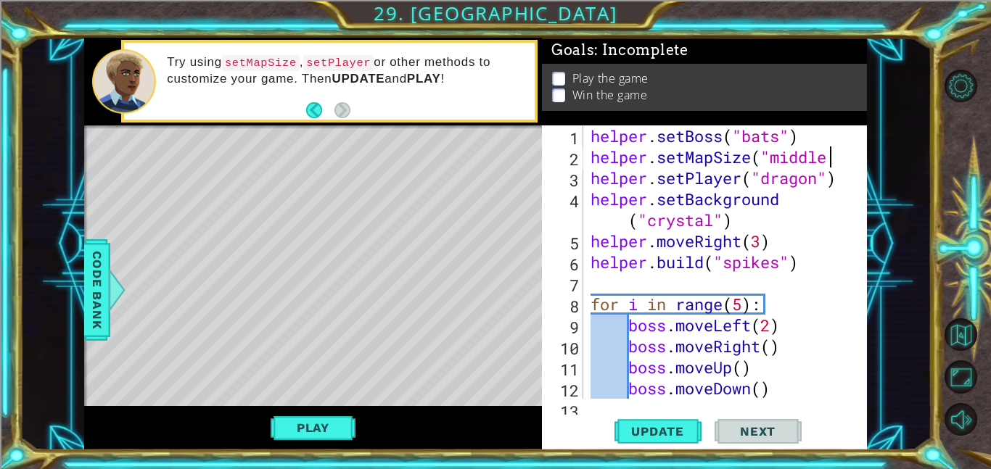
scroll to position [0, 10]
click at [763, 155] on div "helper . setBoss ( "bats" ) helper . setMapSize ( "middle helper . setPlayer ( …" at bounding box center [730, 283] width 284 height 316
click at [824, 157] on div "helper . setBoss ( "bats" ) helper . setMapSize "middle helper . setPlayer ( "d…" at bounding box center [730, 283] width 284 height 316
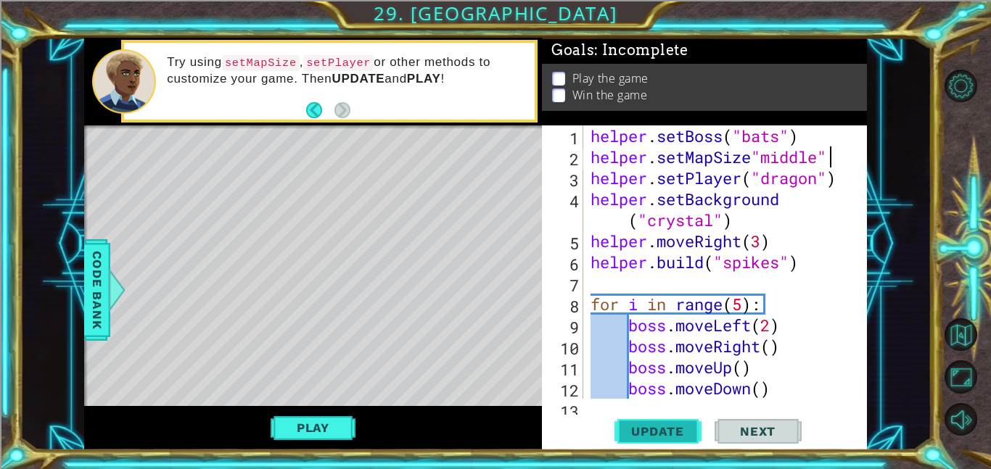
click at [640, 439] on button "Update" at bounding box center [657, 431] width 87 height 33
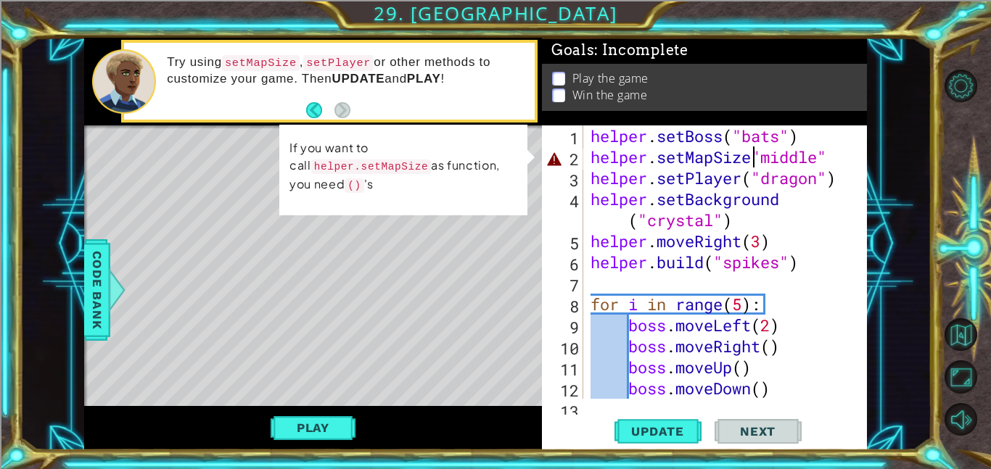
click at [754, 159] on div "helper . setBoss ( "bats" ) helper . setMapSize "middle" helper . setPlayer ( "…" at bounding box center [730, 283] width 284 height 316
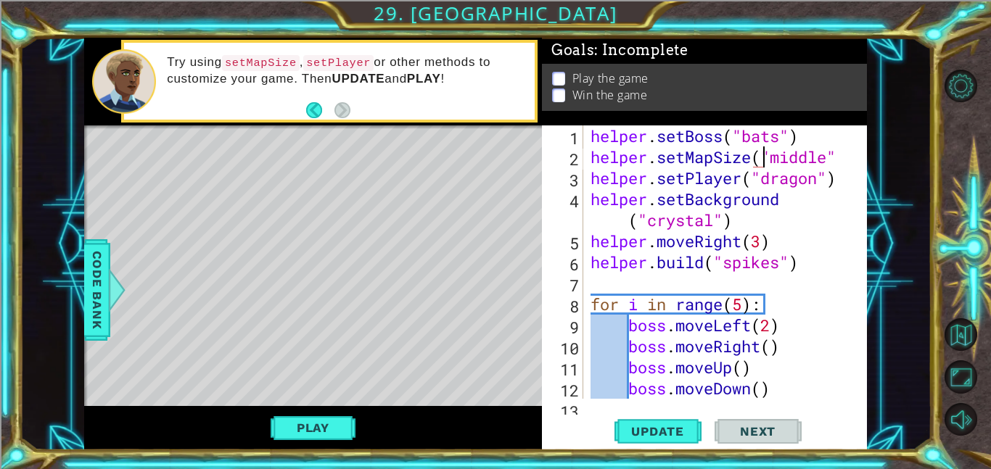
scroll to position [0, 7]
click at [852, 160] on div at bounding box center [856, 451] width 15 height 652
click at [676, 431] on span "Update" at bounding box center [658, 431] width 82 height 15
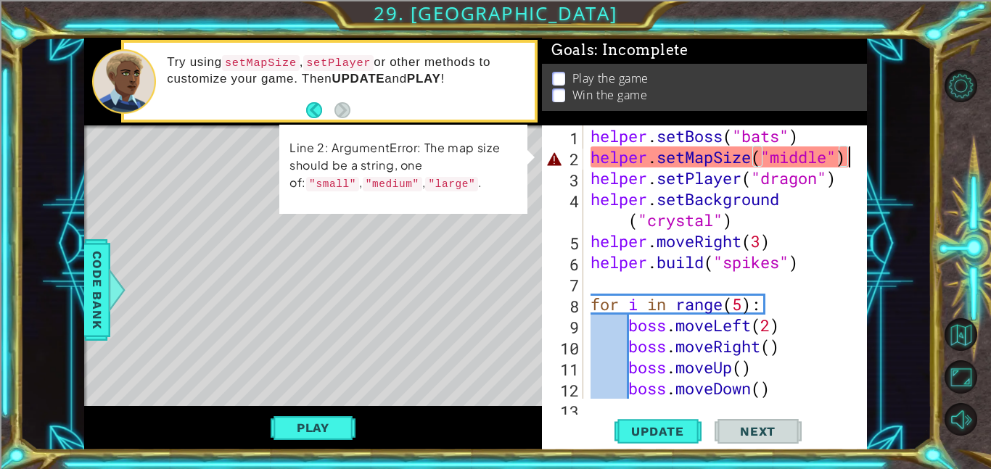
click at [774, 163] on div "helper . setBoss ( "bats" ) helper . setMapSize ( "middle" ) helper . setPlayer…" at bounding box center [730, 283] width 284 height 316
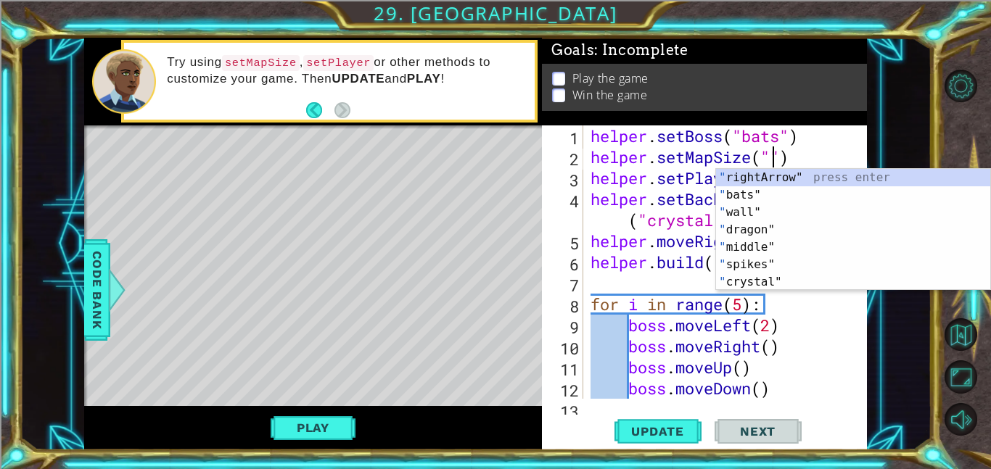
scroll to position [0, 9]
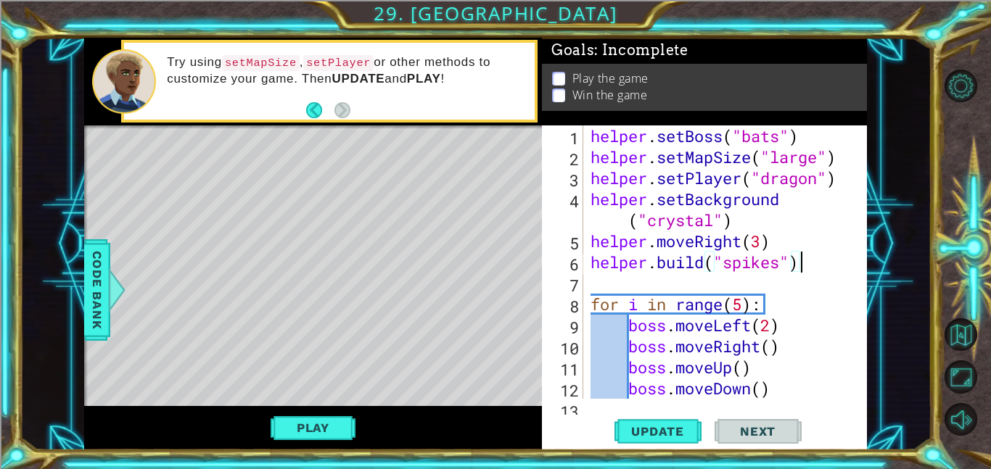
click at [844, 252] on div "helper . setBoss ( "bats" ) helper . setMapSize ( "large" ) helper . setPlayer …" at bounding box center [730, 283] width 284 height 316
type textarea "[DOMAIN_NAME]("spikes")"
click at [672, 437] on span "Update" at bounding box center [658, 431] width 82 height 15
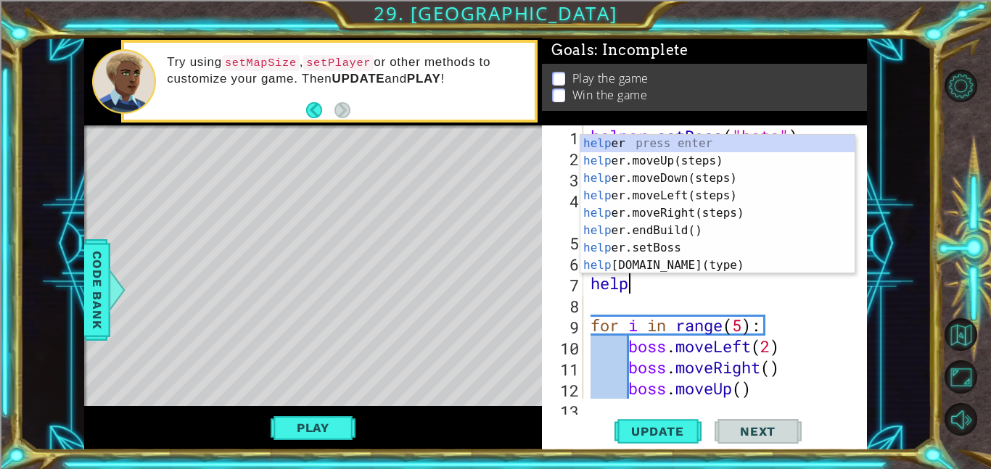
scroll to position [0, 1]
type textarea "helper"
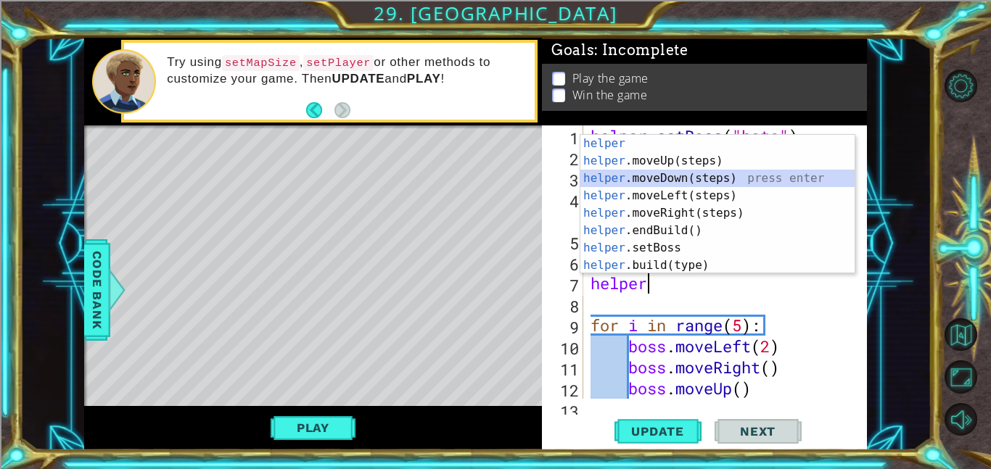
click at [704, 178] on div "helper press enter helper .moveUp(steps) press enter helper .moveDown(steps) pr…" at bounding box center [717, 222] width 274 height 174
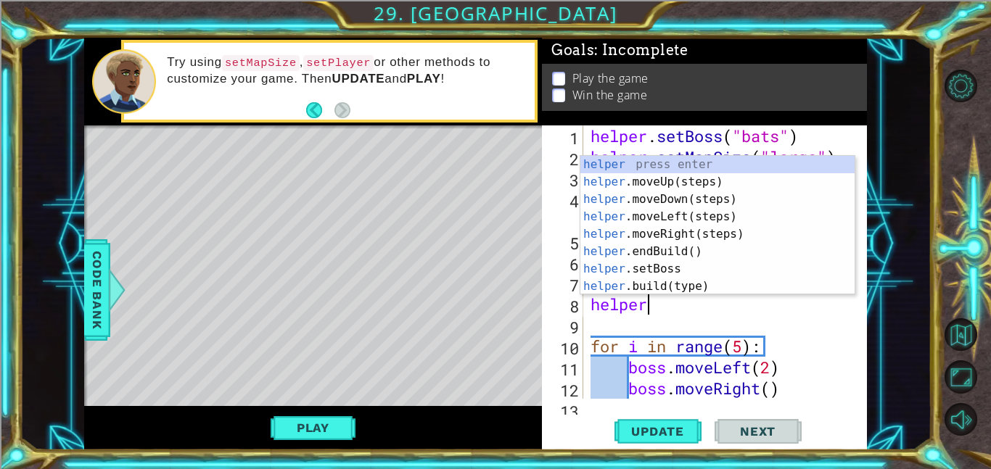
scroll to position [0, 2]
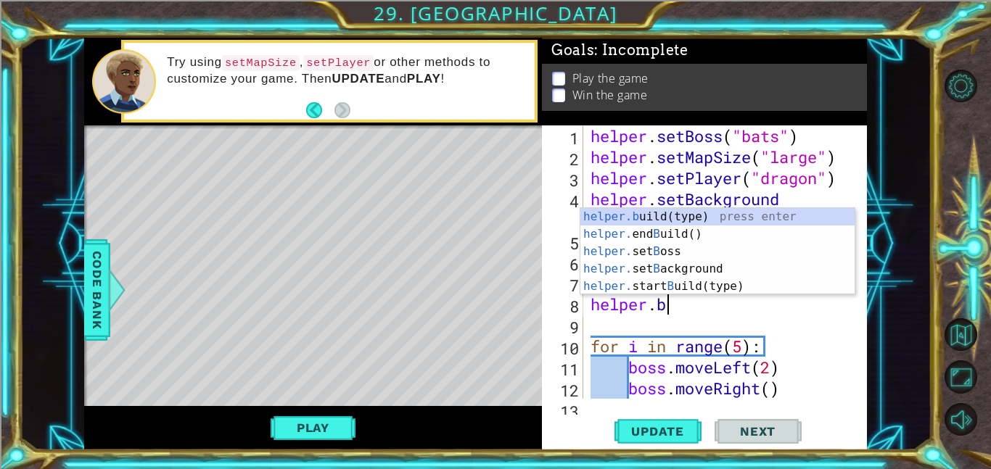
type textarea "[DOMAIN_NAME]("wall")"
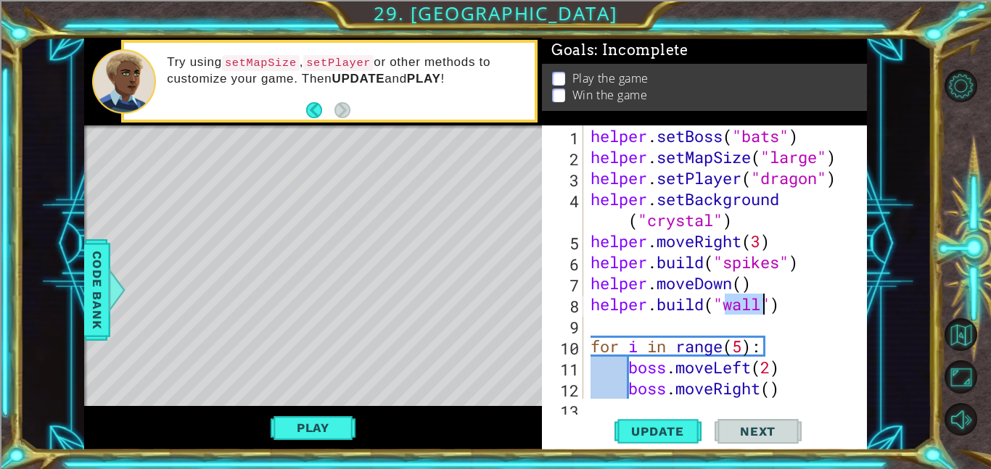
click at [800, 316] on div "helper . setBoss ( "bats" ) helper . setMapSize ( "large" ) helper . setPlayer …" at bounding box center [730, 283] width 284 height 316
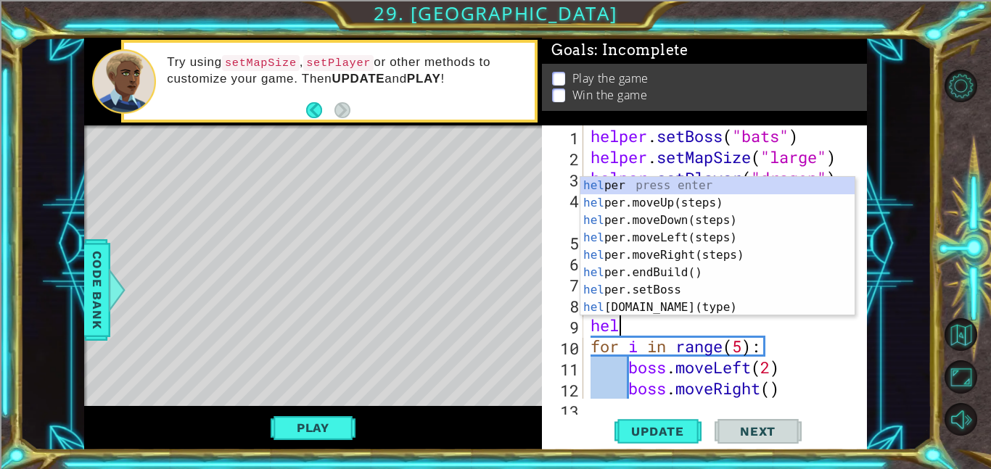
scroll to position [0, 1]
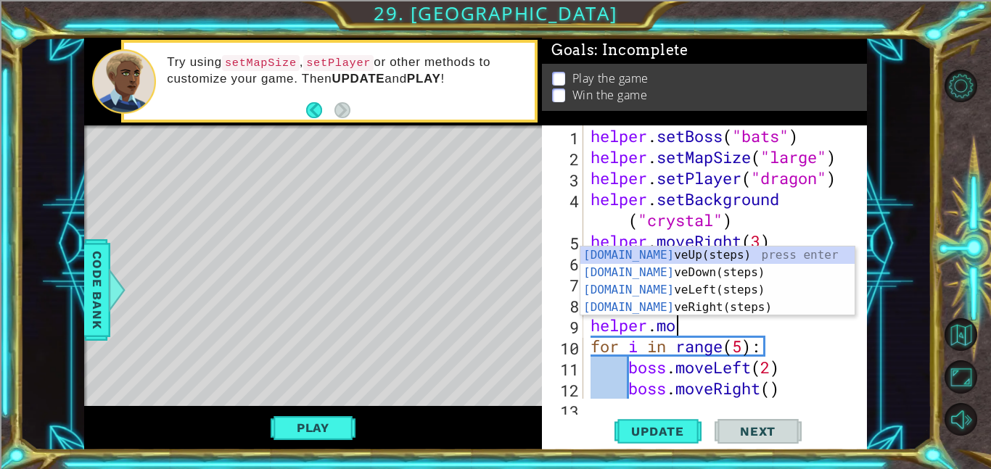
type textarea "helper.move"
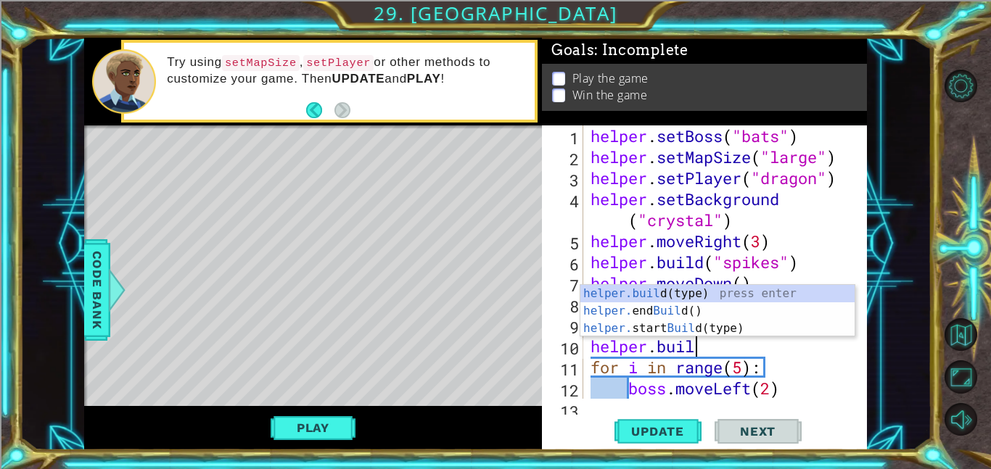
scroll to position [0, 4]
type textarea "[DOMAIN_NAME]("wall")"
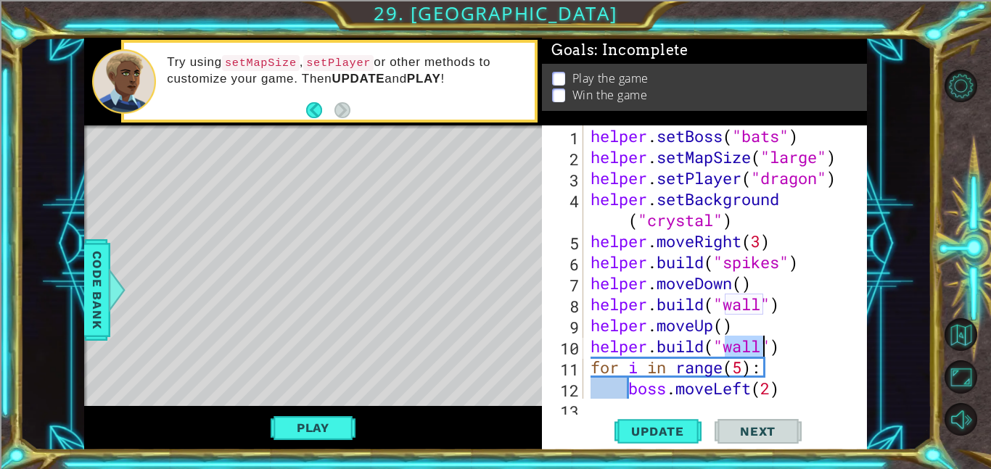
click at [783, 345] on div "helper . setBoss ( "bats" ) helper . setMapSize ( "large" ) helper . setPlayer …" at bounding box center [730, 283] width 284 height 316
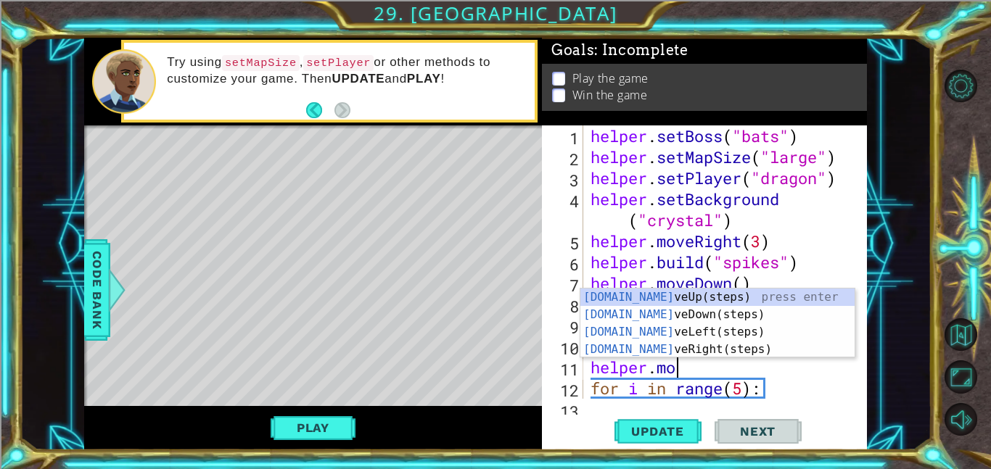
type textarea "helper.move"
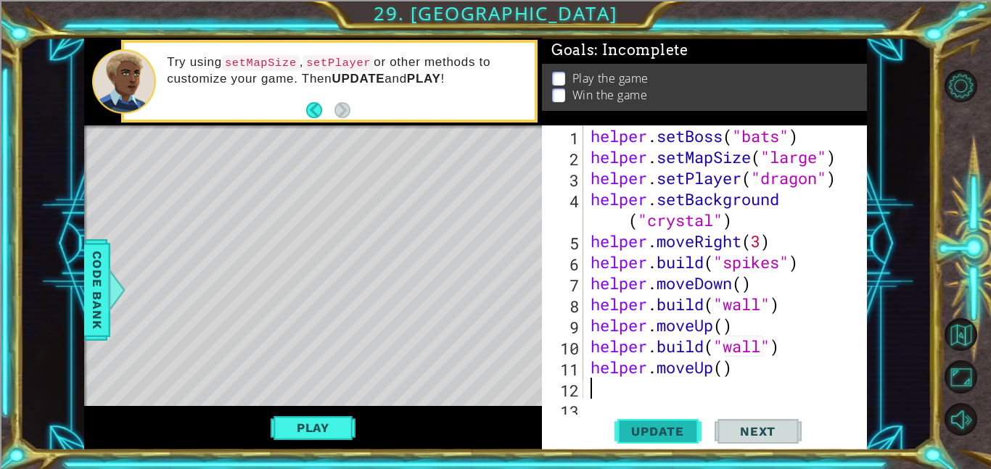
click at [663, 424] on span "Update" at bounding box center [658, 431] width 82 height 15
click at [635, 429] on span "Update" at bounding box center [658, 431] width 82 height 15
click at [634, 431] on span "Update" at bounding box center [658, 431] width 82 height 15
click at [786, 349] on div "helper . setBoss ( "bats" ) helper . setMapSize ( "large" ) helper . setPlayer …" at bounding box center [730, 283] width 284 height 316
type textarea "[DOMAIN_NAME]("wall")"
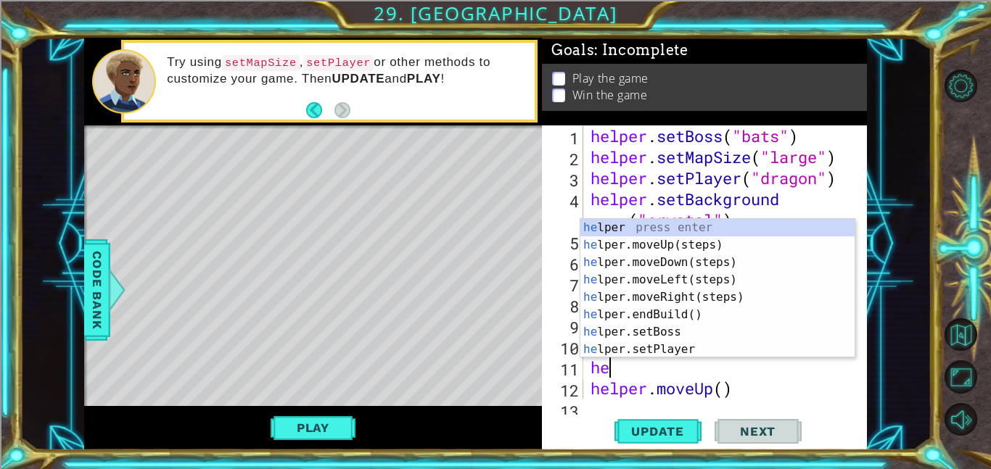
type textarea "h"
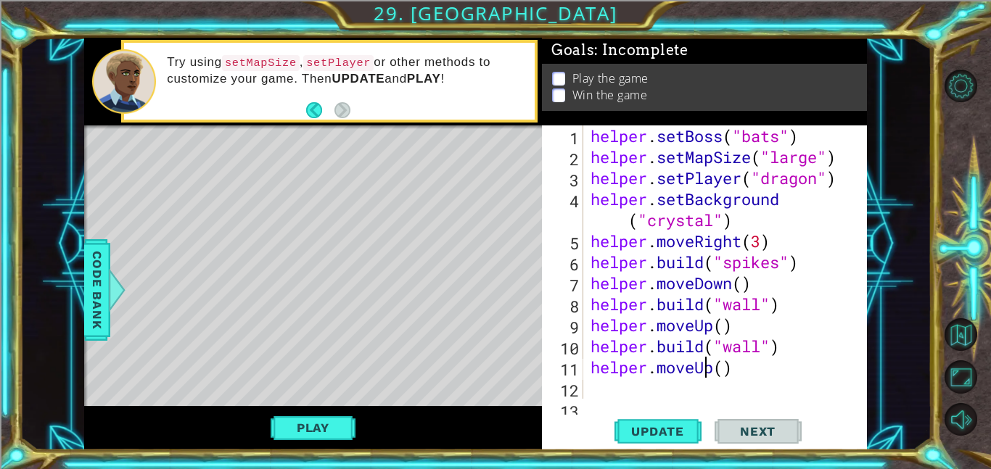
click at [701, 367] on div "helper . setBoss ( "bats" ) helper . setMapSize ( "large" ) helper . setPlayer …" at bounding box center [730, 283] width 284 height 316
click at [711, 370] on div "helper . setBoss ( "bats" ) helper . setMapSize ( "large" ) helper . setPlayer …" at bounding box center [730, 283] width 284 height 316
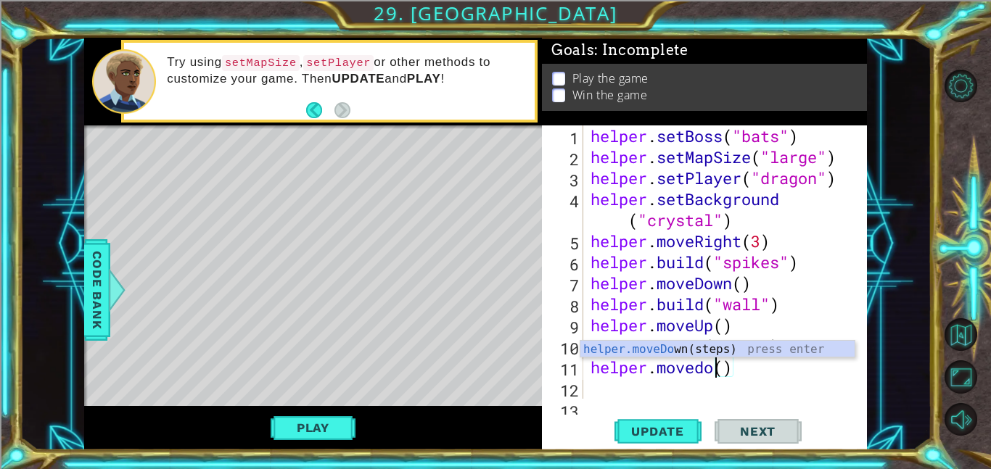
scroll to position [0, 7]
click at [707, 364] on div "helper . setBoss ( "bats" ) helper . setMapSize ( "large" ) helper . setPlayer …" at bounding box center [730, 283] width 284 height 316
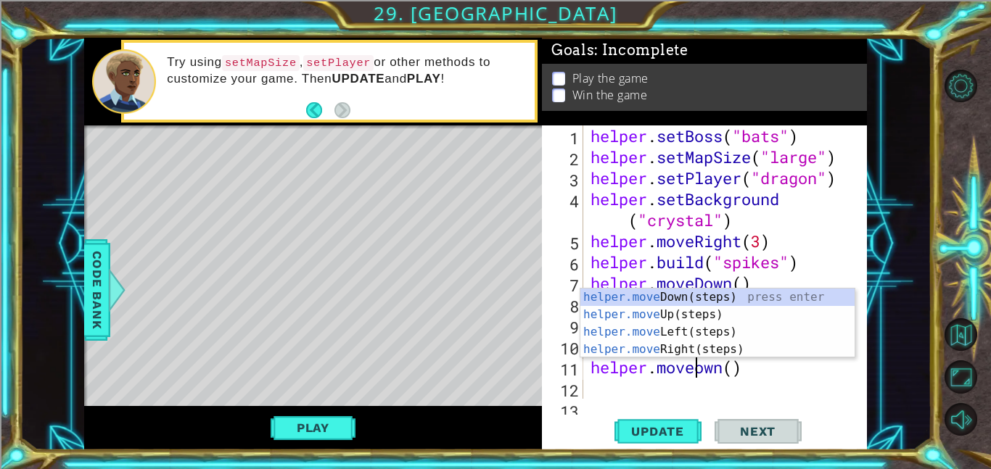
scroll to position [0, 5]
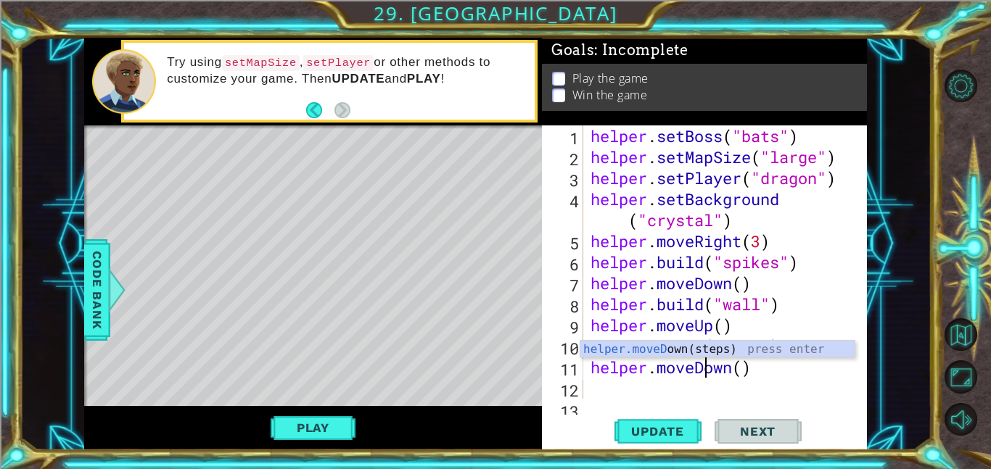
click at [741, 366] on div "helper . setBoss ( "bats" ) helper . setMapSize ( "large" ) helper . setPlayer …" at bounding box center [730, 283] width 284 height 316
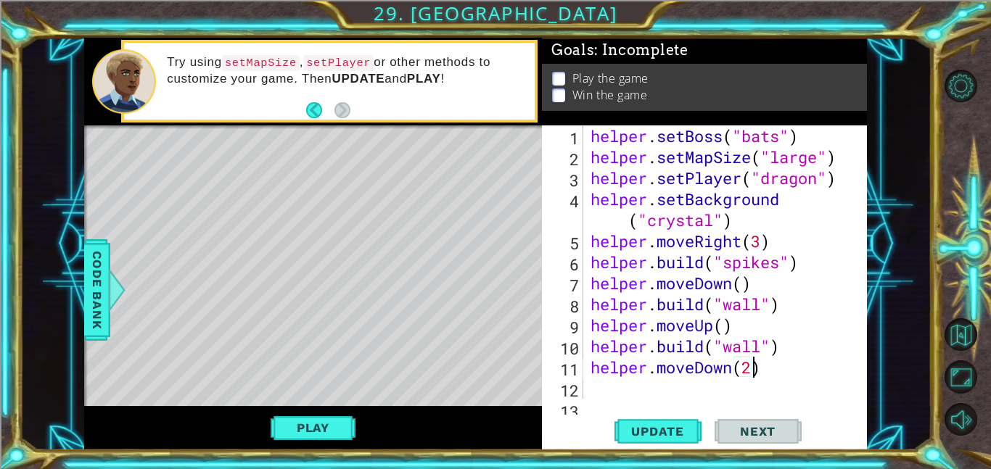
scroll to position [0, 7]
type textarea "helper.moveDown(3)"
click at [799, 375] on div "helper . setBoss ( "bats" ) helper . setMapSize ( "large" ) helper . setPlayer …" at bounding box center [730, 283] width 284 height 316
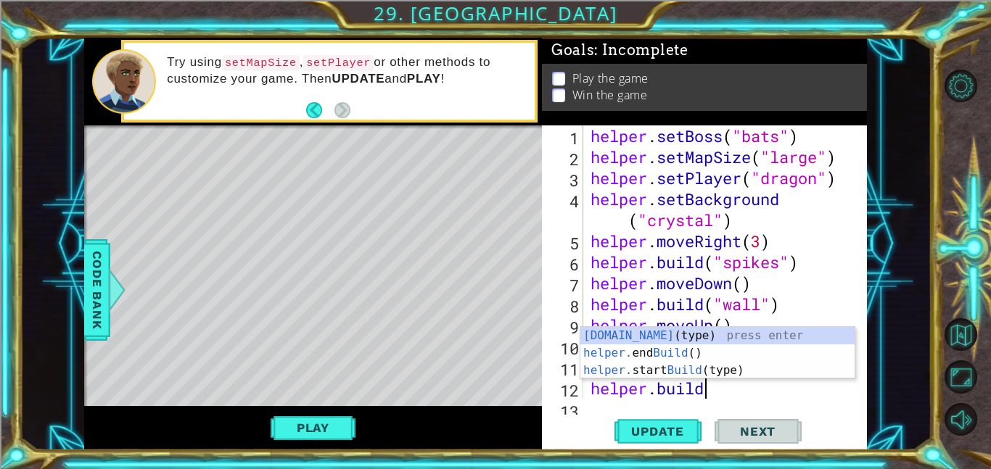
scroll to position [0, 4]
type textarea "[DOMAIN_NAME]("wall")"
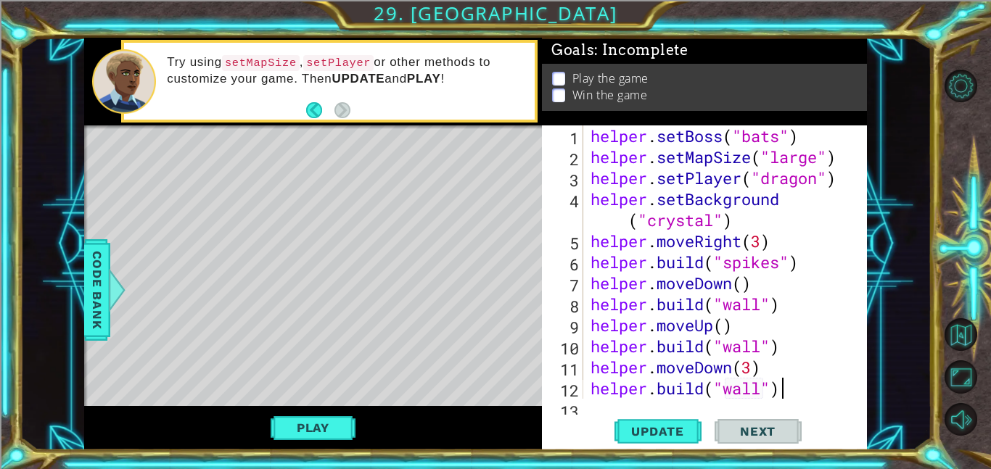
click at [826, 397] on div "helper . setBoss ( "bats" ) helper . setMapSize ( "large" ) helper . setPlayer …" at bounding box center [730, 283] width 284 height 316
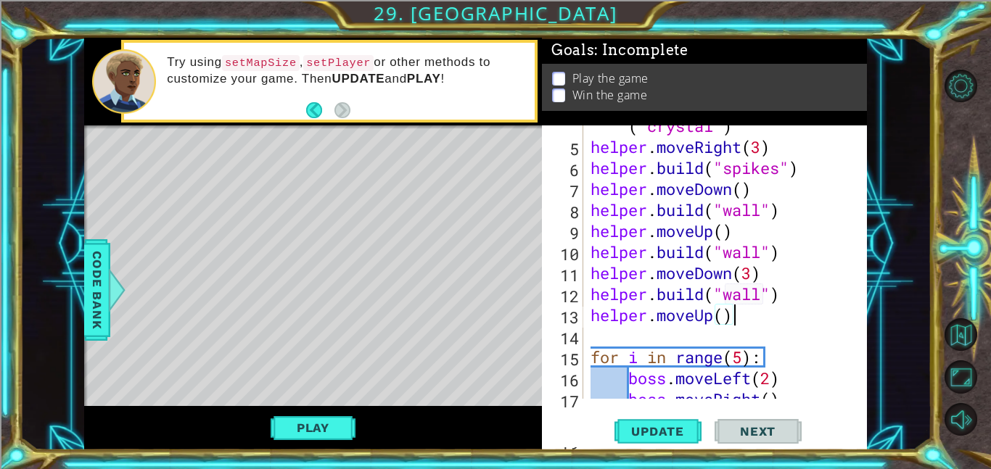
scroll to position [0, 6]
click at [706, 316] on div "helper . setBackground ( "crystal" ) helper . moveRight ( 3 ) helper . build ( …" at bounding box center [730, 262] width 284 height 337
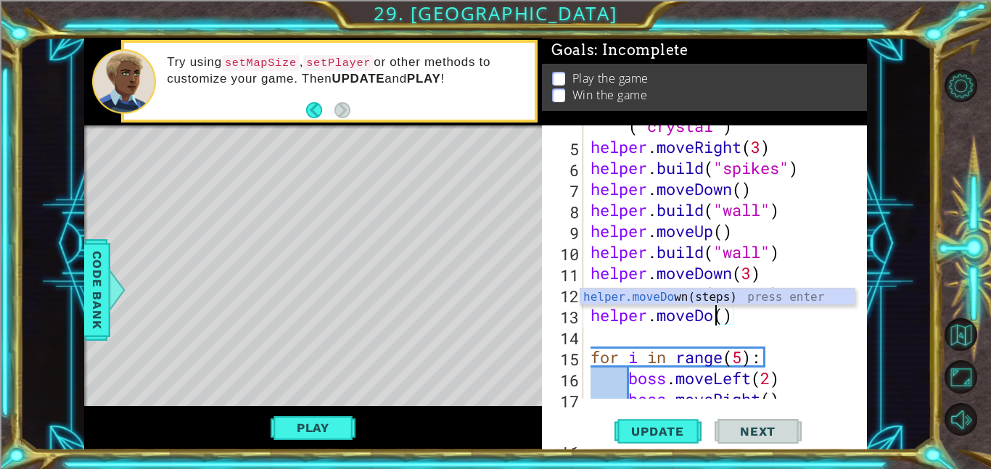
type textarea "helper.moveDown()"
click at [774, 318] on div "helper . setBackground ( "crystal" ) helper . moveRight ( 3 ) helper . build ( …" at bounding box center [730, 262] width 284 height 337
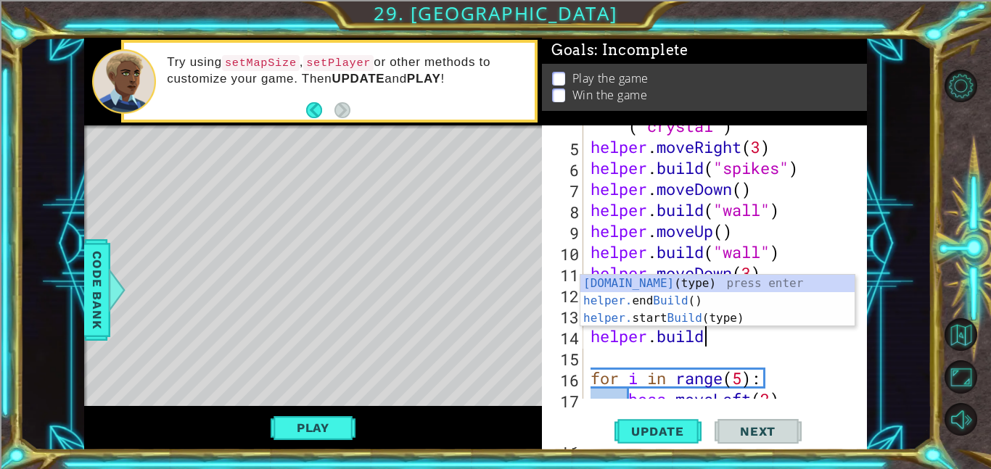
scroll to position [0, 4]
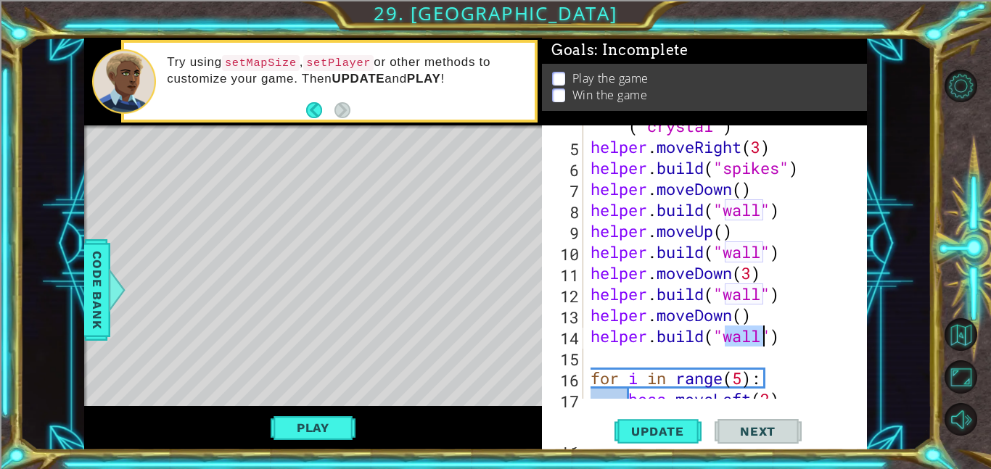
click at [809, 345] on div "helper . setBackground ( "crystal" ) helper . moveRight ( 3 ) helper . build ( …" at bounding box center [730, 262] width 284 height 337
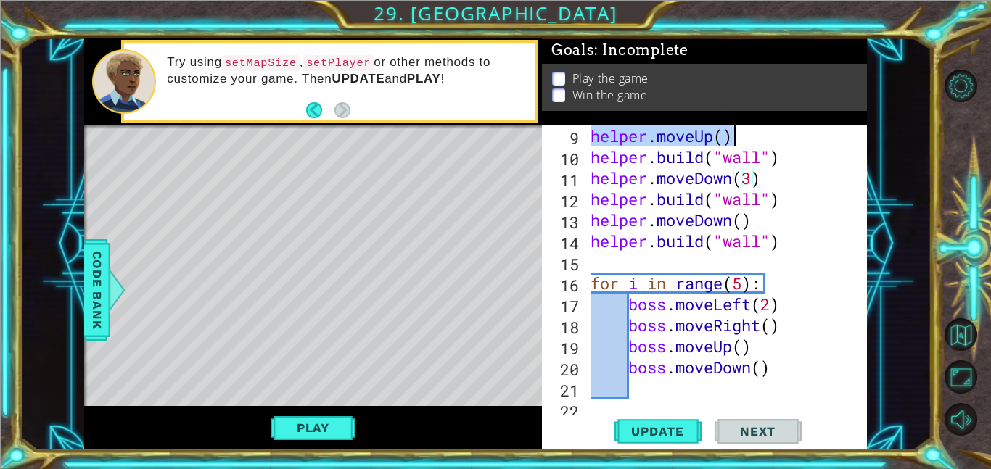
scroll to position [84, 0]
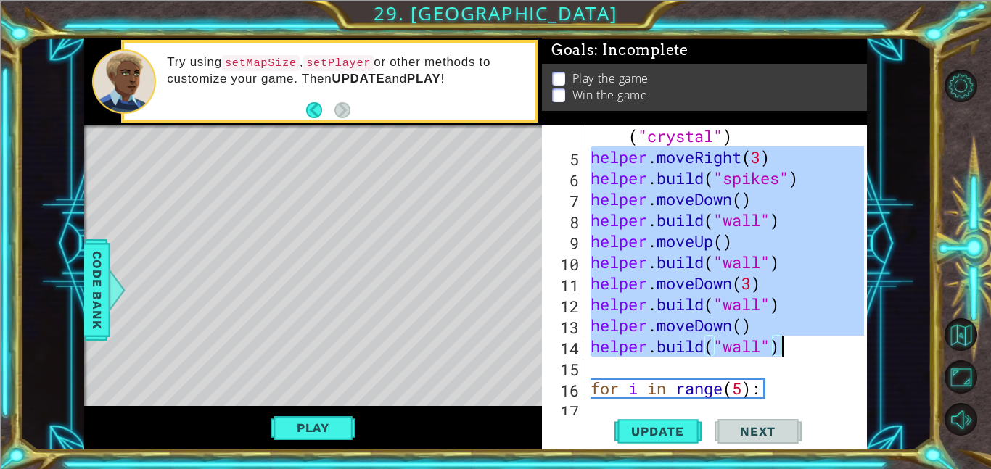
drag, startPoint x: 589, startPoint y: 215, endPoint x: 820, endPoint y: 345, distance: 265.7
click at [820, 345] on div "helper . setBackground ( "crystal" ) helper . moveRight ( 3 ) helper . build ( …" at bounding box center [730, 272] width 284 height 337
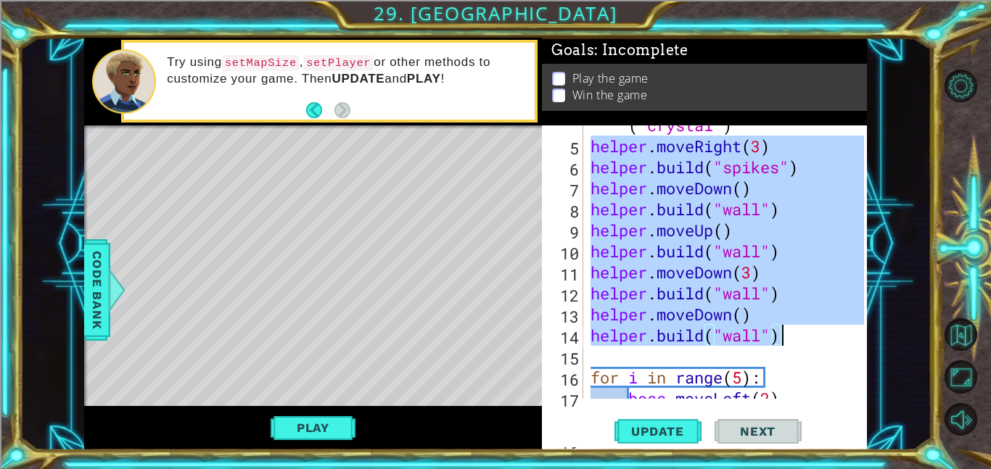
scroll to position [0, 0]
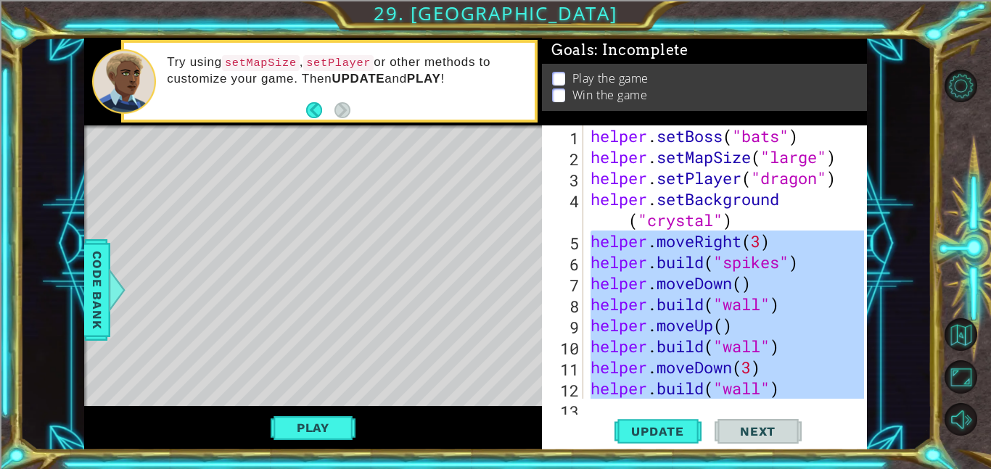
click at [737, 231] on div "helper . setBoss ( "bats" ) helper . setMapSize ( "large" ) helper . setPlayer …" at bounding box center [726, 261] width 276 height 273
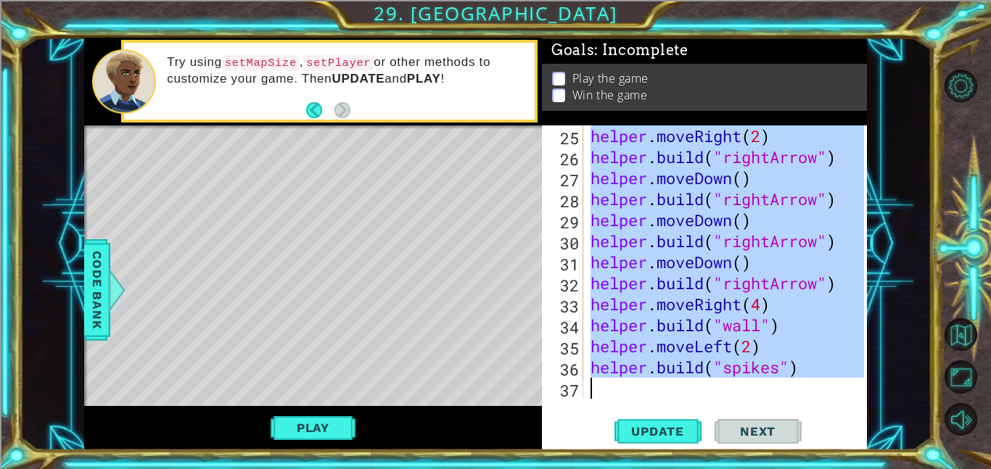
scroll to position [547, 0]
drag, startPoint x: 592, startPoint y: 133, endPoint x: 819, endPoint y: 382, distance: 336.8
click at [819, 382] on div "helper . moveRight ( 2 ) helper . build ( "rightArrow" ) helper . moveDown ( ) …" at bounding box center [730, 283] width 284 height 316
type textarea "[DOMAIN_NAME]("spikes")"
click at [819, 382] on div "helper . moveRight ( 2 ) helper . build ( "rightArrow" ) helper . moveDown ( ) …" at bounding box center [726, 261] width 276 height 273
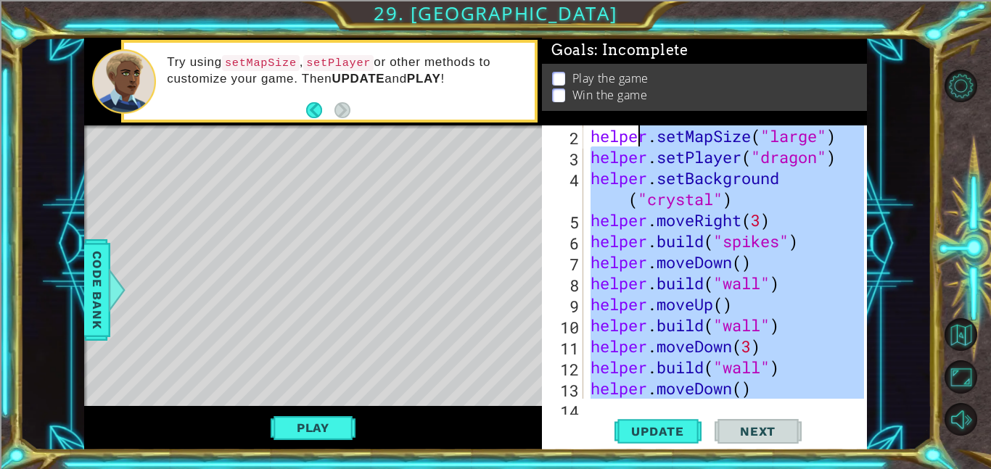
scroll to position [0, 0]
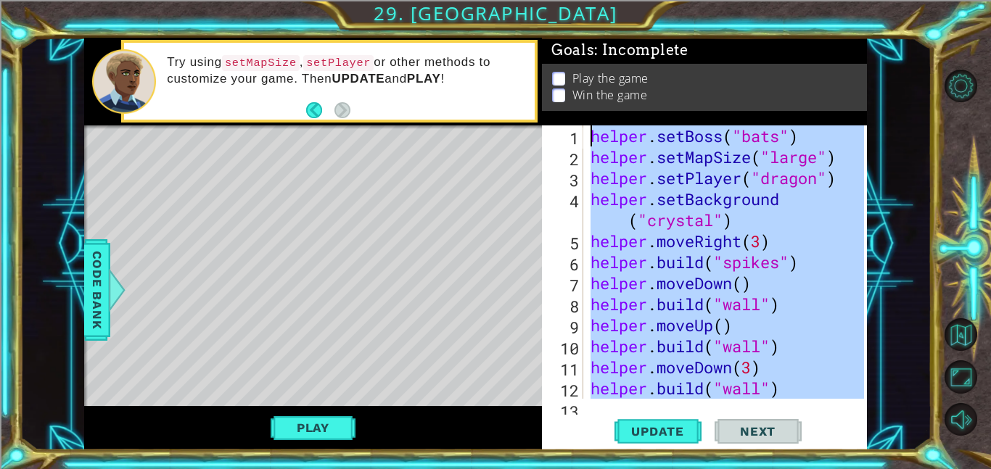
drag, startPoint x: 794, startPoint y: 324, endPoint x: 599, endPoint y: 70, distance: 320.2
click at [599, 70] on div "Goals : Incomplete Play the game Win the game 1 2 3 4 5 6 7 8 9 10 11 12 13 hel…" at bounding box center [704, 244] width 325 height 413
click at [686, 173] on div "helper . setBoss ( "bats" ) helper . setMapSize ( "large" ) helper . setPlayer …" at bounding box center [726, 261] width 276 height 273
type textarea "helper.setPlayer("dragon")"
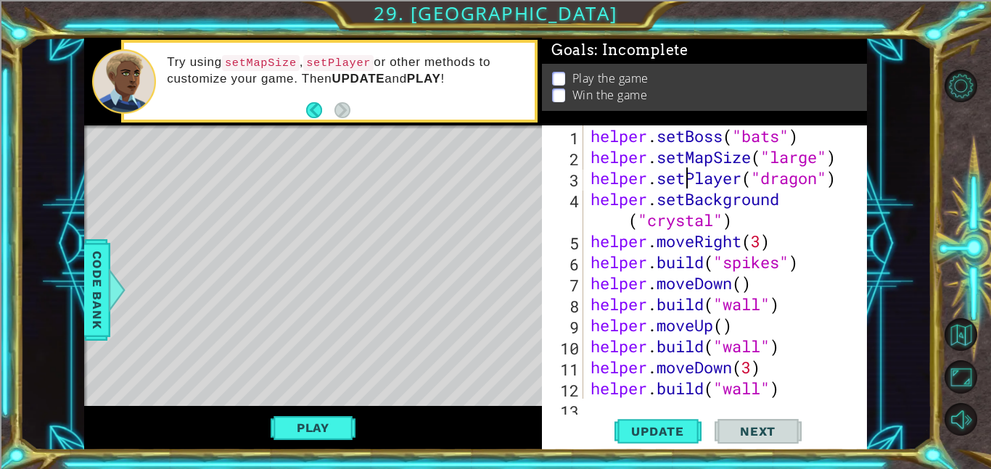
click at [644, 184] on div "helper . setBoss ( "bats" ) helper . setMapSize ( "large" ) helper . setPlayer …" at bounding box center [730, 283] width 284 height 316
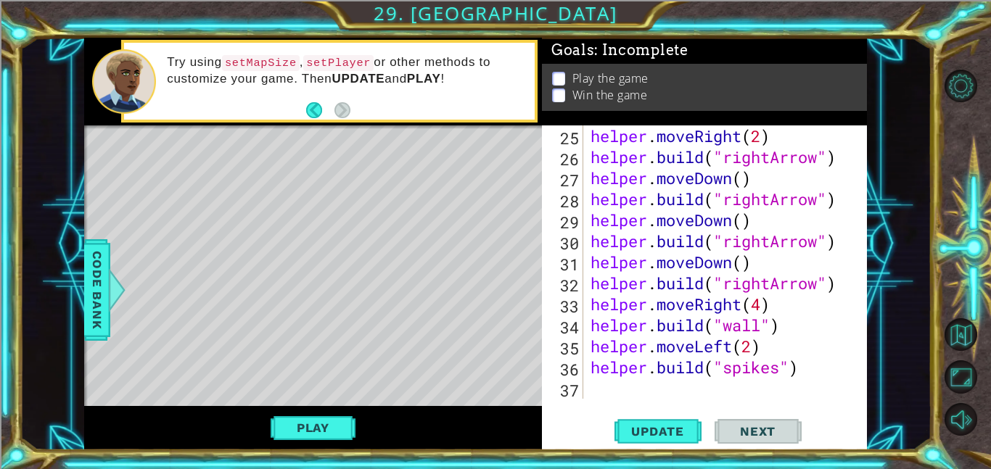
scroll to position [547, 0]
click at [641, 400] on div "helper.setPlayer("dragon") 25 26 27 28 29 30 31 32 33 34 35 36 37 helper . move…" at bounding box center [704, 287] width 325 height 325
click at [596, 383] on div "helper . moveRight ( 2 ) helper . build ( "rightArrow" ) helper . moveDown ( ) …" at bounding box center [730, 283] width 284 height 316
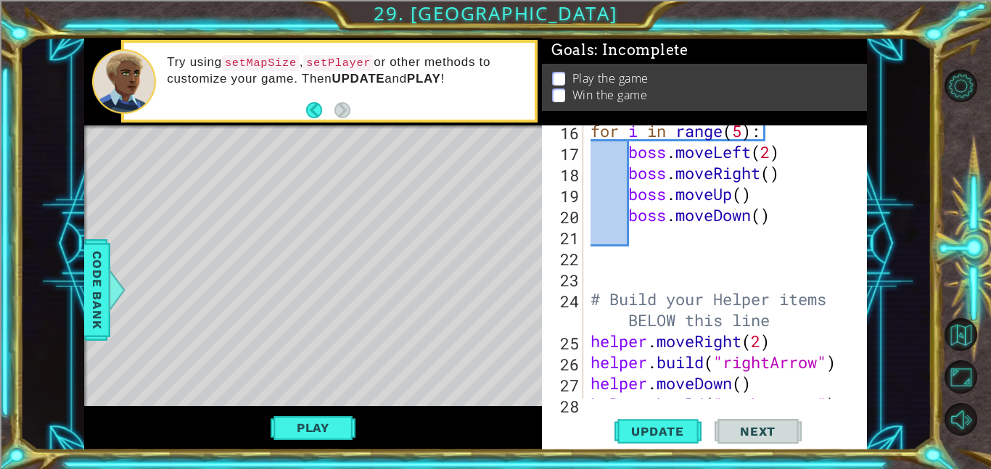
scroll to position [327, 0]
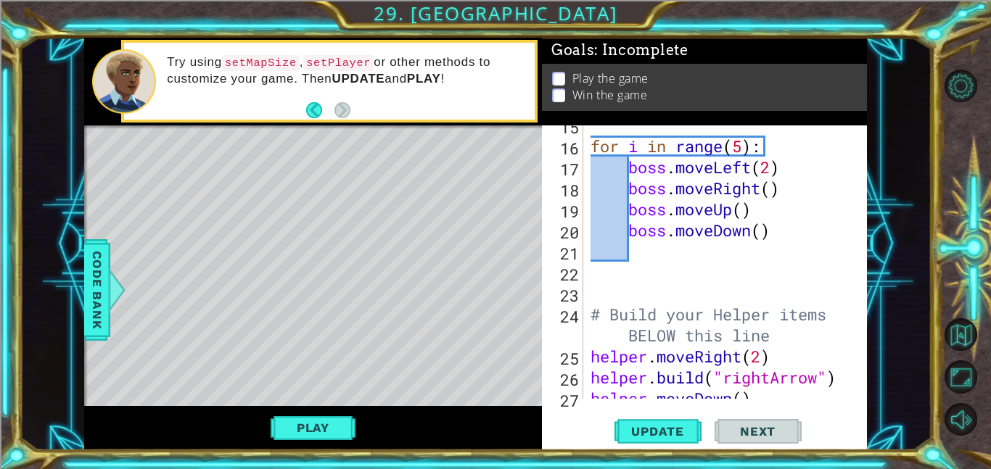
click at [586, 351] on div "15 16 17 18 19 20 21 22 23 24 25 26 27 28 for i in range ( 5 ) : boss . moveLef…" at bounding box center [703, 261] width 322 height 273
click at [591, 353] on div "for i in range ( 5 ) : boss . moveLeft ( 2 ) boss . moveRight ( ) boss . moveUp…" at bounding box center [730, 273] width 284 height 316
type textarea "helper.moveRight(2)"
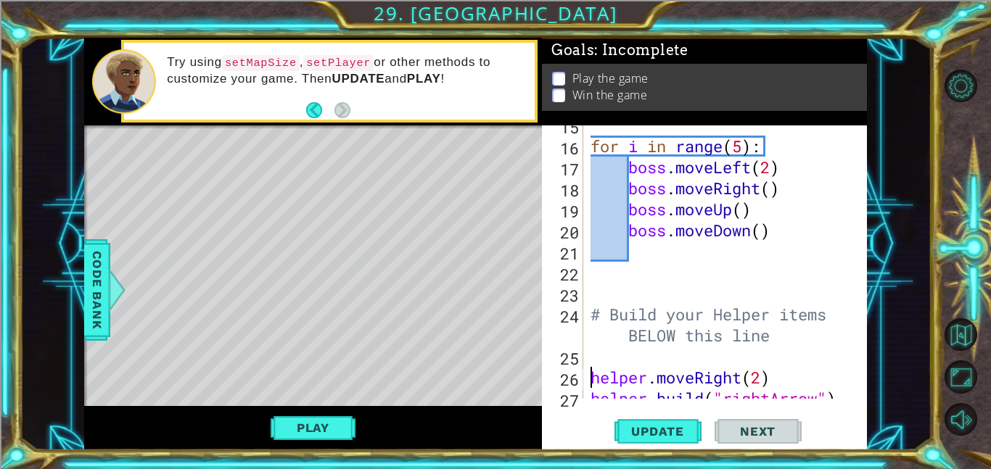
click at [599, 353] on div "for i in range ( 5 ) : boss . moveLeft ( 2 ) boss . moveRight ( ) boss . moveUp…" at bounding box center [730, 273] width 284 height 316
paste textarea "[DOMAIN_NAME]("wall")"
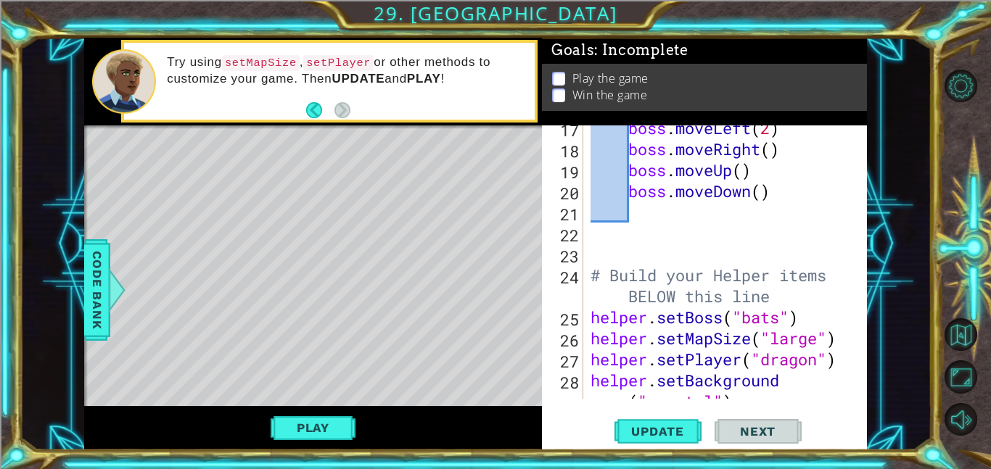
scroll to position [0, 0]
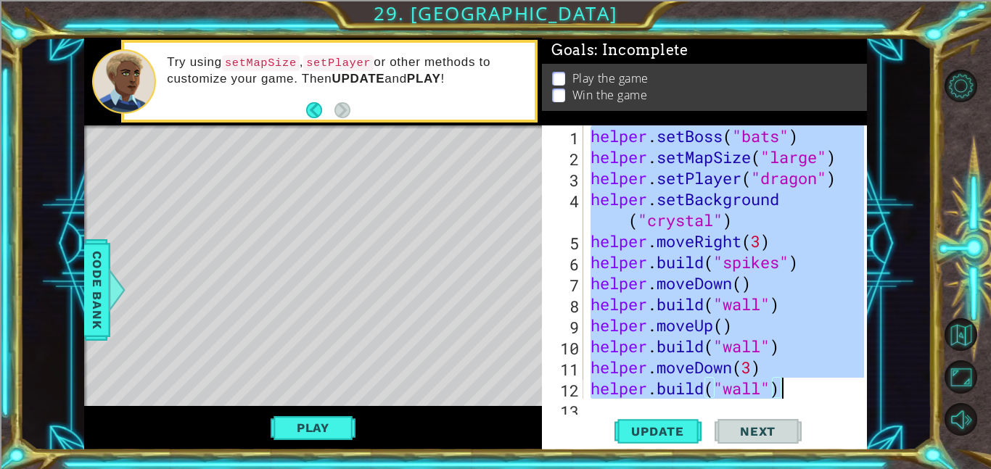
drag, startPoint x: 588, startPoint y: 135, endPoint x: 843, endPoint y: 388, distance: 359.1
click at [843, 388] on div "helper . setBoss ( "bats" ) helper . setMapSize ( "large" ) helper . setPlayer …" at bounding box center [730, 283] width 284 height 316
type textarea "helper.moveDown(3) [DOMAIN_NAME]("wall")"
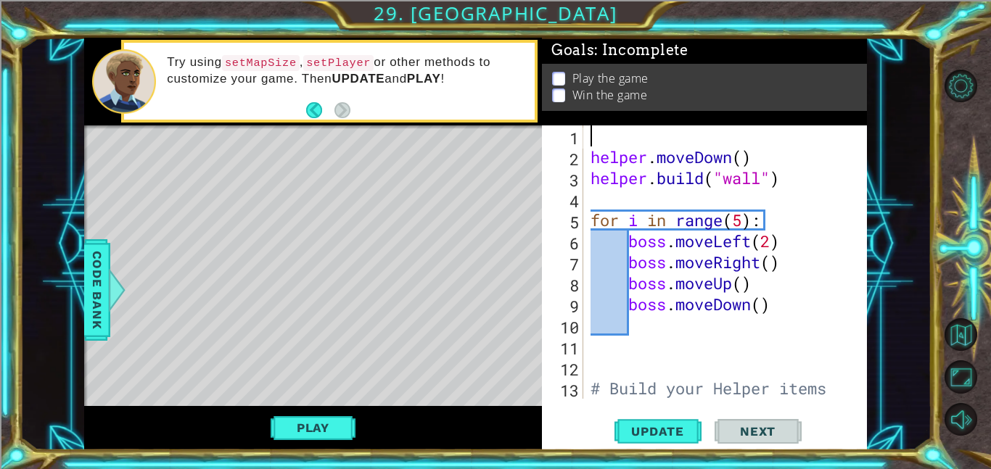
click at [801, 176] on div "helper . moveDown ( ) helper . build ( "wall" ) for i in range ( 5 ) : boss . m…" at bounding box center [730, 293] width 284 height 337
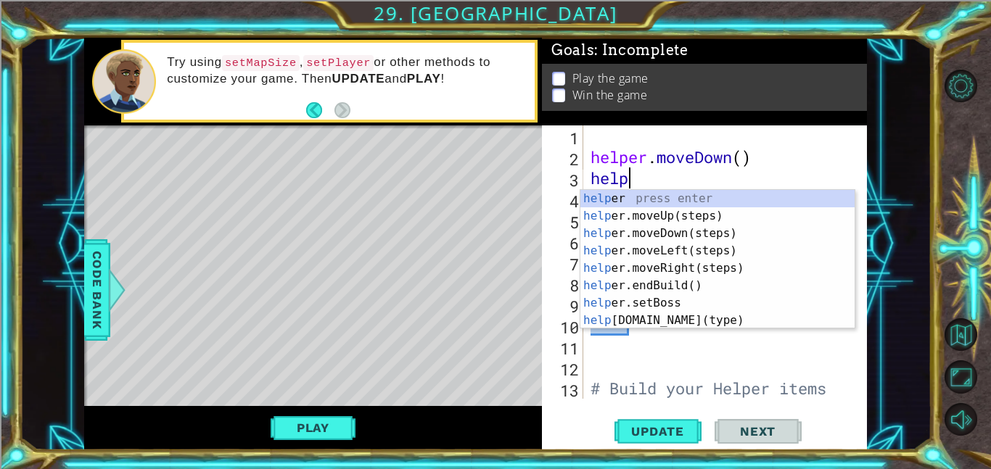
type textarea "h"
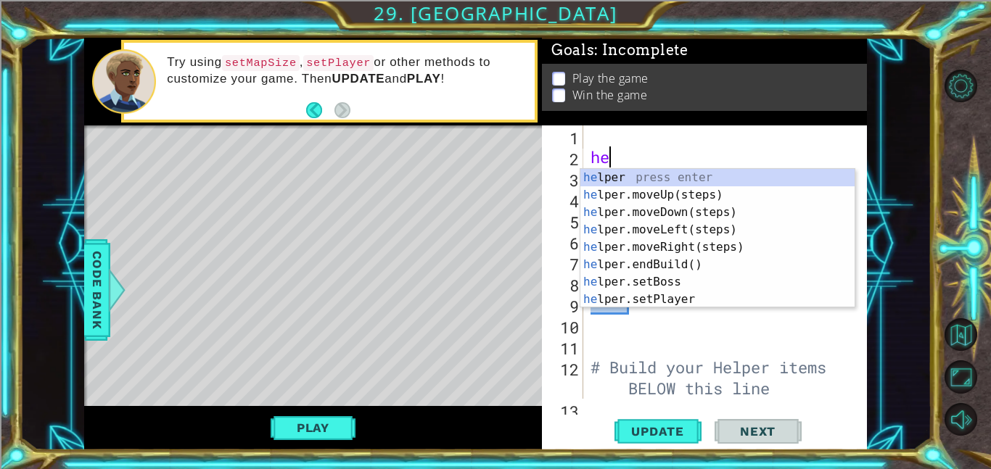
type textarea "h"
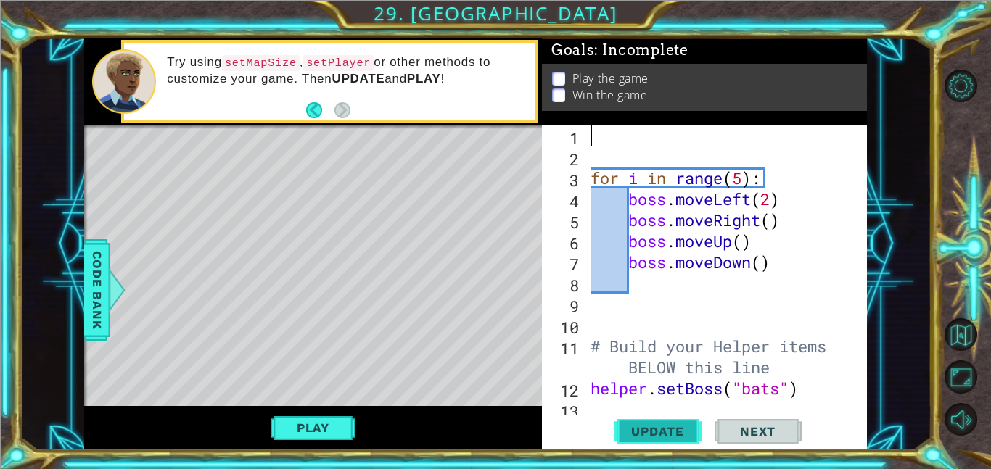
click at [654, 426] on span "Update" at bounding box center [658, 431] width 82 height 15
click at [334, 435] on button "Play" at bounding box center [313, 428] width 85 height 28
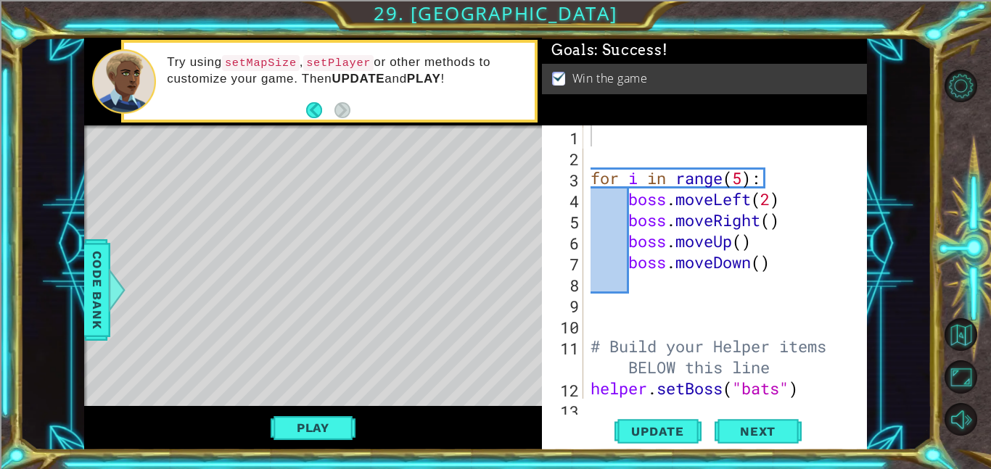
click at [755, 307] on div "for i in range ( 5 ) : boss . moveLeft ( 2 ) boss . moveRight ( ) boss . moveUp…" at bounding box center [730, 283] width 284 height 316
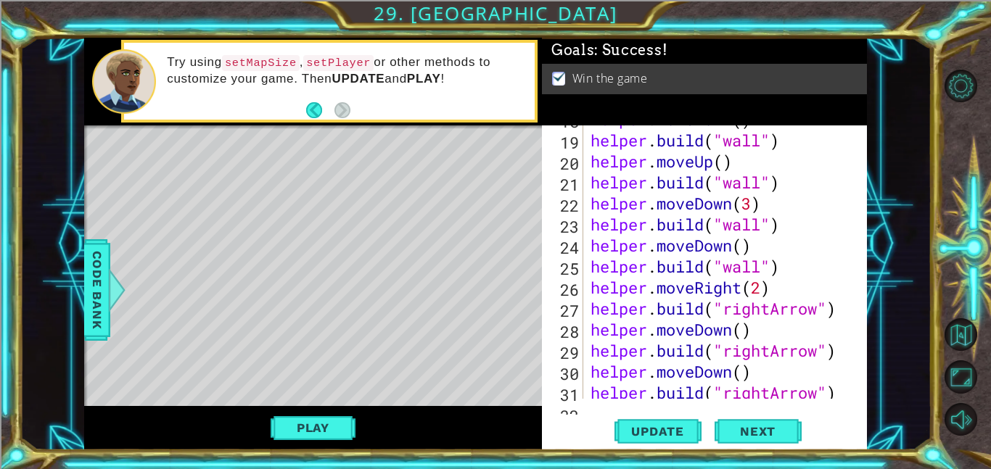
scroll to position [445, 0]
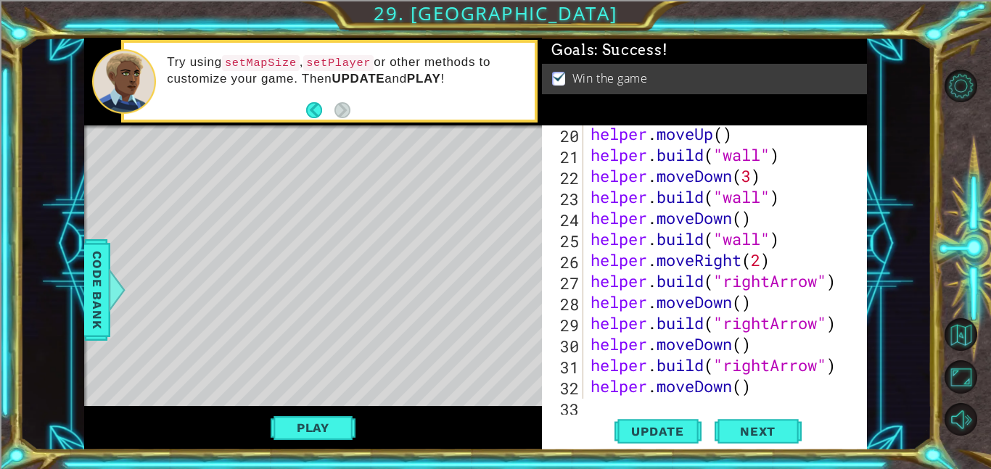
click at [479, 183] on div "Level Map" at bounding box center [419, 338] width 670 height 427
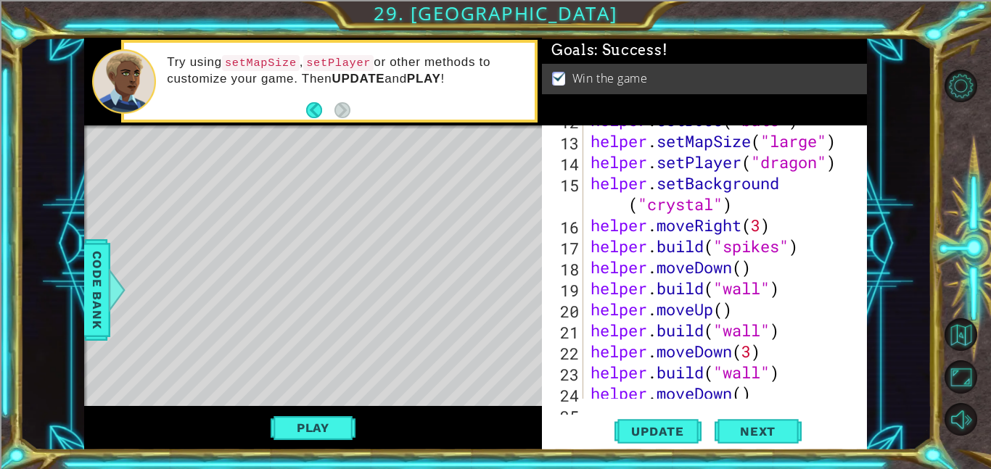
scroll to position [269, 0]
click at [772, 227] on div "helper . setBoss ( "bats" ) helper . setMapSize ( "large" ) helper . setPlayer …" at bounding box center [730, 267] width 284 height 316
click at [746, 273] on div "helper . setBoss ( "bats" ) helper . setMapSize ( "large" ) helper . setPlayer …" at bounding box center [730, 267] width 284 height 316
click at [745, 251] on div "helper . setBoss ( "bats" ) helper . setMapSize ( "large" ) helper . setPlayer …" at bounding box center [730, 267] width 284 height 316
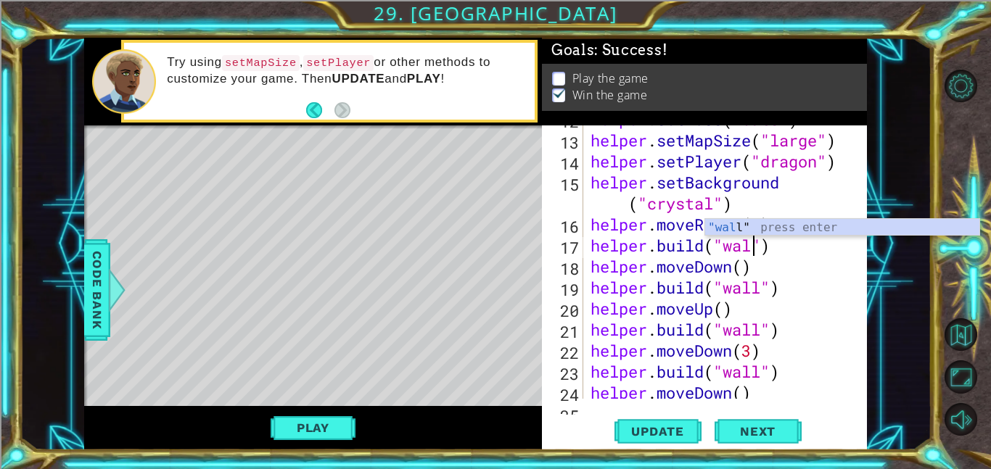
scroll to position [0, 7]
click at [785, 279] on div "helper . setBoss ( "bats" ) helper . setMapSize ( "large" ) helper . setPlayer …" at bounding box center [730, 267] width 284 height 316
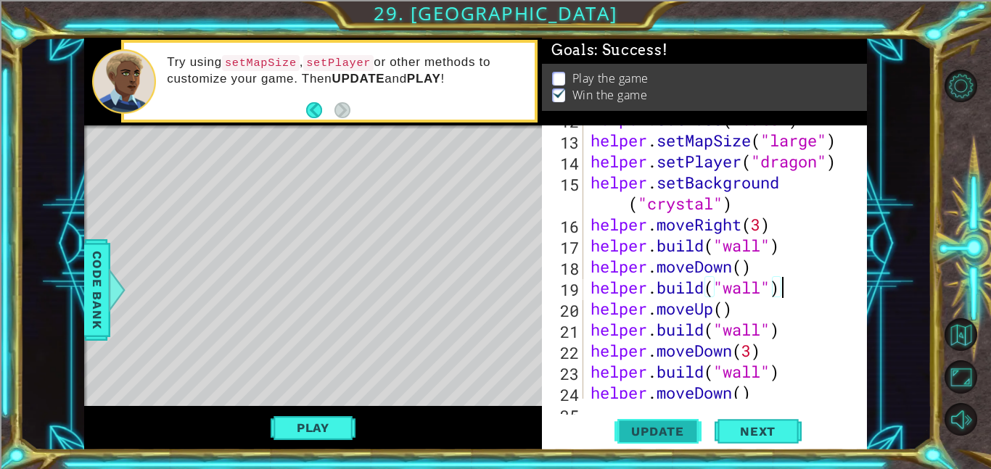
click at [633, 440] on button "Update" at bounding box center [657, 431] width 87 height 33
click at [635, 437] on span "Update" at bounding box center [658, 431] width 82 height 15
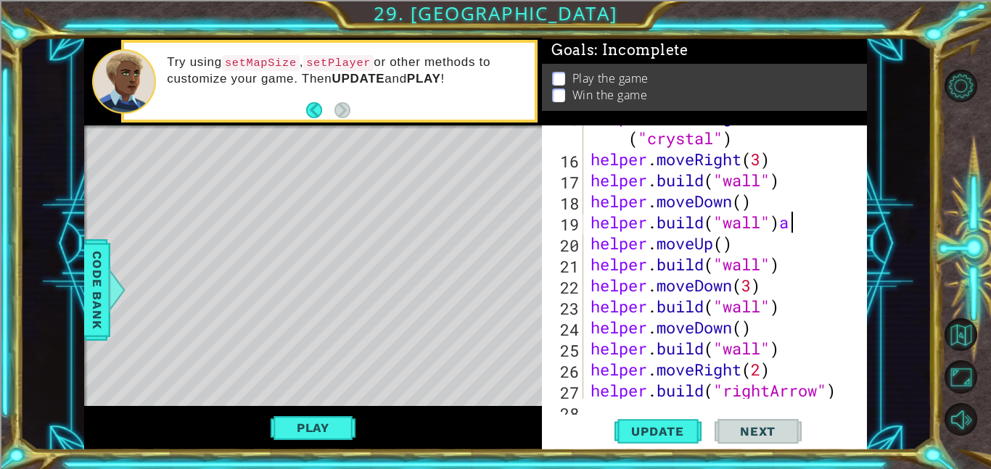
scroll to position [0, 8]
type textarea "[DOMAIN_NAME]("wall")"
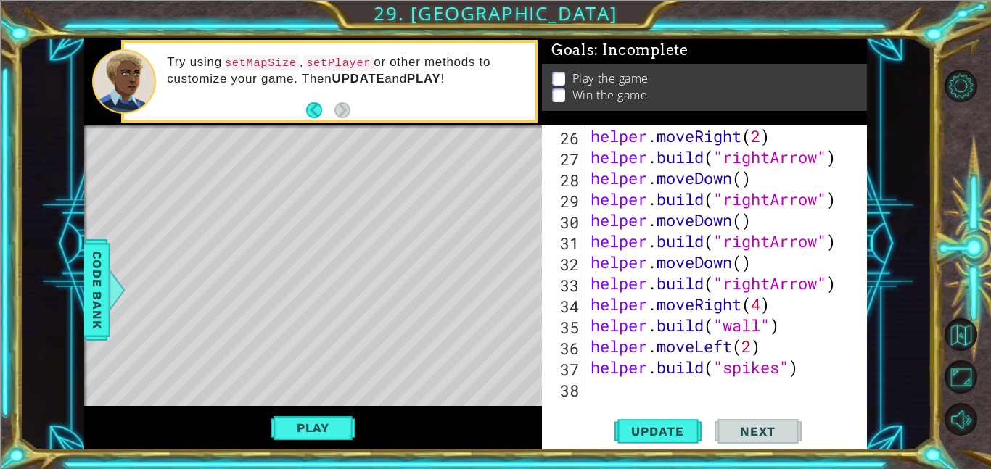
scroll to position [568, 0]
click at [649, 396] on div "helper . moveRight ( 2 ) helper . build ( "rightArrow" ) helper . moveDown ( ) …" at bounding box center [730, 283] width 284 height 316
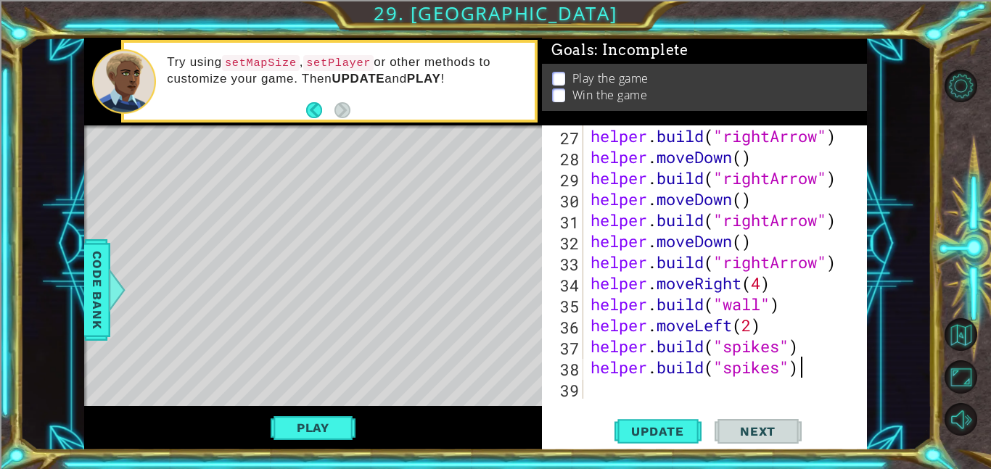
scroll to position [0, 9]
type textarea "[DOMAIN_NAME]("spikes")"
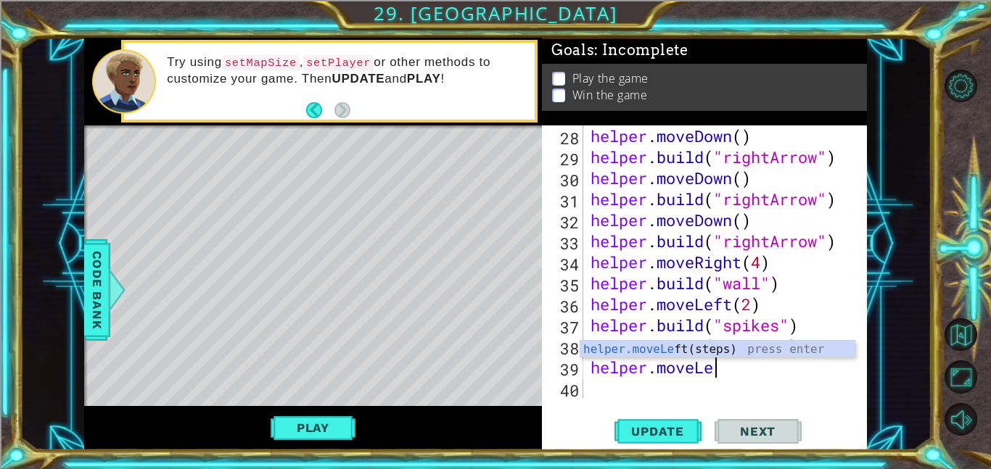
scroll to position [0, 6]
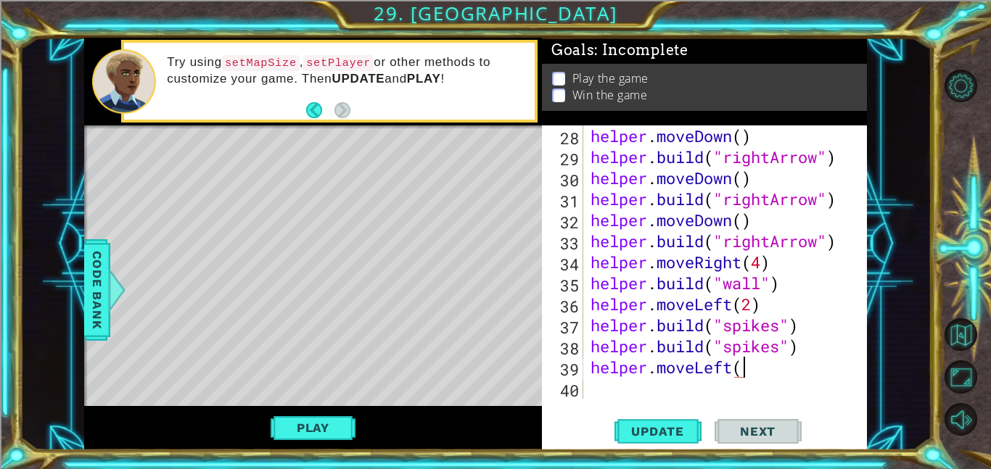
type textarea "helper.moveLeft()"
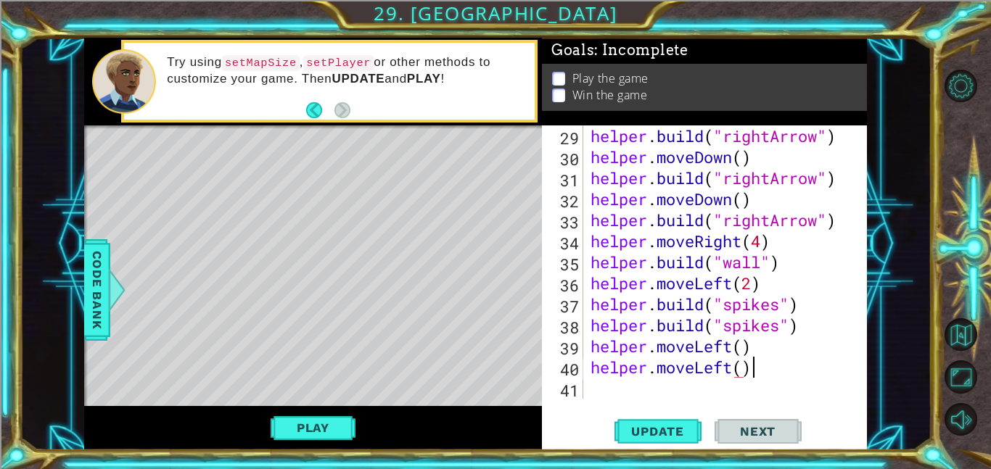
scroll to position [0, 7]
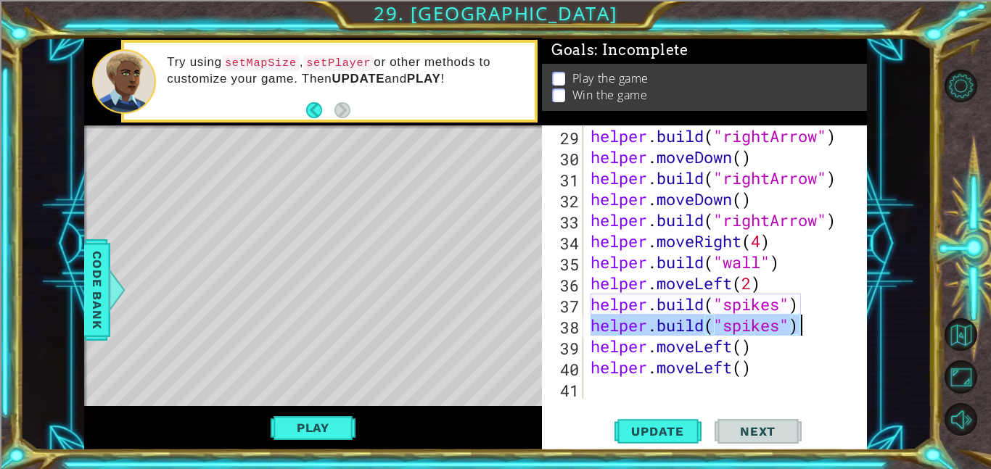
drag, startPoint x: 590, startPoint y: 324, endPoint x: 809, endPoint y: 329, distance: 219.1
click at [809, 329] on div "helper . build ( "rightArrow" ) helper . moveDown ( ) helper . build ( "rightAr…" at bounding box center [730, 283] width 284 height 316
type textarea "[DOMAIN_NAME]("spikes")"
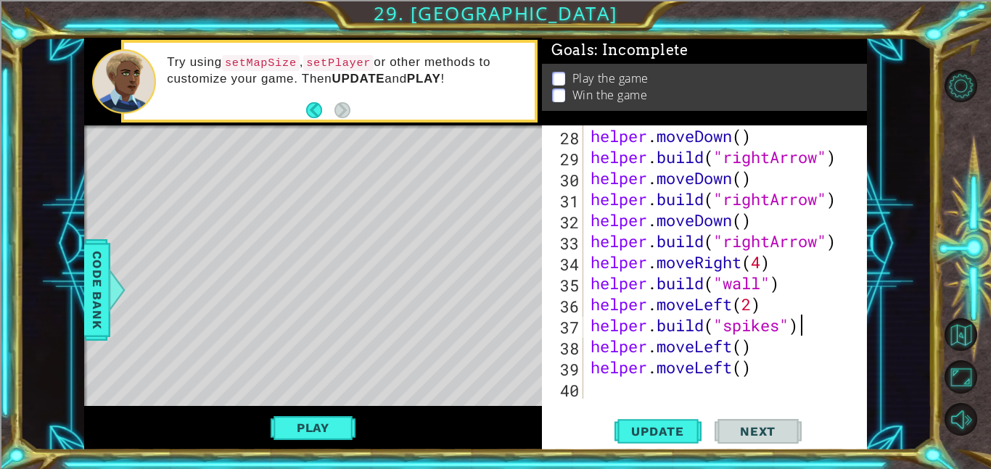
scroll to position [610, 0]
click at [765, 369] on div "helper . moveDown ( ) helper . build ( "rightArrow" ) helper . moveDown ( ) hel…" at bounding box center [730, 283] width 284 height 316
type textarea "helper.moveLeft()"
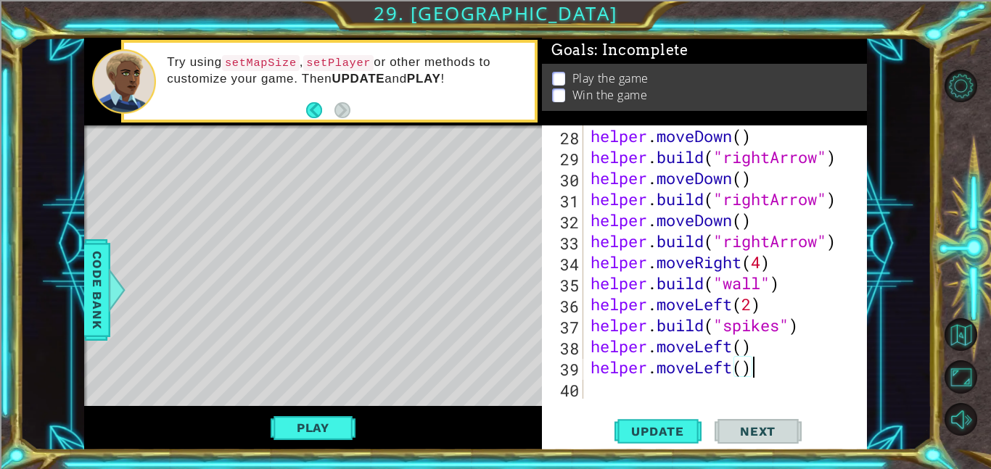
click at [771, 347] on div "helper . moveDown ( ) helper . build ( "rightArrow" ) helper . moveDown ( ) hel…" at bounding box center [730, 283] width 284 height 316
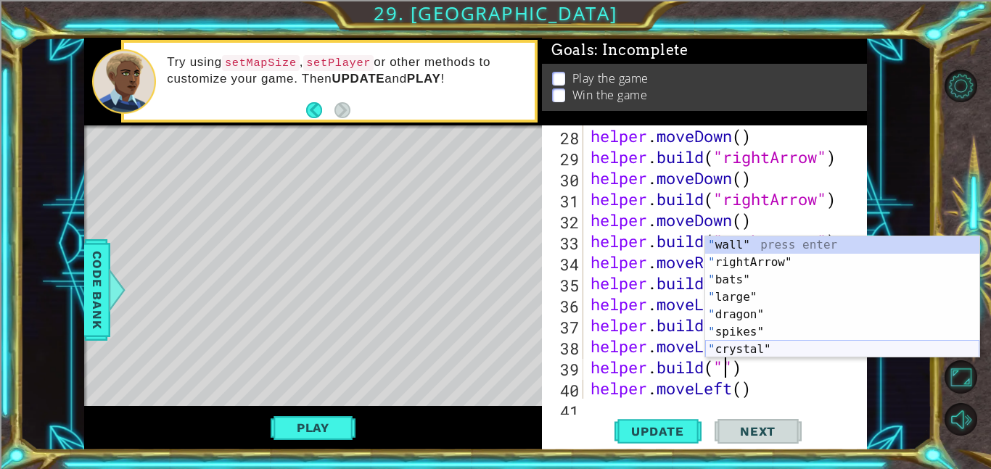
click at [733, 351] on div "" wall" press enter " rightArrow" press enter " bats" press enter " large" pres…" at bounding box center [842, 314] width 274 height 157
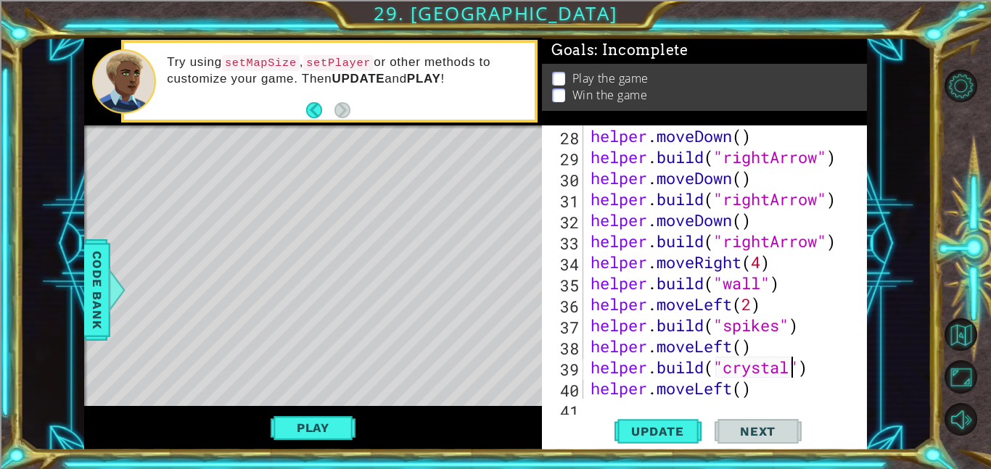
click at [837, 424] on div "Update Next" at bounding box center [707, 431] width 325 height 33
click at [678, 431] on span "Update" at bounding box center [658, 431] width 82 height 15
click at [676, 434] on span "Update" at bounding box center [658, 431] width 82 height 15
click at [653, 426] on span "Update" at bounding box center [658, 431] width 82 height 15
click at [699, 438] on button "Update" at bounding box center [657, 431] width 87 height 33
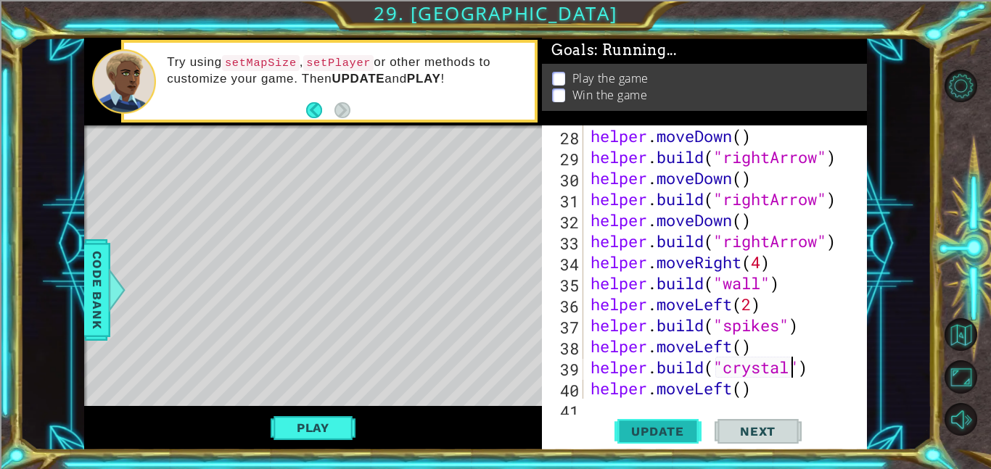
click at [699, 438] on button "Update" at bounding box center [657, 431] width 87 height 33
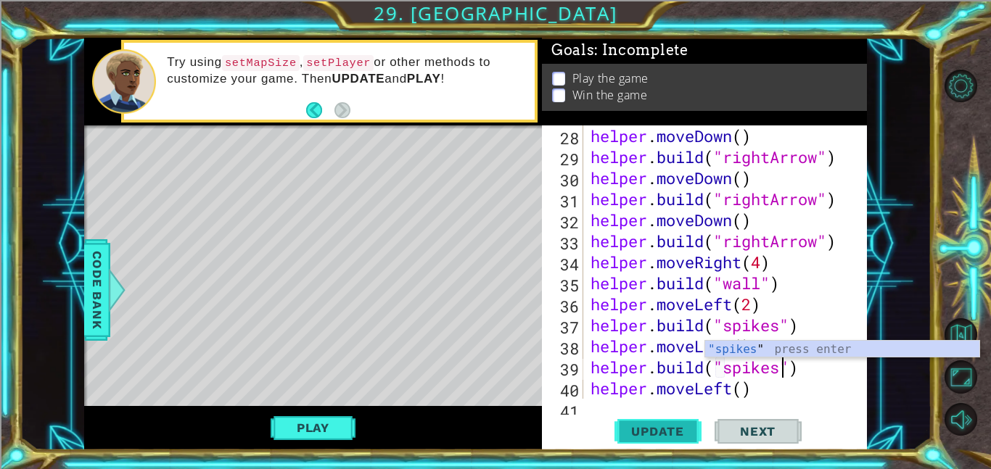
scroll to position [0, 9]
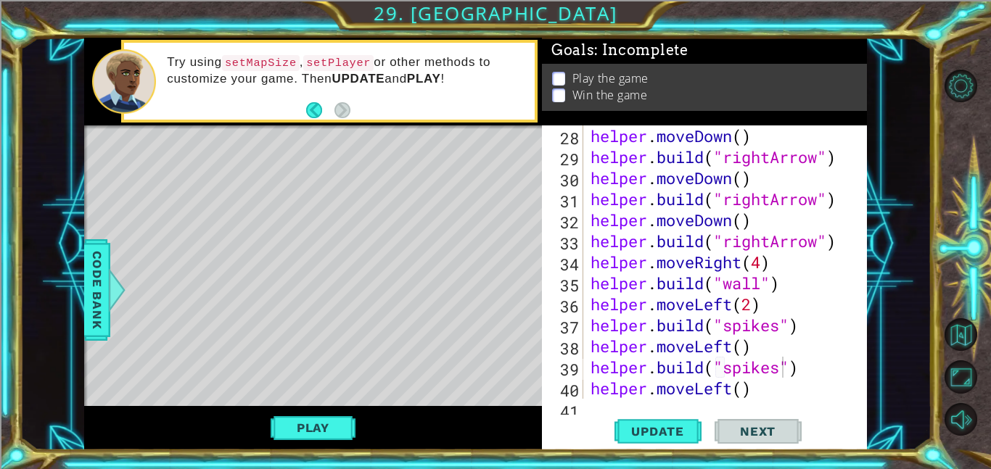
click at [870, 420] on div "1 ההההההההההההההההההההההההההההההההההההההההההההההההההההההההההההההההההההההההההההה…" at bounding box center [476, 244] width 912 height 413
click at [690, 428] on span "Update" at bounding box center [658, 431] width 82 height 15
click at [606, 430] on div "Update Next" at bounding box center [707, 431] width 325 height 33
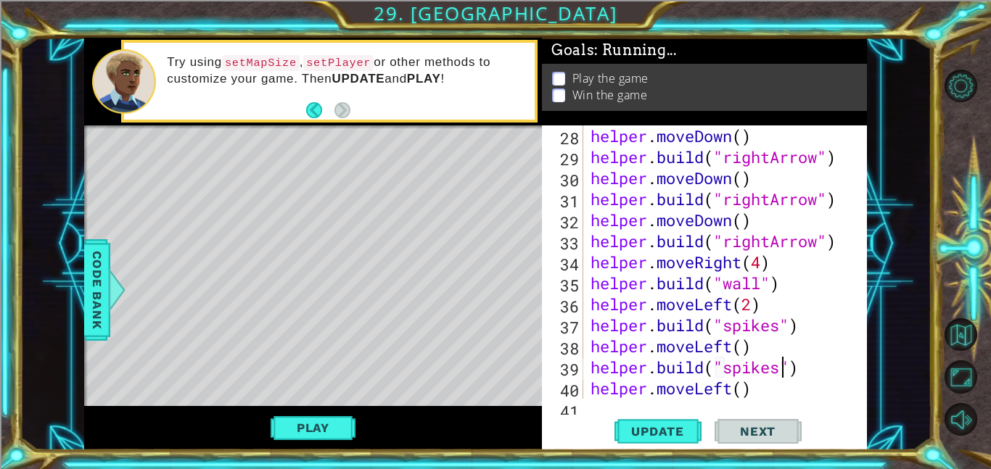
click at [606, 430] on div "Update Next" at bounding box center [707, 431] width 325 height 33
click at [320, 429] on button "Play" at bounding box center [313, 428] width 85 height 28
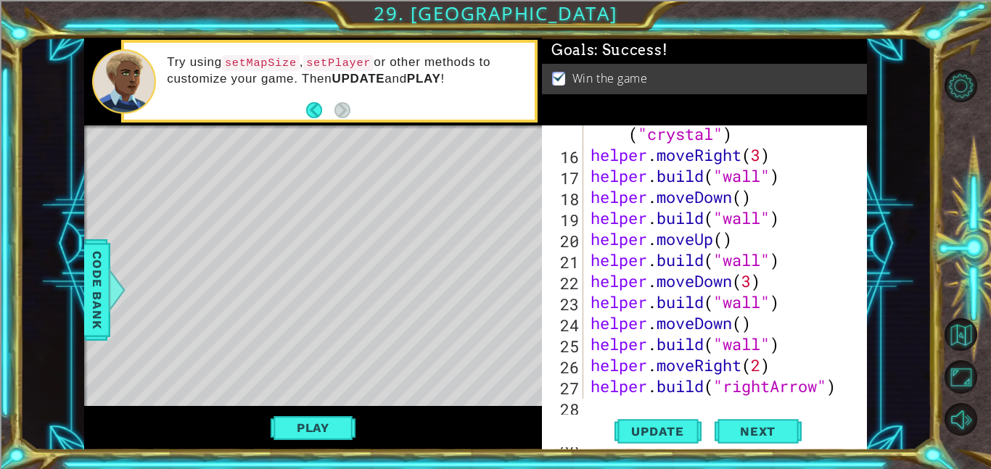
scroll to position [406, 0]
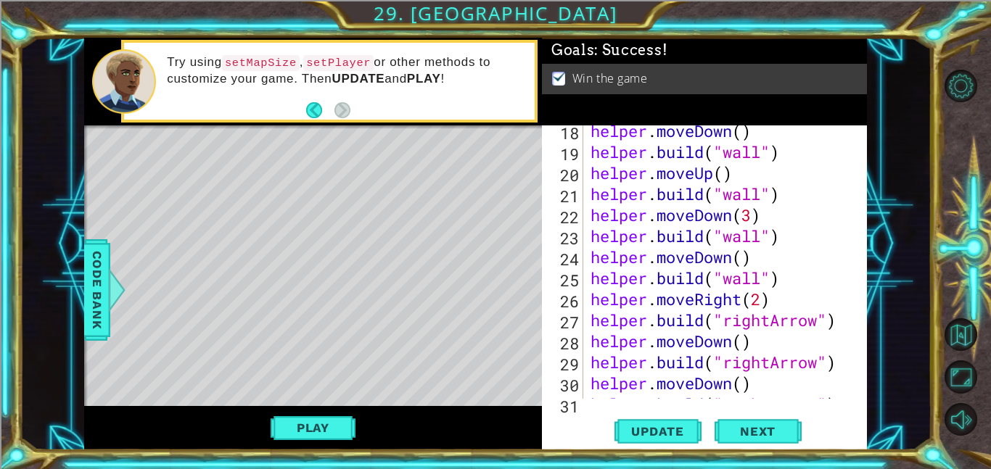
click at [767, 384] on div "helper . moveDown ( ) helper . build ( "wall" ) helper . moveUp ( ) helper . bu…" at bounding box center [730, 278] width 284 height 316
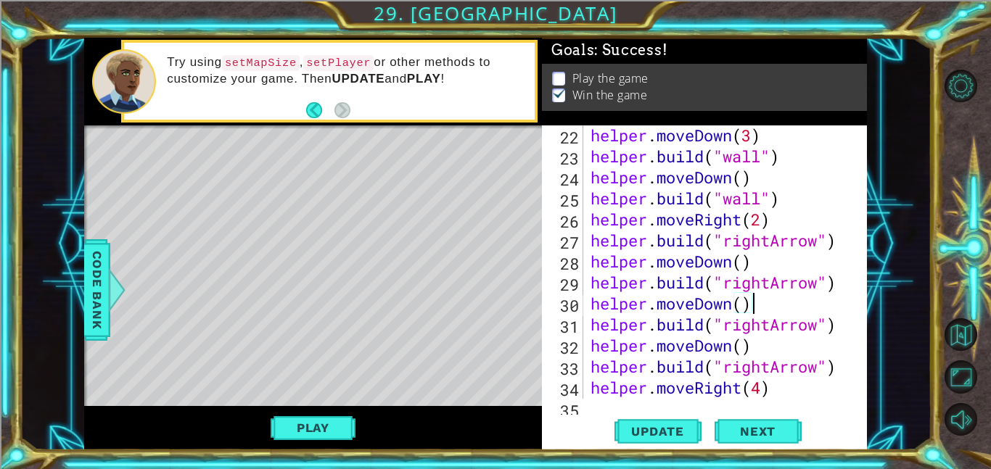
scroll to position [631, 0]
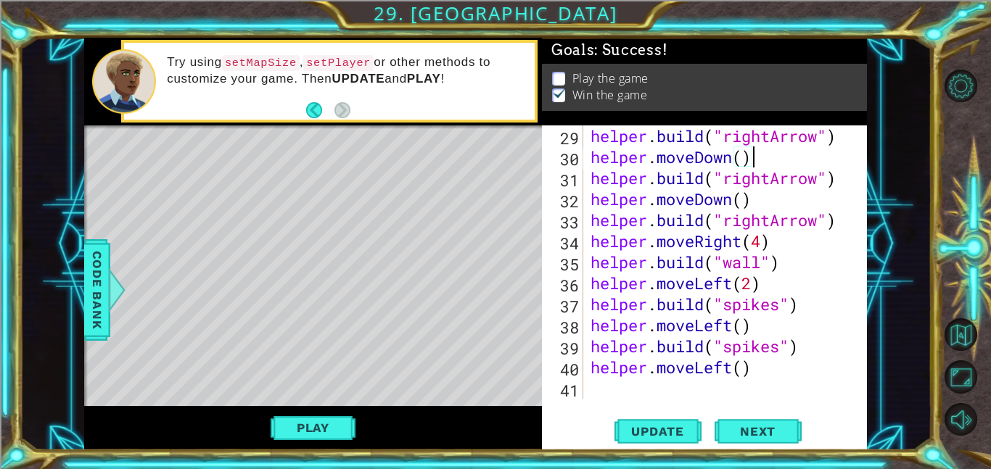
click at [617, 370] on div "helper . build ( "rightArrow" ) helper . moveDown ( ) helper . build ( "rightAr…" at bounding box center [730, 283] width 284 height 316
type textarea "helper.moveLeft()"
click at [624, 388] on div "helper . build ( "rightArrow" ) helper . moveDown ( ) helper . build ( "rightAr…" at bounding box center [730, 283] width 284 height 316
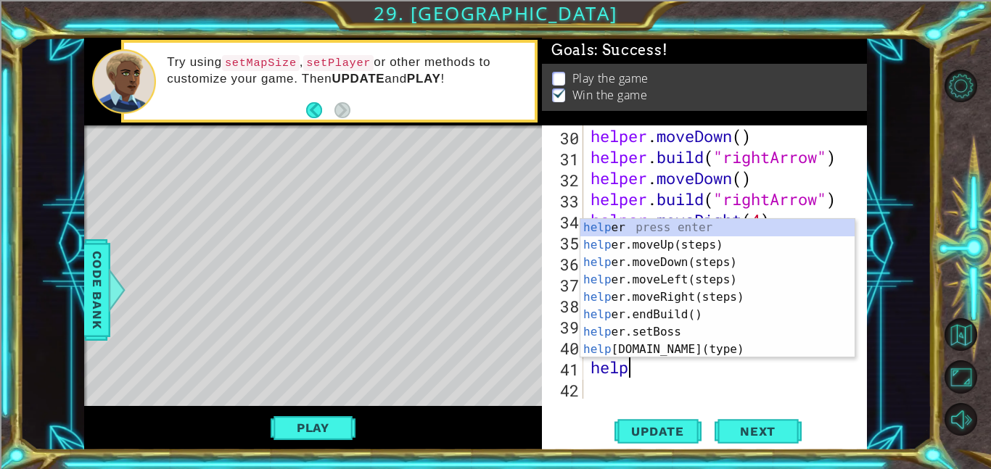
scroll to position [0, 1]
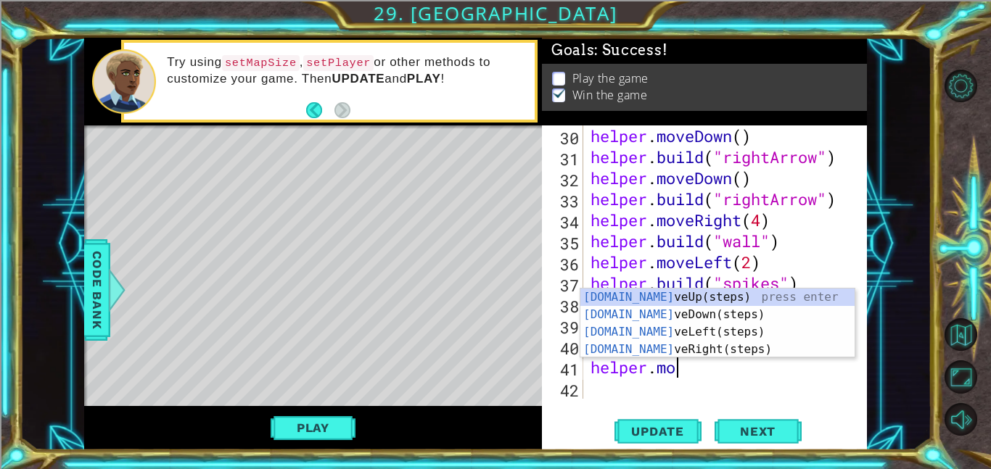
type textarea "helper.move"
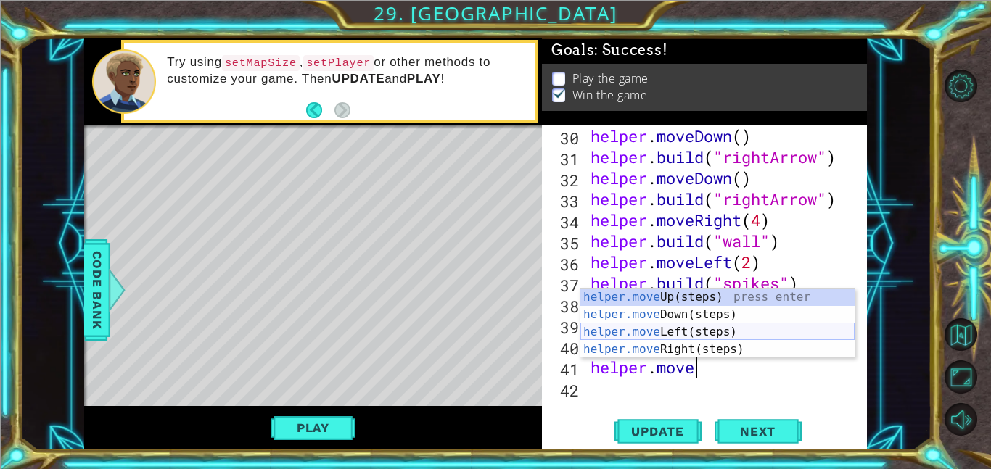
click at [669, 328] on div "helper.move Up(steps) press enter helper.move Down(steps) press enter helper.mo…" at bounding box center [717, 341] width 274 height 104
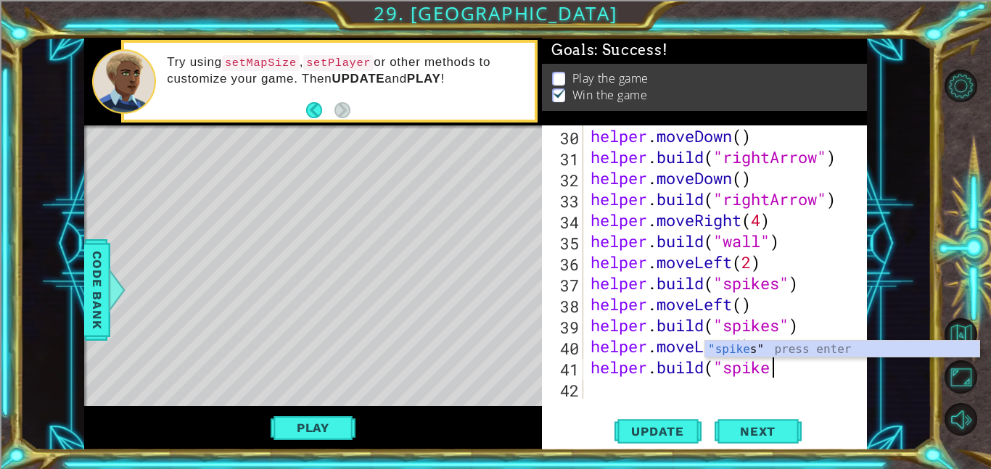
scroll to position [0, 8]
type textarea "[DOMAIN_NAME]("spikes")"
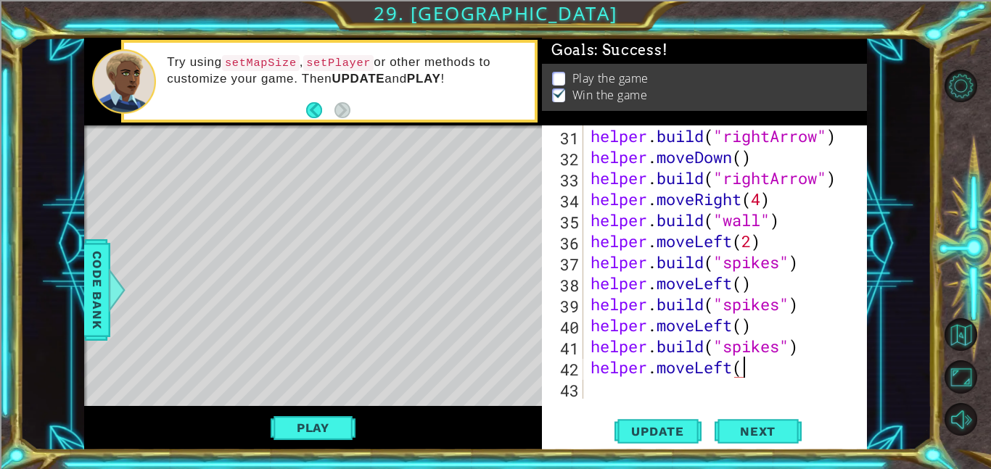
scroll to position [0, 7]
type textarea "helper.moveLeft()"
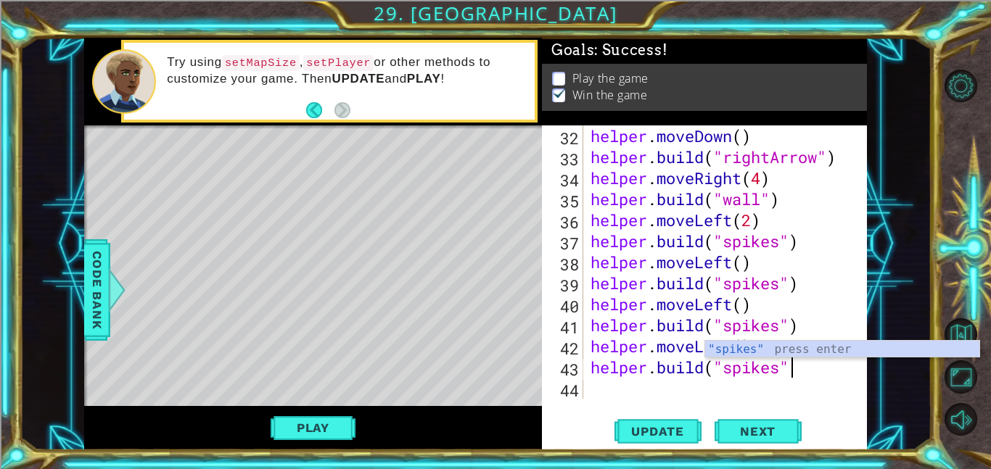
scroll to position [0, 9]
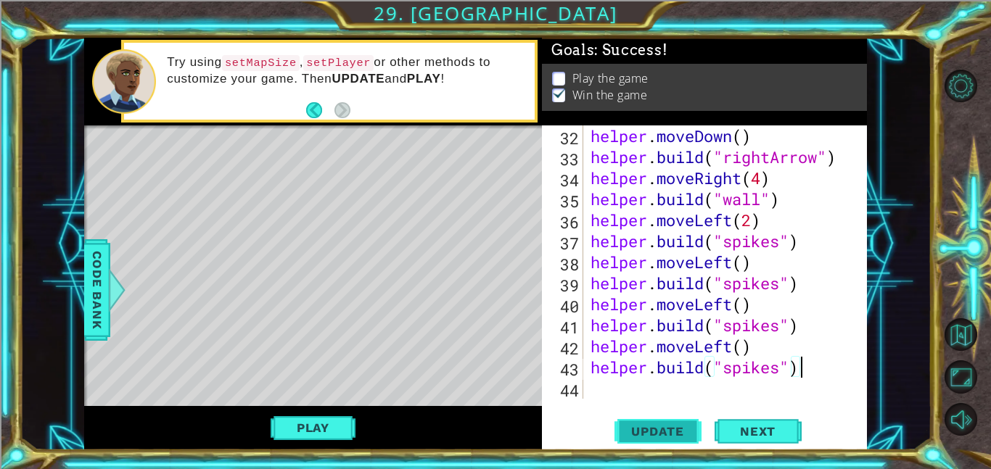
type textarea "[DOMAIN_NAME]("spikes")"
click at [653, 424] on span "Update" at bounding box center [658, 431] width 82 height 15
click at [655, 431] on span "Update" at bounding box center [658, 431] width 82 height 15
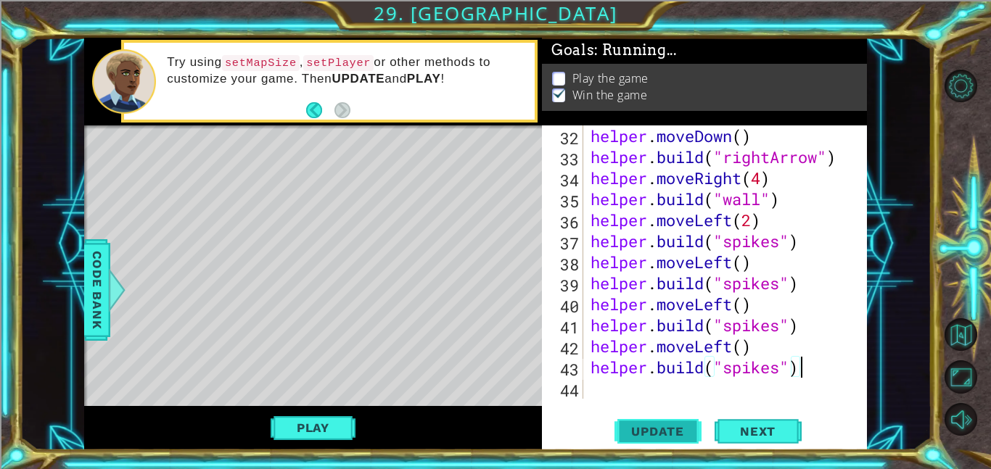
click at [655, 431] on span "Update" at bounding box center [658, 431] width 82 height 15
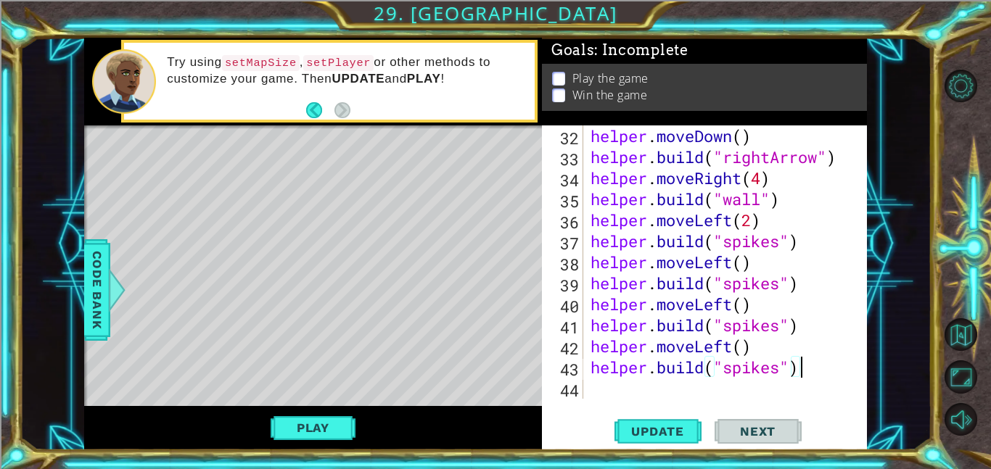
scroll to position [715, 0]
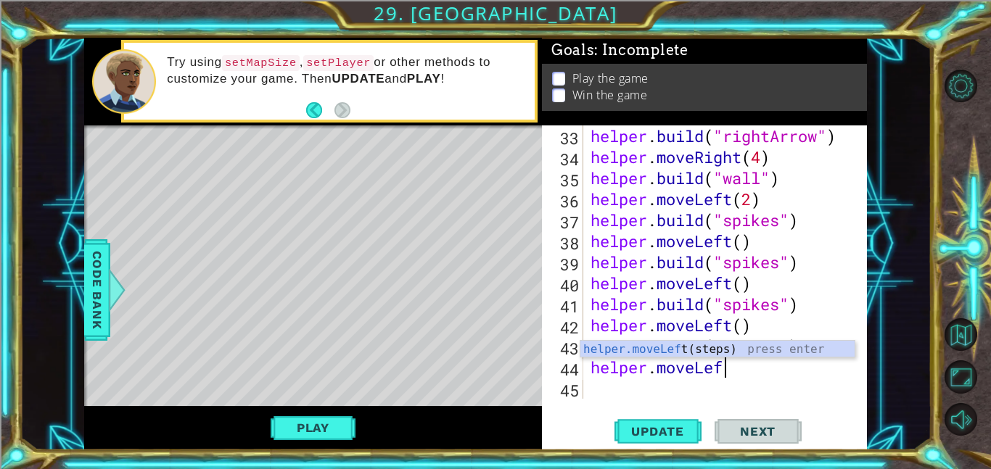
type textarea "helper.moveLeft"
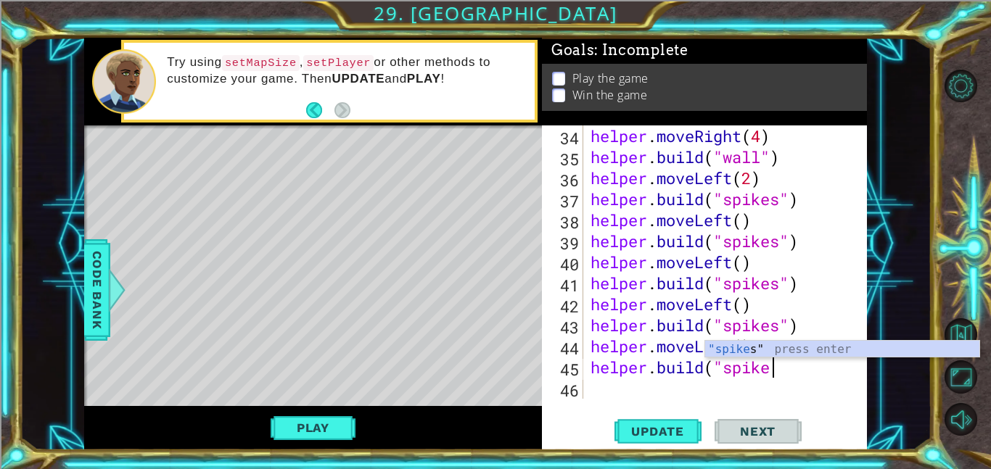
scroll to position [0, 8]
type textarea "[DOMAIN_NAME]("spikes")"
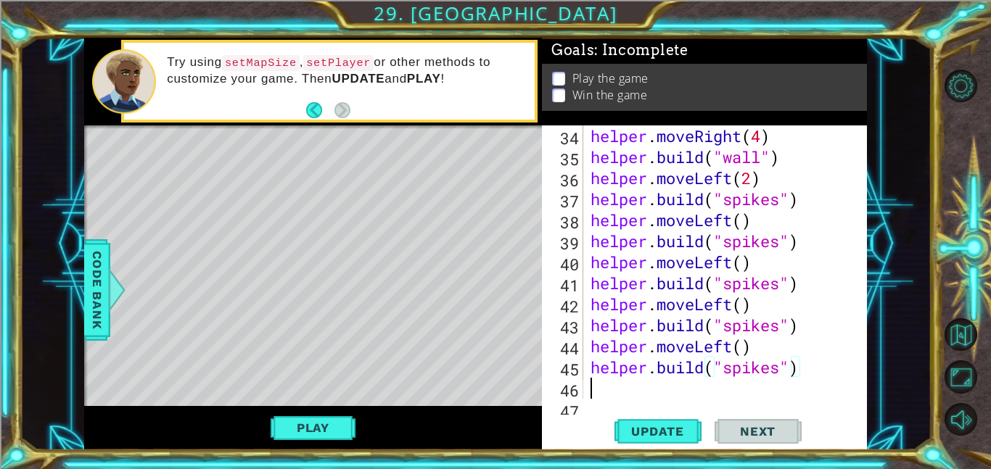
scroll to position [757, 0]
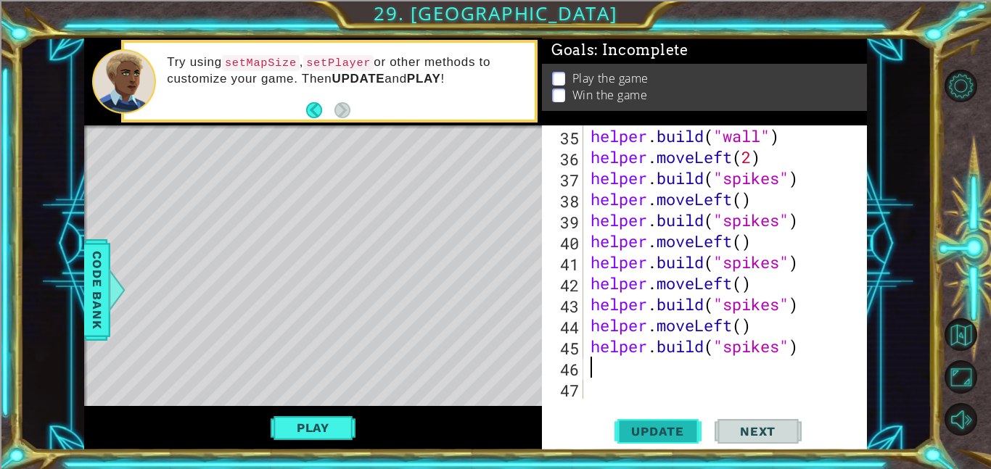
click at [644, 429] on span "Update" at bounding box center [658, 431] width 82 height 15
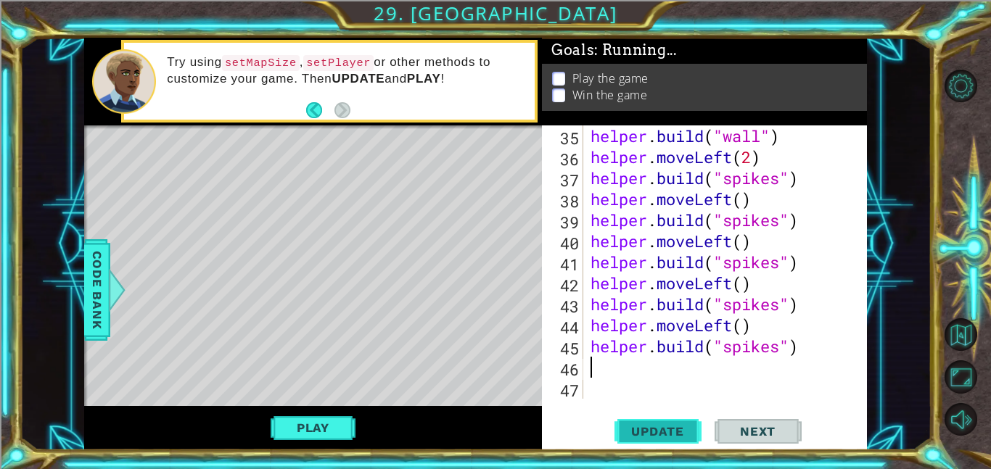
click at [644, 429] on span "Update" at bounding box center [658, 431] width 82 height 15
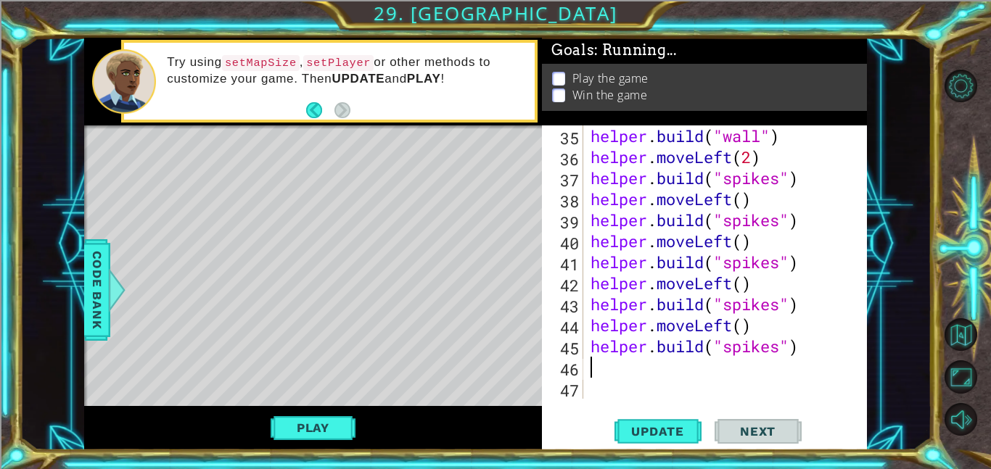
click at [310, 427] on button "Play" at bounding box center [313, 428] width 85 height 28
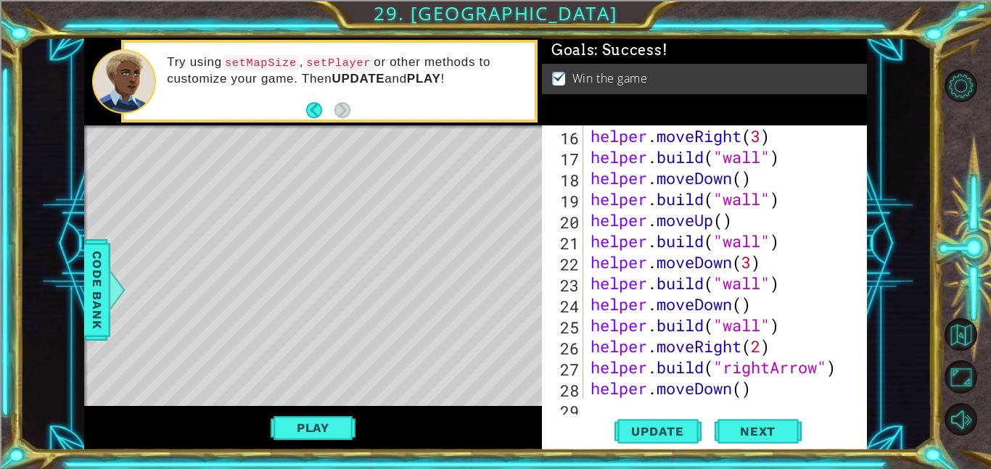
scroll to position [358, 0]
click at [726, 218] on div "helper . moveRight ( 3 ) helper . build ( "wall" ) helper . moveDown ( ) helper…" at bounding box center [730, 283] width 284 height 316
click at [713, 218] on div "helper . moveRight ( 3 ) helper . build ( "wall" ) helper . moveDown ( ) helper…" at bounding box center [730, 283] width 284 height 316
click at [688, 221] on div "helper . moveRight ( 3 ) helper . build ( "wall" ) helper . moveDown ( ) helper…" at bounding box center [730, 283] width 284 height 316
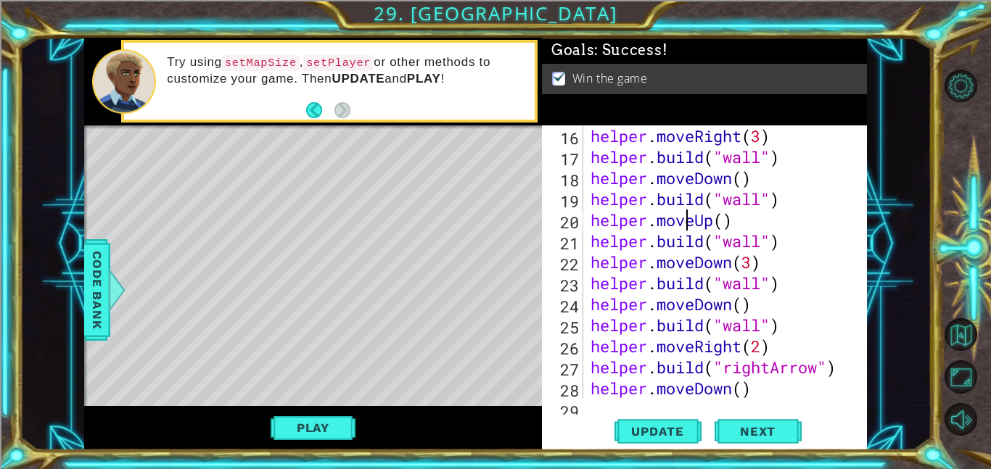
click at [702, 221] on div "helper . moveRight ( 3 ) helper . build ( "wall" ) helper . moveDown ( ) helper…" at bounding box center [730, 283] width 284 height 316
click at [702, 221] on div "helper . moveRight ( 3 ) helper . build ( "wall" ) helper . moveDown ( ) helper…" at bounding box center [726, 261] width 276 height 273
click at [710, 221] on div "helper . moveRight ( 3 ) helper . build ( "wall" ) helper . moveDown ( ) helper…" at bounding box center [730, 283] width 284 height 316
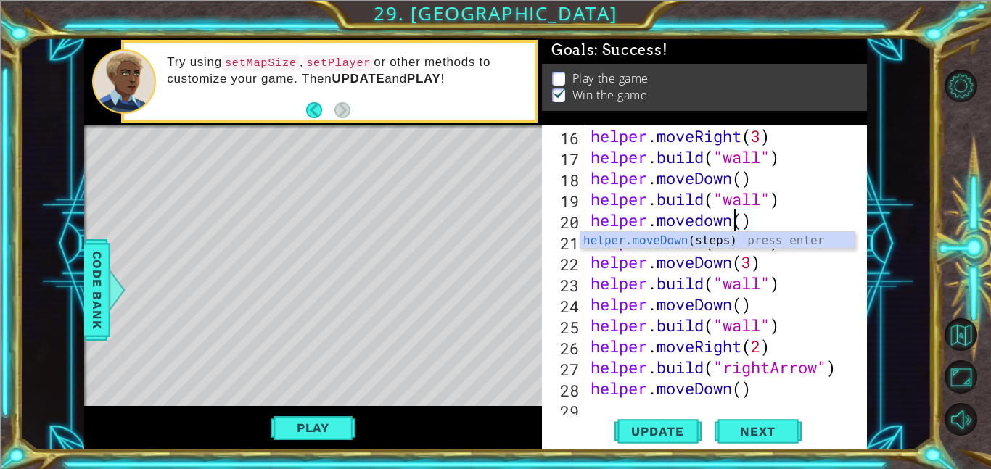
scroll to position [0, 7]
click at [678, 433] on span "Update" at bounding box center [658, 431] width 82 height 15
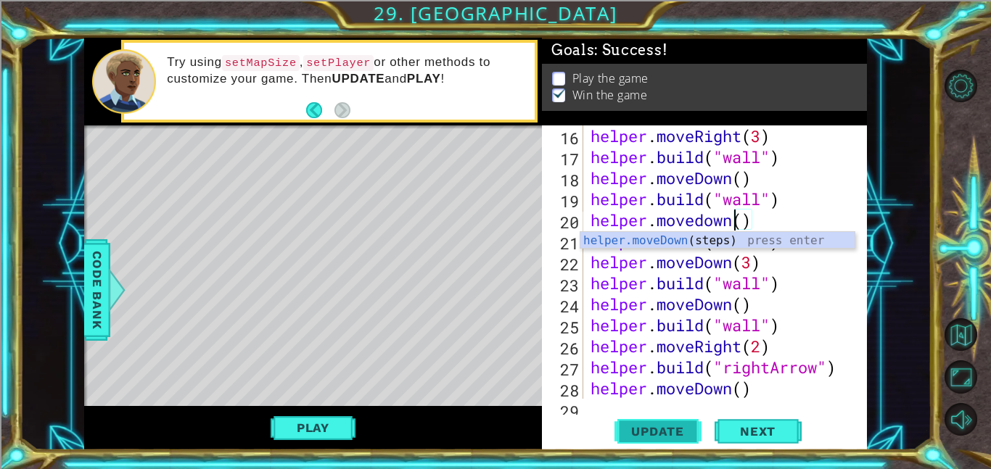
click at [678, 433] on span "Update" at bounding box center [658, 431] width 82 height 15
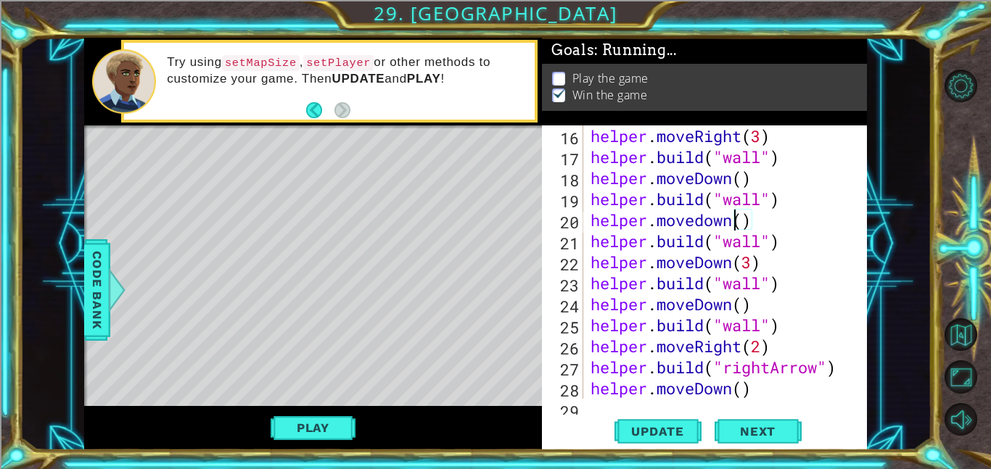
click at [284, 412] on div "Play" at bounding box center [313, 428] width 458 height 44
click at [289, 420] on button "Play" at bounding box center [313, 428] width 85 height 28
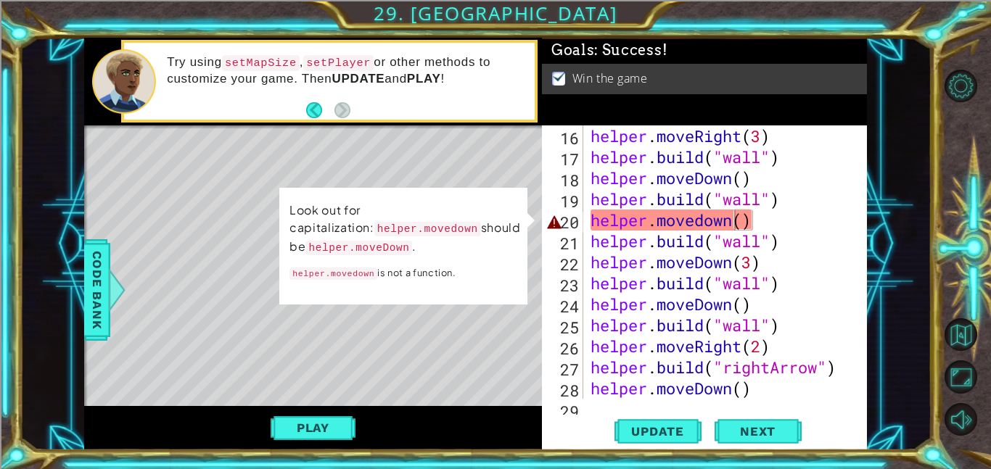
click at [704, 217] on div "helper . moveRight ( 3 ) helper . build ( "wall" ) helper . moveDown ( ) helper…" at bounding box center [730, 283] width 284 height 316
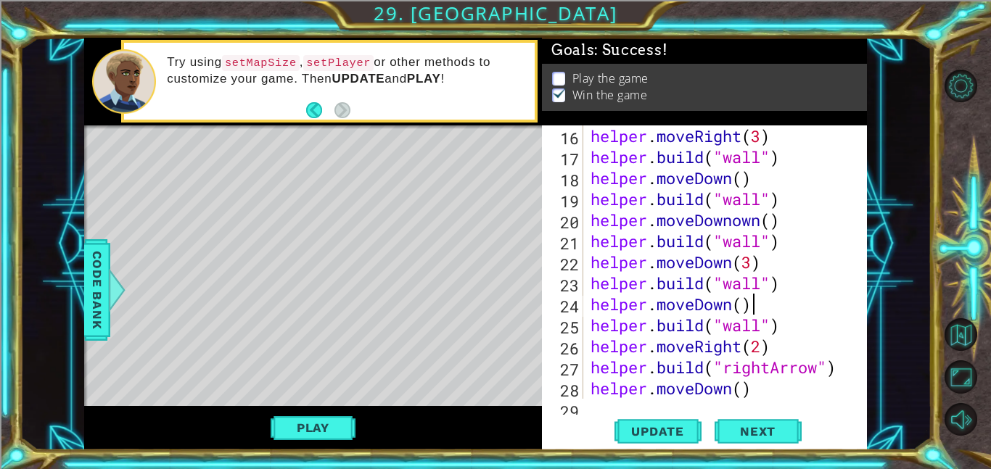
click at [774, 313] on div "helper . moveRight ( 3 ) helper . build ( "wall" ) helper . moveDown ( ) helper…" at bounding box center [730, 283] width 284 height 316
click at [747, 220] on div "helper . moveRight ( 3 ) helper . build ( "wall" ) helper . moveDown ( ) helper…" at bounding box center [730, 283] width 284 height 316
click at [747, 220] on div "helper . moveRight ( 3 ) helper . build ( "wall" ) helper . moveDown ( ) helper…" at bounding box center [726, 261] width 276 height 273
drag, startPoint x: 736, startPoint y: 220, endPoint x: 762, endPoint y: 223, distance: 26.3
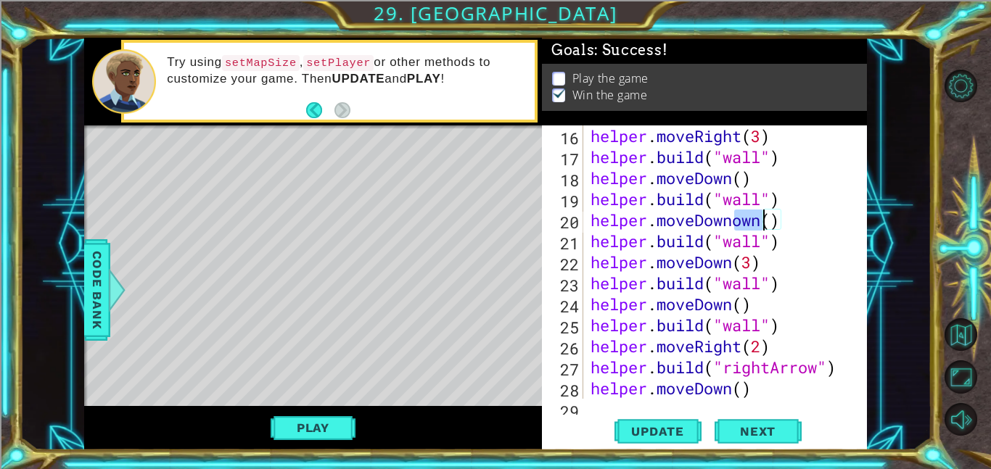
click at [762, 223] on div "helper . moveRight ( 3 ) helper . build ( "wall" ) helper . moveDown ( ) helper…" at bounding box center [730, 283] width 284 height 316
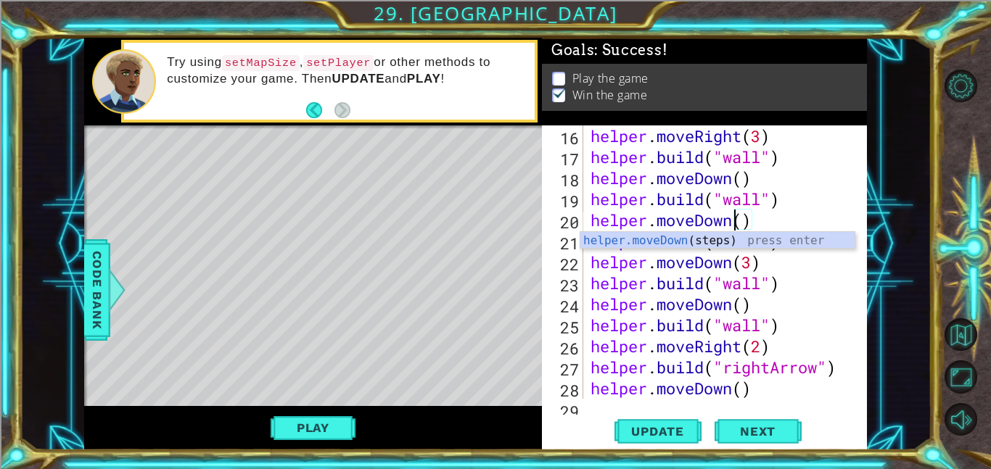
click at [827, 281] on div "helper . moveRight ( 3 ) helper . build ( "wall" ) helper . moveDown ( ) helper…" at bounding box center [730, 283] width 284 height 316
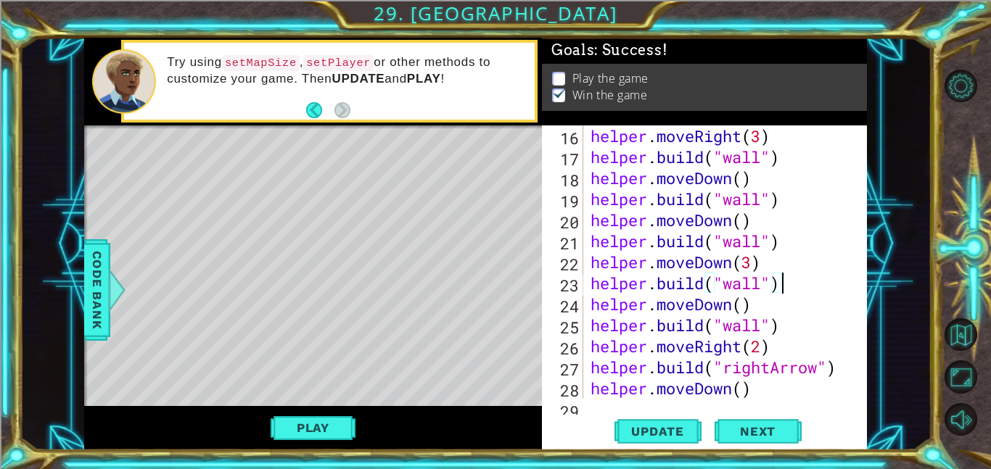
click at [749, 260] on div "helper . moveRight ( 3 ) helper . build ( "wall" ) helper . moveDown ( ) helper…" at bounding box center [730, 283] width 284 height 316
click at [669, 430] on span "Update" at bounding box center [658, 431] width 82 height 15
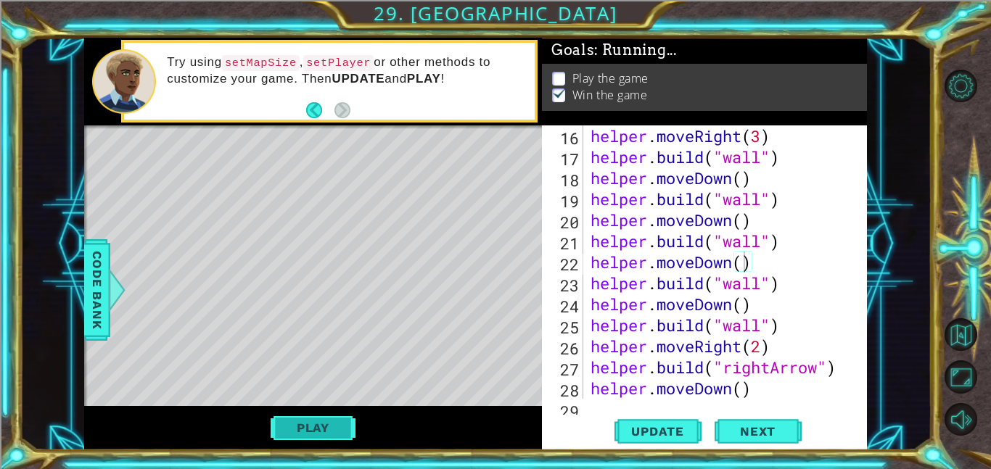
click at [297, 426] on button "Play" at bounding box center [313, 428] width 85 height 28
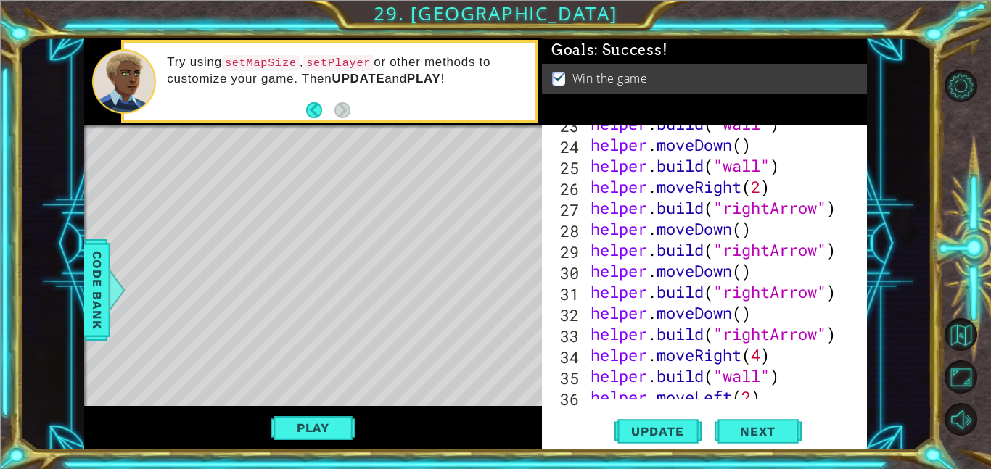
scroll to position [513, 0]
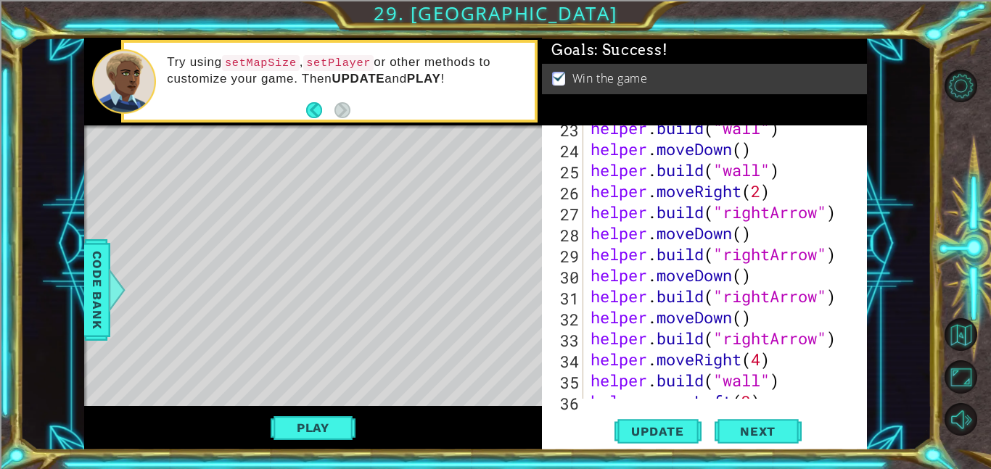
click at [765, 193] on div "helper . build ( "wall" ) helper . moveDown ( ) helper . build ( "wall" ) helpe…" at bounding box center [730, 276] width 284 height 316
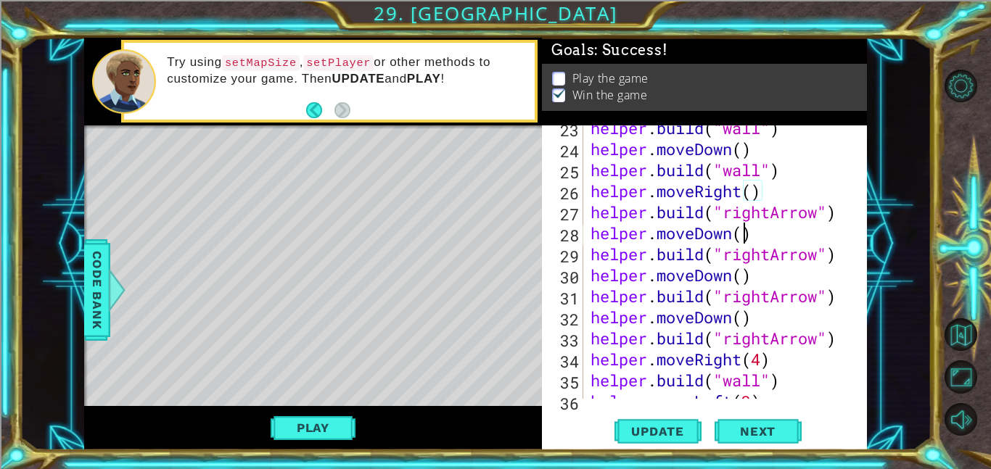
click at [746, 234] on div "helper . build ( "wall" ) helper . moveDown ( ) helper . build ( "wall" ) helpe…" at bounding box center [730, 276] width 284 height 316
click at [719, 233] on div "helper . build ( "wall" ) helper . moveDown ( ) helper . build ( "wall" ) helpe…" at bounding box center [730, 276] width 284 height 316
click at [719, 233] on div "helper . build ( "wall" ) helper . moveDown ( ) helper . build ( "wall" ) helpe…" at bounding box center [726, 261] width 276 height 273
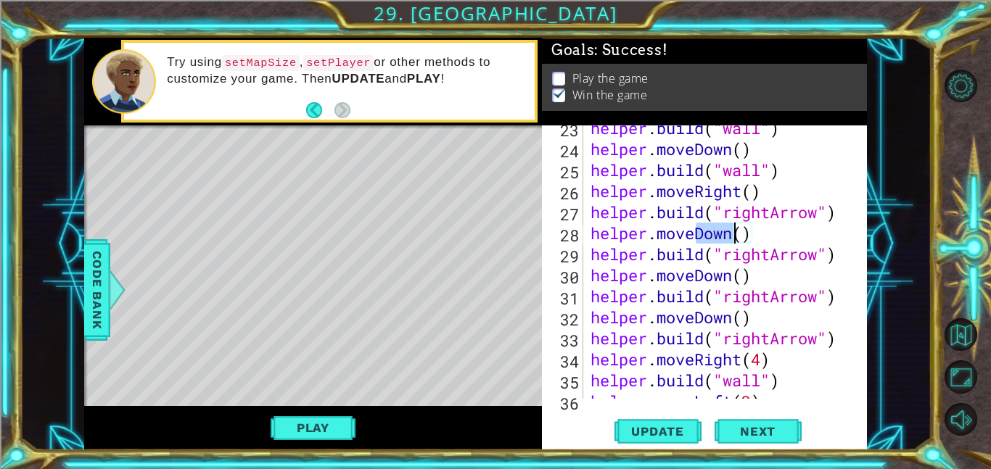
drag, startPoint x: 698, startPoint y: 235, endPoint x: 730, endPoint y: 239, distance: 32.9
click at [730, 239] on div "helper . build ( "wall" ) helper . moveDown ( ) helper . build ( "wall" ) helpe…" at bounding box center [730, 276] width 284 height 316
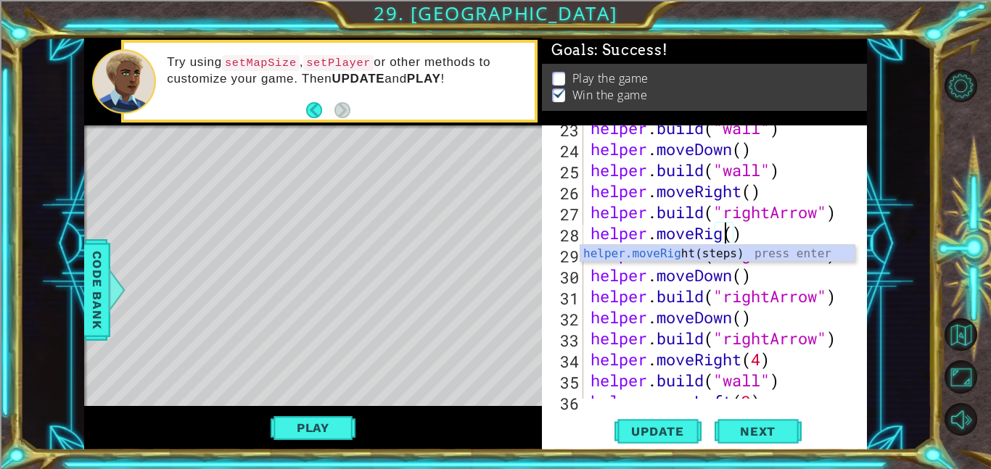
scroll to position [0, 7]
click at [799, 285] on div "helper . build ( "wall" ) helper . moveDown ( ) helper . build ( "wall" ) helpe…" at bounding box center [730, 276] width 284 height 316
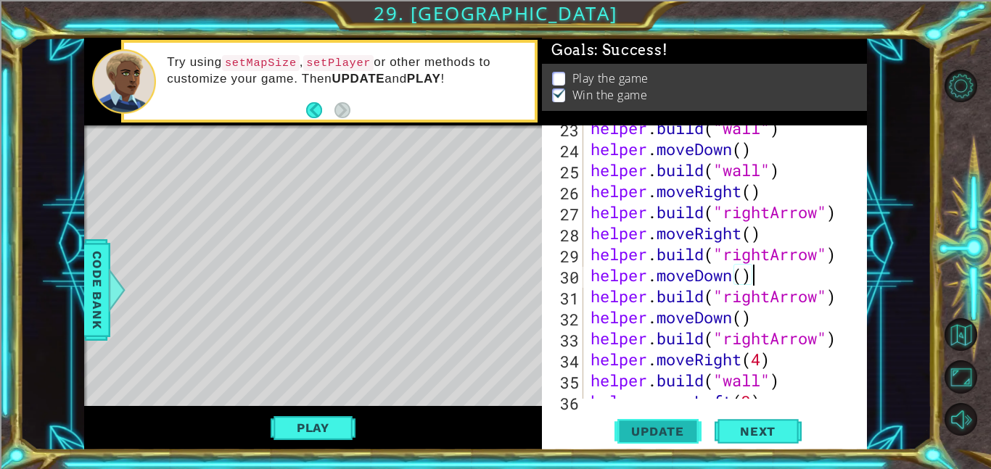
click at [688, 427] on span "Update" at bounding box center [658, 431] width 82 height 15
click at [319, 415] on button "Play" at bounding box center [313, 428] width 85 height 28
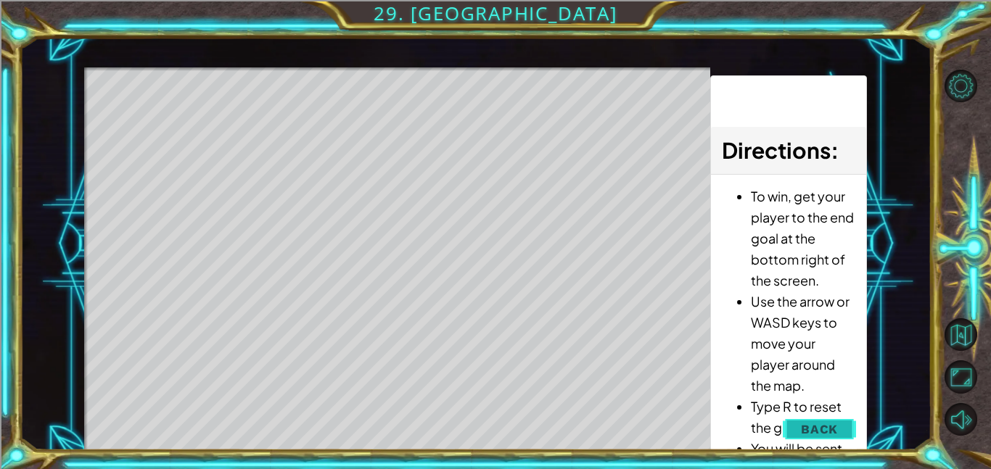
click at [820, 422] on span "Back" at bounding box center [819, 429] width 37 height 15
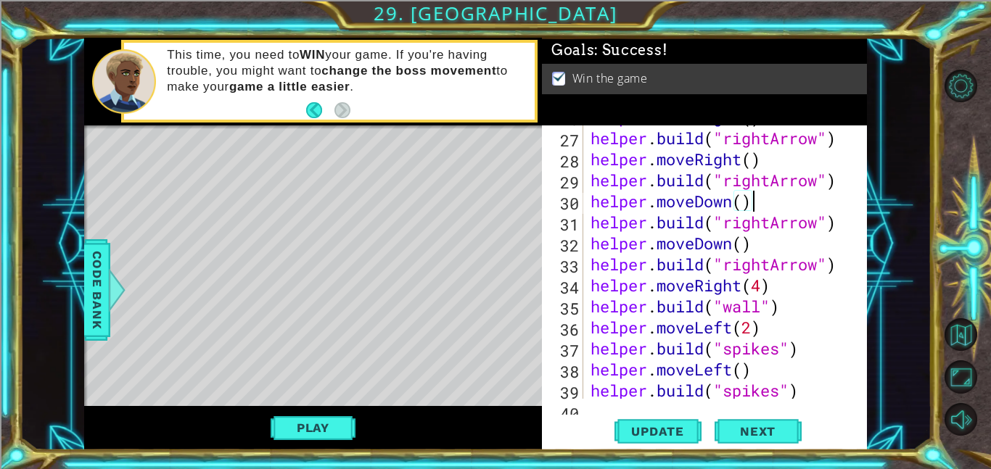
scroll to position [588, 0]
click at [801, 320] on div "helper . moveRight ( ) helper . build ( "rightArrow" ) helper . moveRight ( ) h…" at bounding box center [730, 265] width 284 height 316
type textarea "helper.moveLeft(2)"
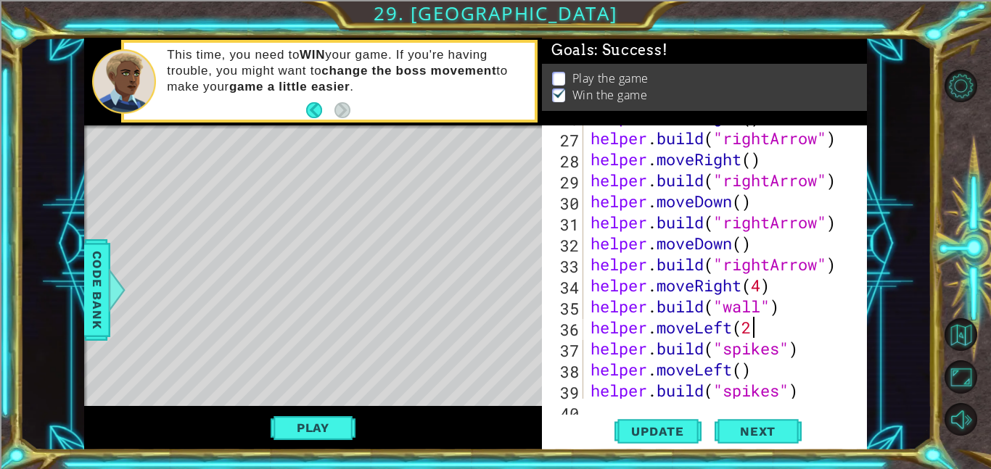
scroll to position [0, 7]
click at [793, 303] on div "helper . moveRight ( ) helper . build ( "rightArrow" ) helper . moveRight ( ) h…" at bounding box center [730, 265] width 284 height 316
type textarea "[DOMAIN_NAME]("wall")"
click at [771, 287] on div "helper . moveRight ( ) helper . build ( "rightArrow" ) helper . moveRight ( ) h…" at bounding box center [730, 265] width 284 height 316
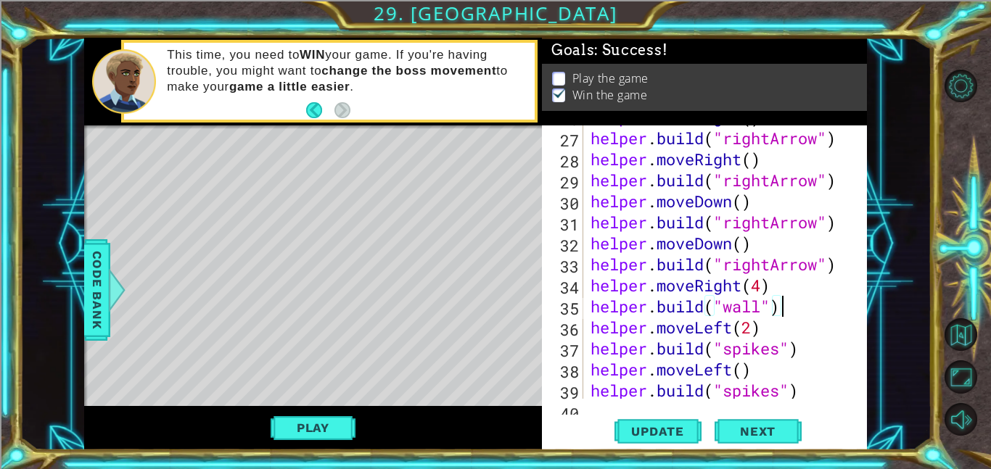
type textarea "helper.moveRight(4)"
click at [848, 267] on div "helper . moveRight ( ) helper . build ( "rightArrow" ) helper . moveRight ( ) h…" at bounding box center [730, 265] width 284 height 316
type textarea "[DOMAIN_NAME]("rightArrow")"
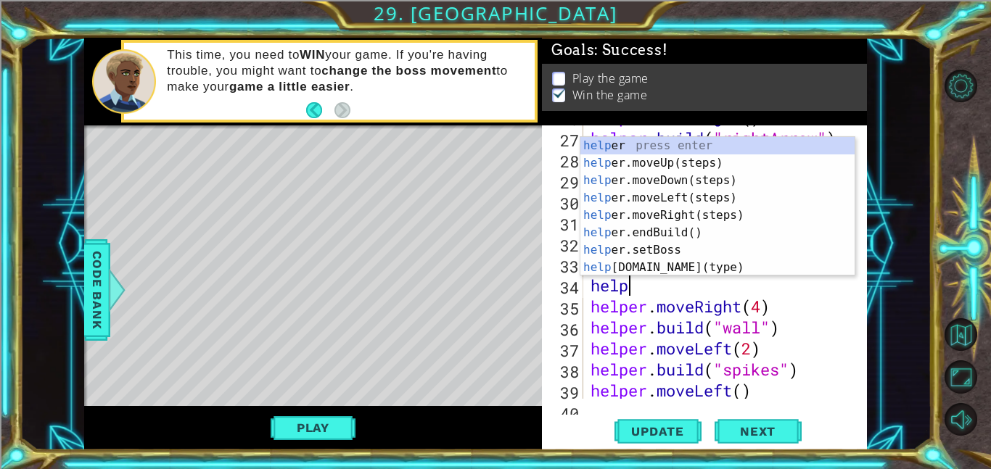
scroll to position [0, 1]
click at [853, 303] on div at bounding box center [856, 64] width 15 height 1052
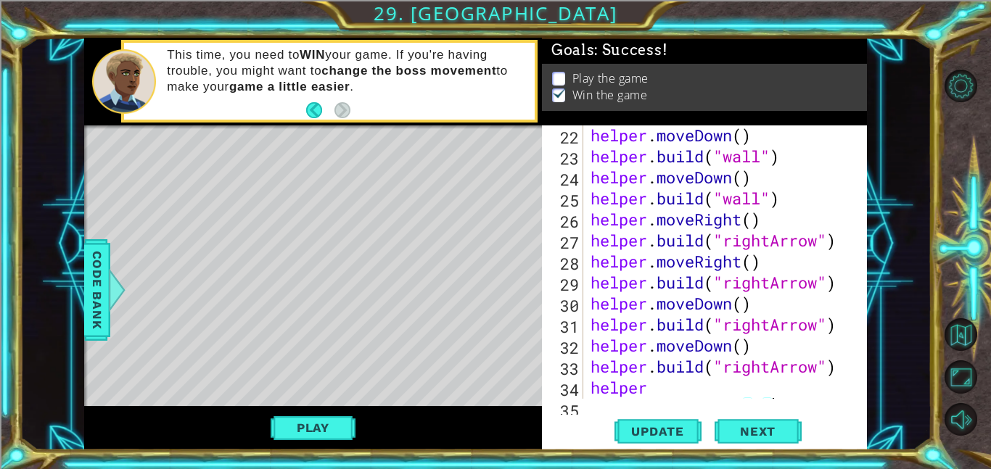
scroll to position [485, 0]
click at [757, 343] on div "helper . moveDown ( ) helper . build ( "wall" ) helper . moveDown ( ) helper . …" at bounding box center [730, 283] width 284 height 316
click at [770, 377] on div "helper . moveDown ( ) helper . build ( "wall" ) helper . moveDown ( ) helper . …" at bounding box center [730, 283] width 284 height 316
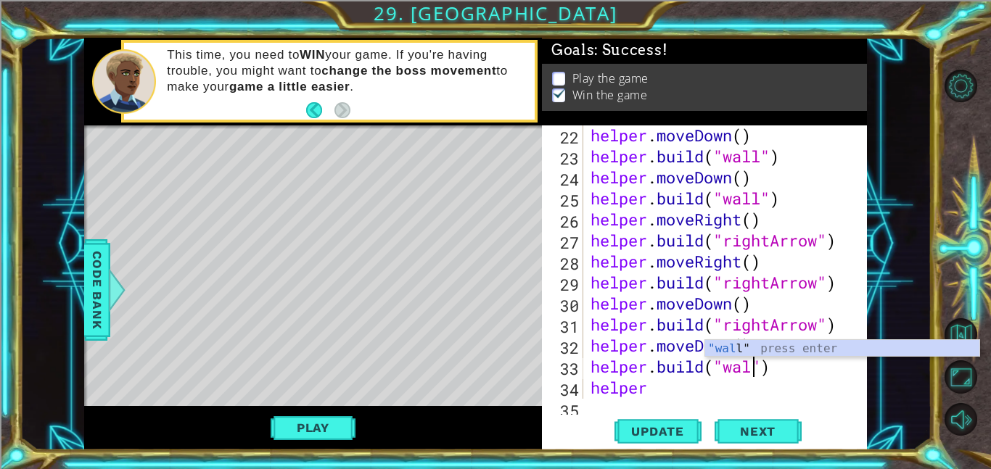
scroll to position [0, 7]
click at [805, 388] on div "helper . moveDown ( ) helper . build ( "wall" ) helper . moveDown ( ) helper . …" at bounding box center [730, 283] width 284 height 316
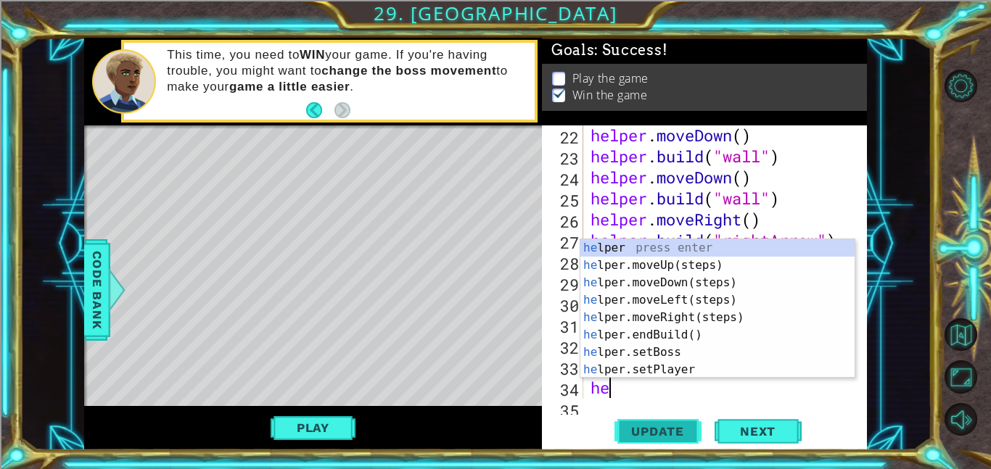
scroll to position [0, 0]
type textarea "h"
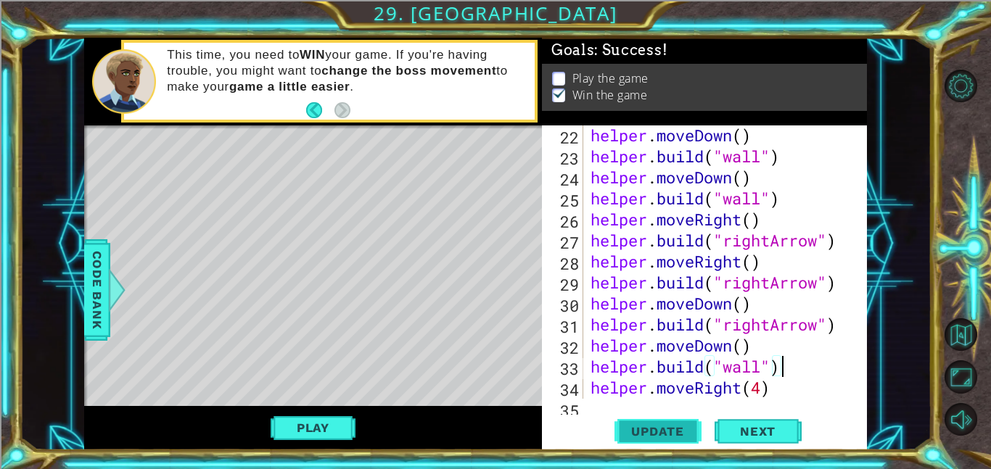
type textarea "[DOMAIN_NAME]("wall")"
click at [642, 442] on button "Update" at bounding box center [657, 431] width 87 height 33
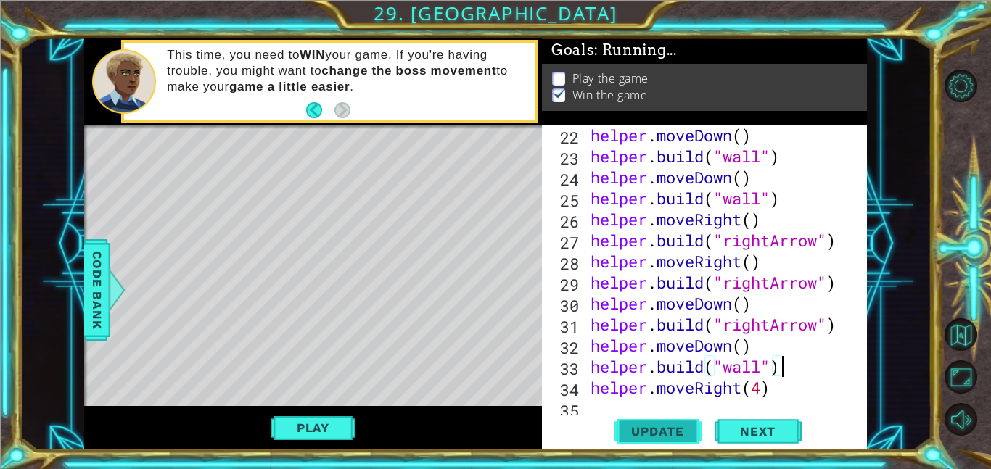
click at [642, 442] on button "Update" at bounding box center [657, 431] width 87 height 33
click at [273, 437] on button "Play" at bounding box center [313, 428] width 85 height 28
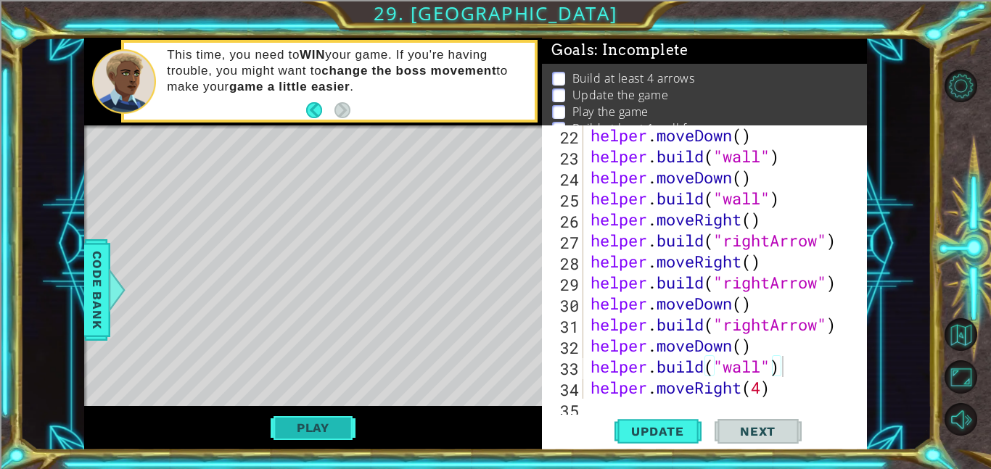
click at [273, 437] on button "Play" at bounding box center [313, 428] width 85 height 28
